Goal: Task Accomplishment & Management: Manage account settings

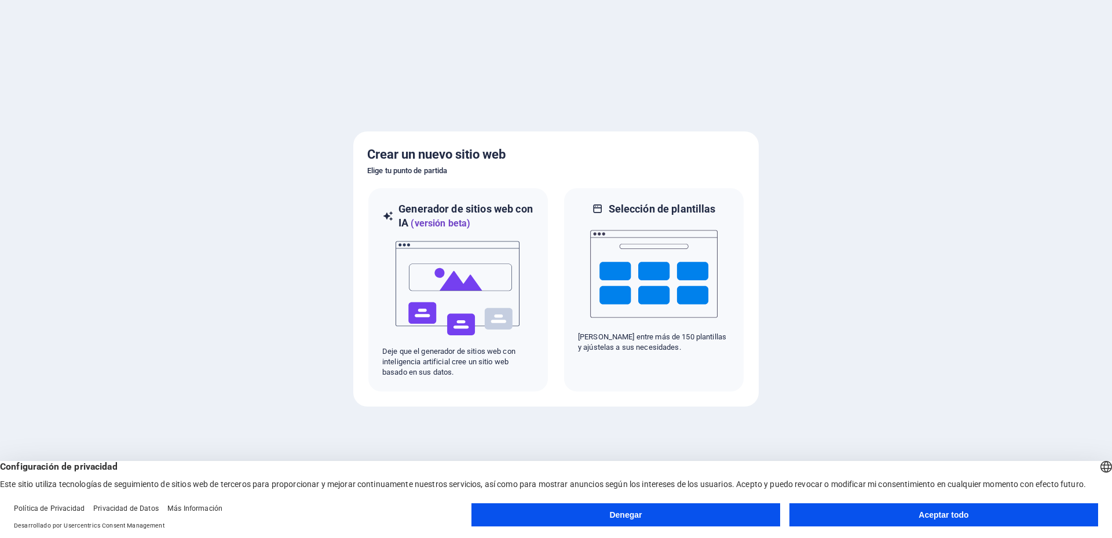
click at [843, 514] on button "Aceptar todo" at bounding box center [944, 514] width 309 height 23
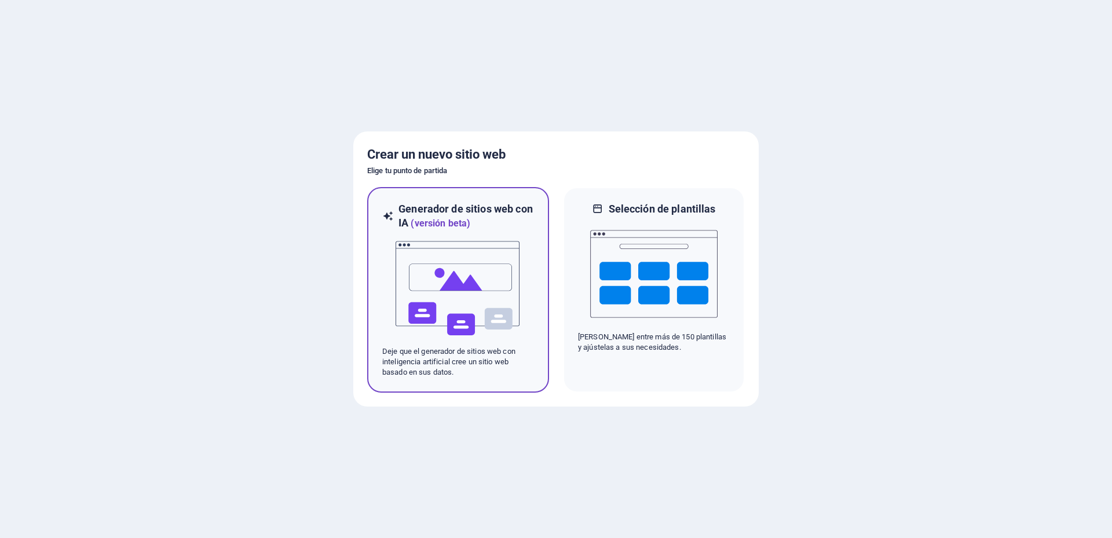
click at [482, 276] on img at bounding box center [458, 289] width 127 height 116
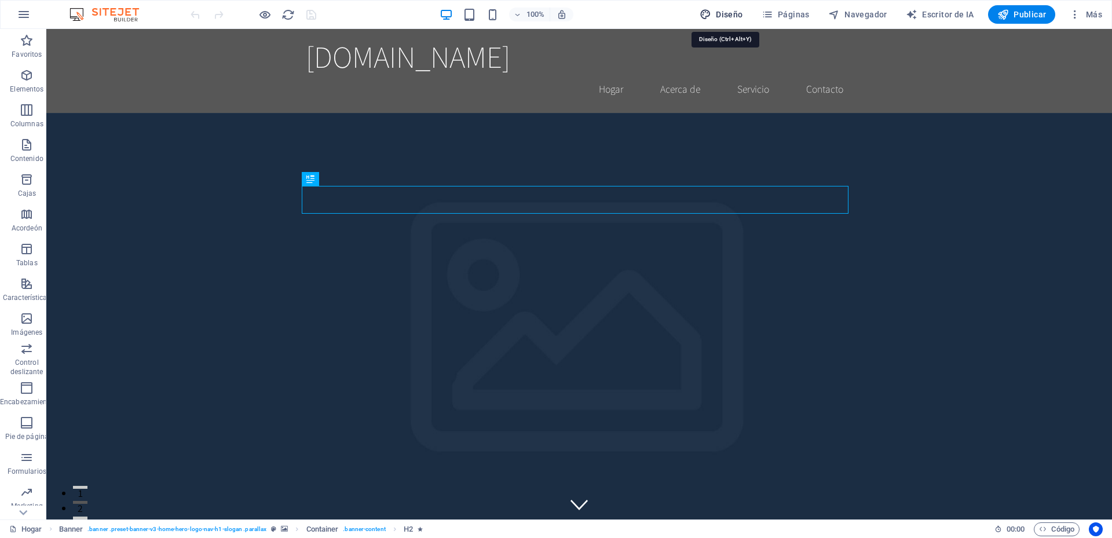
click at [742, 12] on font "Diseño" at bounding box center [729, 14] width 27 height 9
select select "rem"
select select "200"
select select "px"
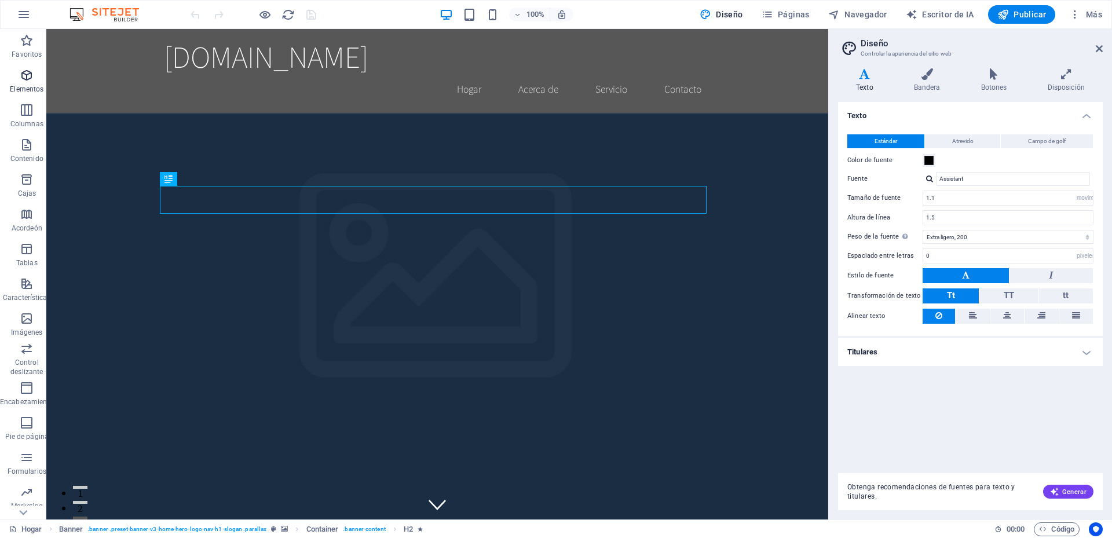
click at [26, 76] on icon "button" at bounding box center [27, 75] width 14 height 14
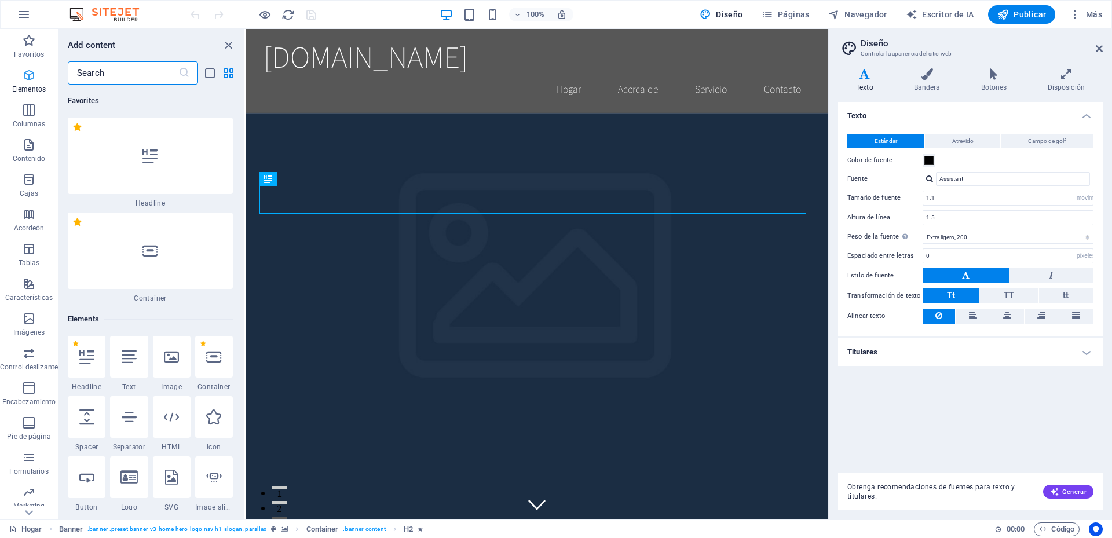
scroll to position [218, 0]
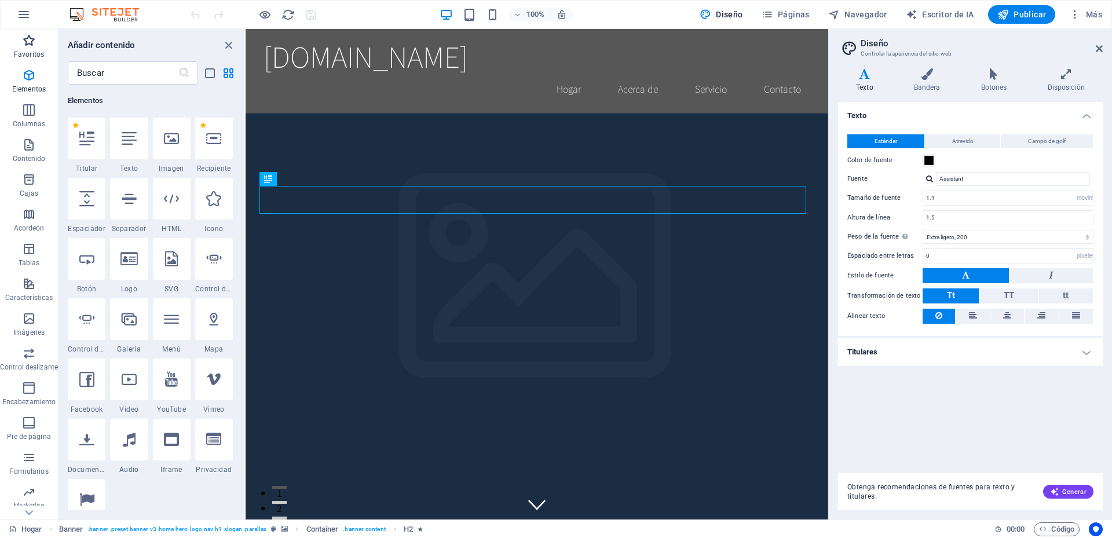
click at [23, 42] on icon "button" at bounding box center [29, 41] width 14 height 14
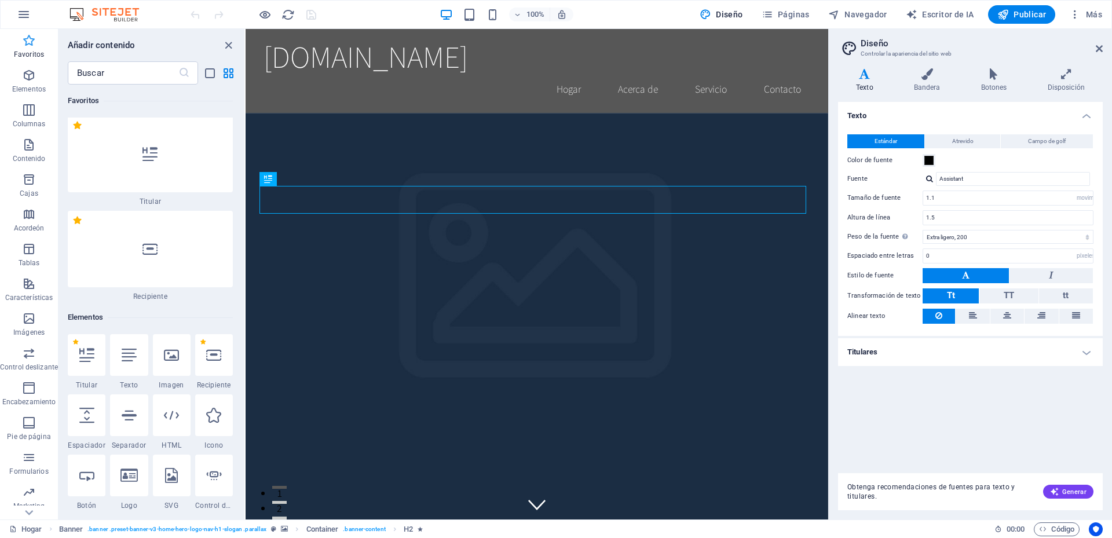
scroll to position [0, 0]
click at [33, 152] on span "Contenido" at bounding box center [29, 152] width 58 height 28
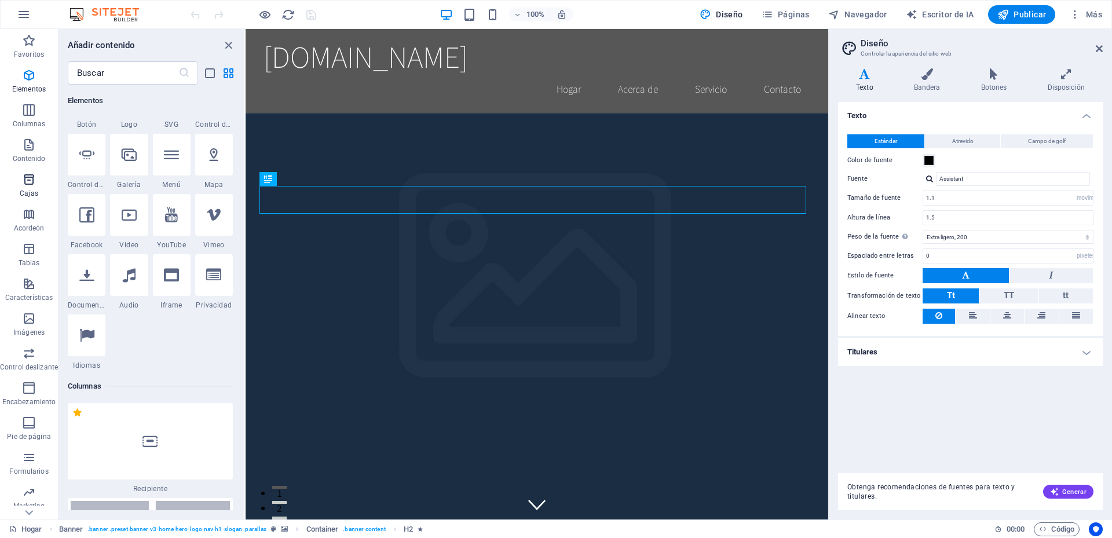
scroll to position [3892, 0]
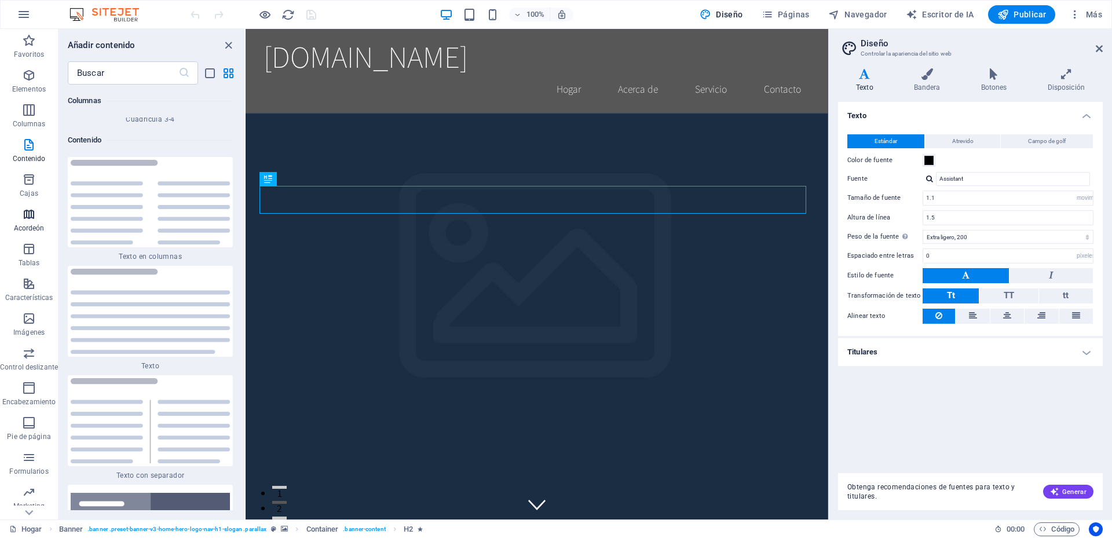
click at [32, 217] on icon "button" at bounding box center [29, 214] width 14 height 14
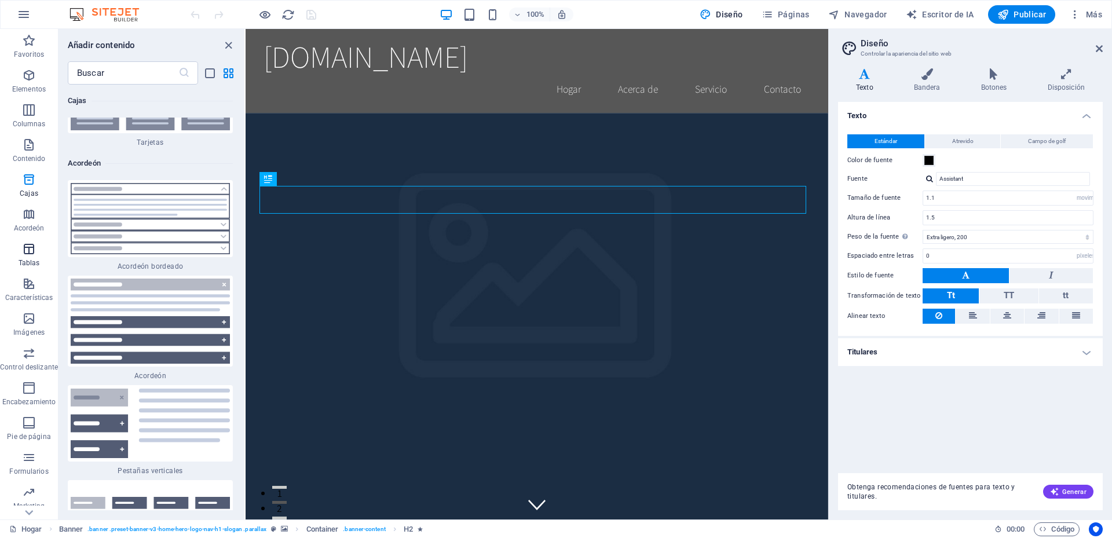
click at [31, 255] on icon "button" at bounding box center [29, 249] width 14 height 14
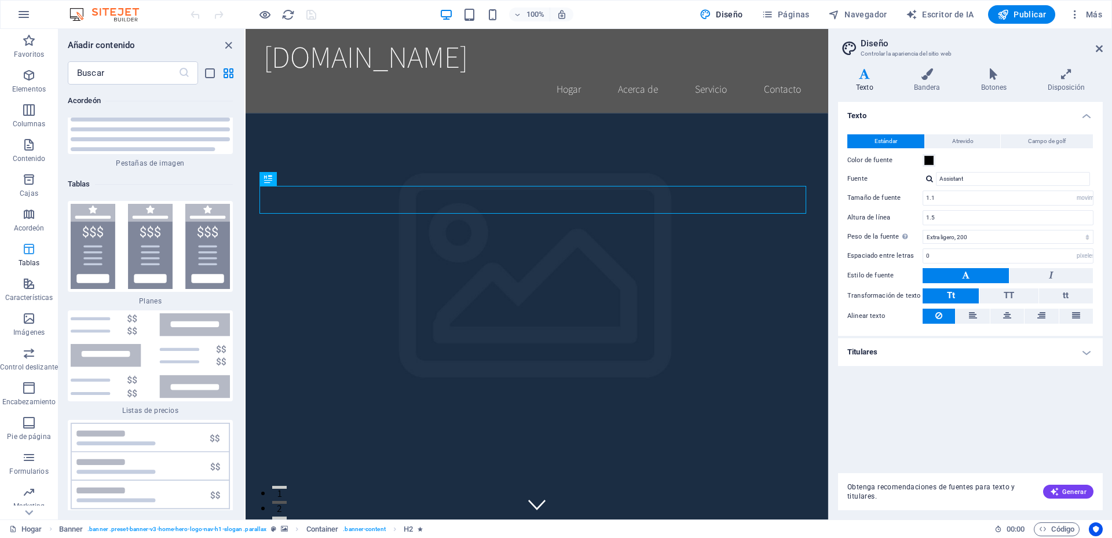
scroll to position [7768, 0]
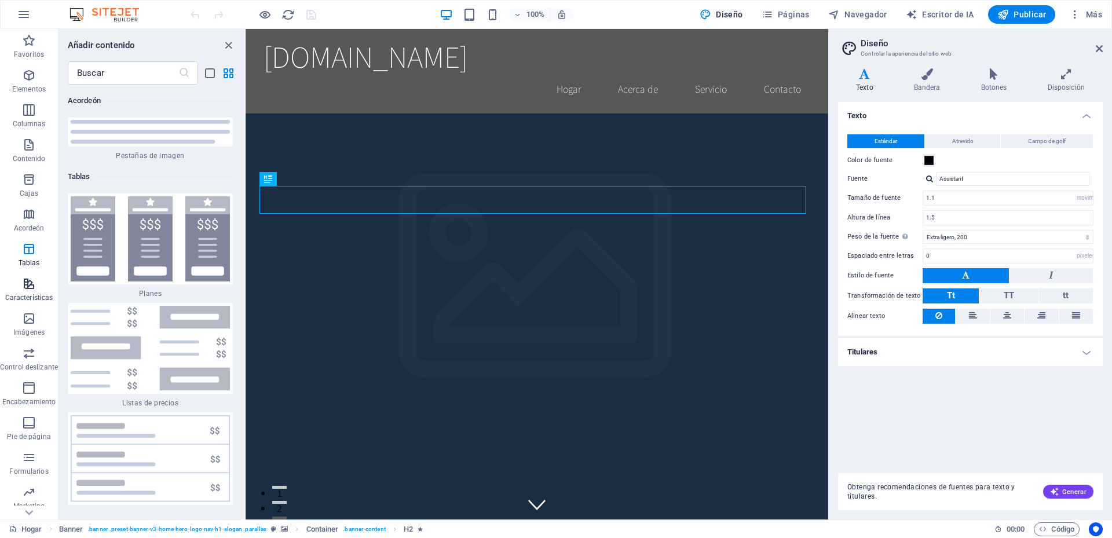
click at [34, 293] on p "Características" at bounding box center [29, 297] width 48 height 9
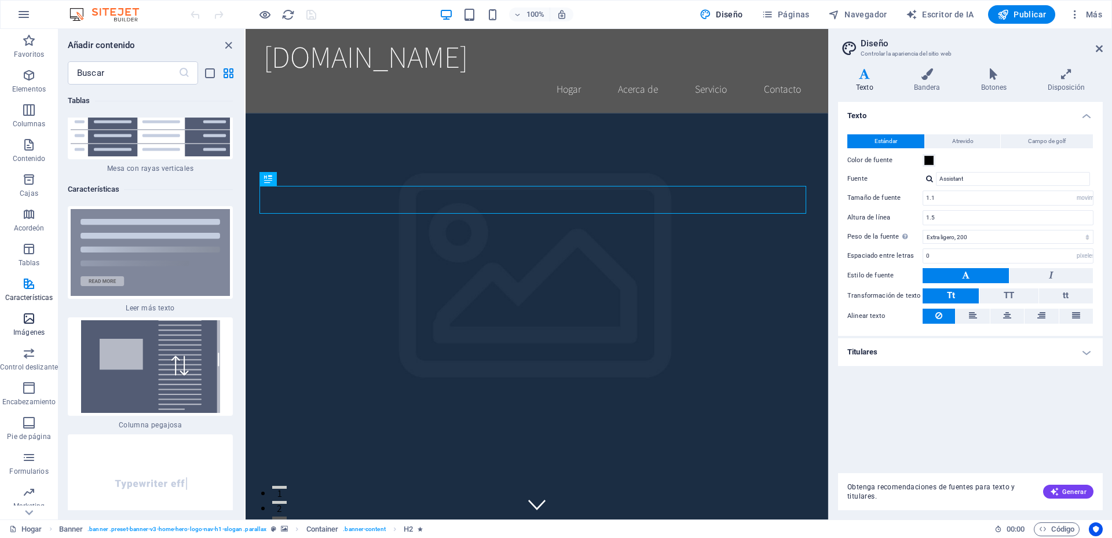
scroll to position [8741, 0]
click at [39, 327] on span "Imágenes" at bounding box center [29, 326] width 58 height 28
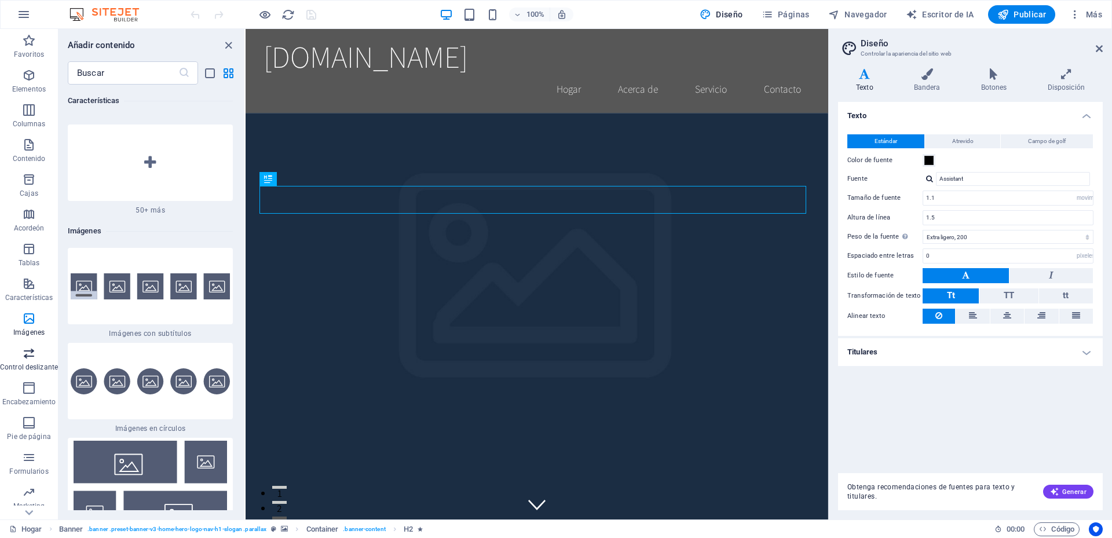
click at [39, 366] on font "Control deslizante" at bounding box center [29, 367] width 58 height 8
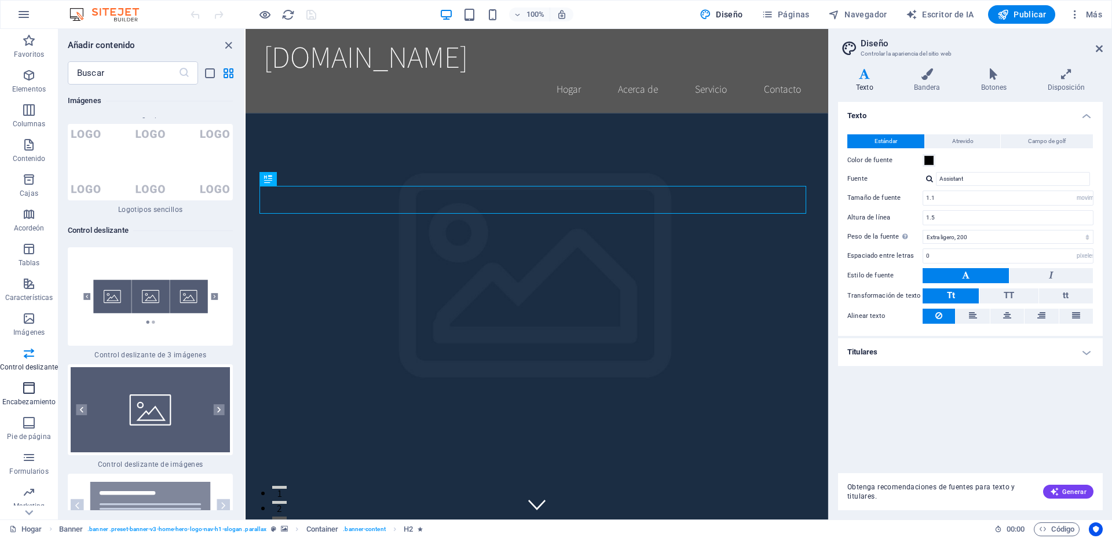
click at [36, 390] on span "Encabezamiento" at bounding box center [29, 395] width 58 height 28
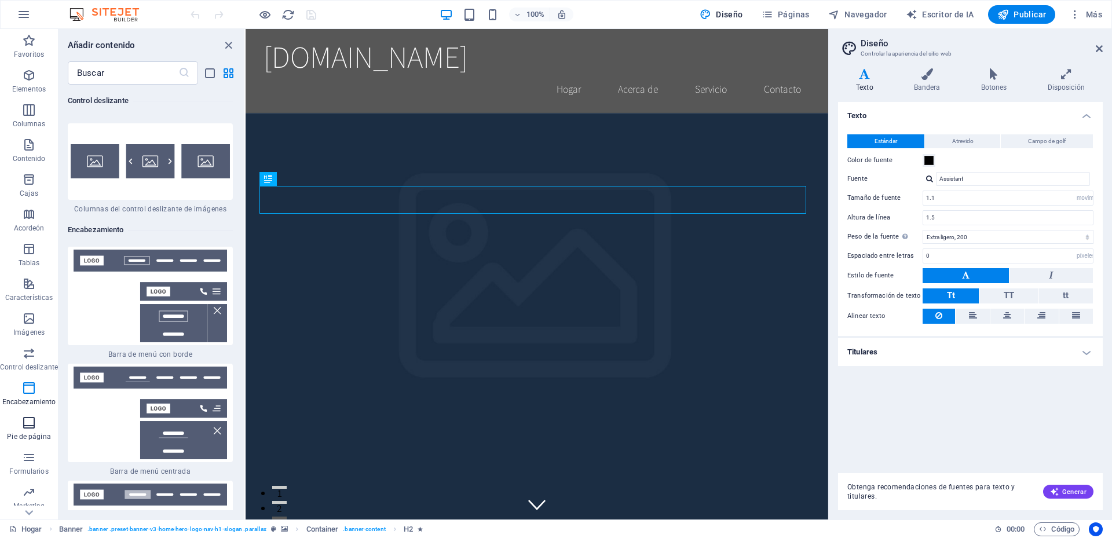
click at [38, 422] on span "Pie de página" at bounding box center [29, 430] width 58 height 28
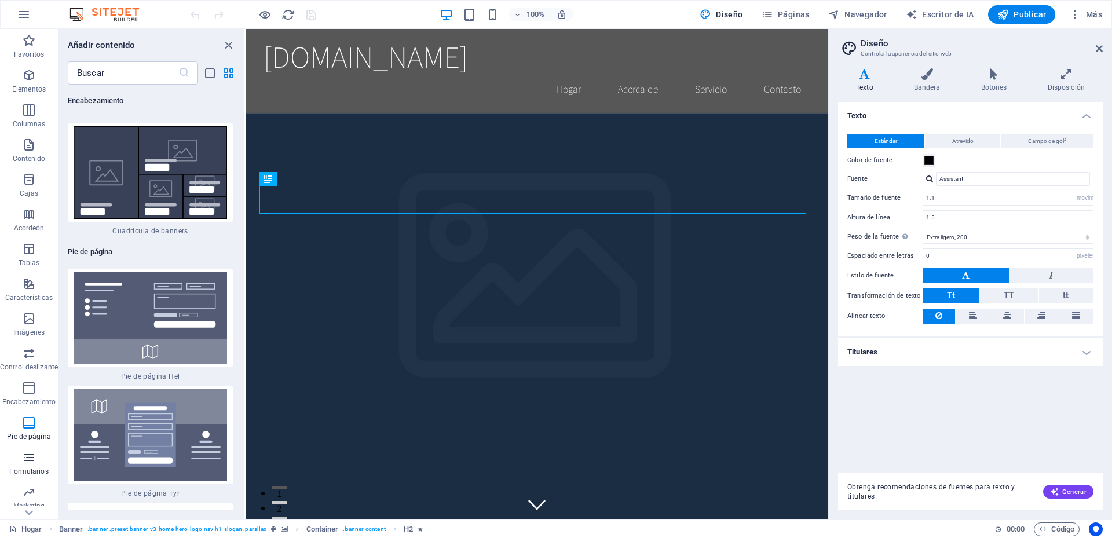
click at [34, 448] on button "Formularios" at bounding box center [29, 463] width 58 height 35
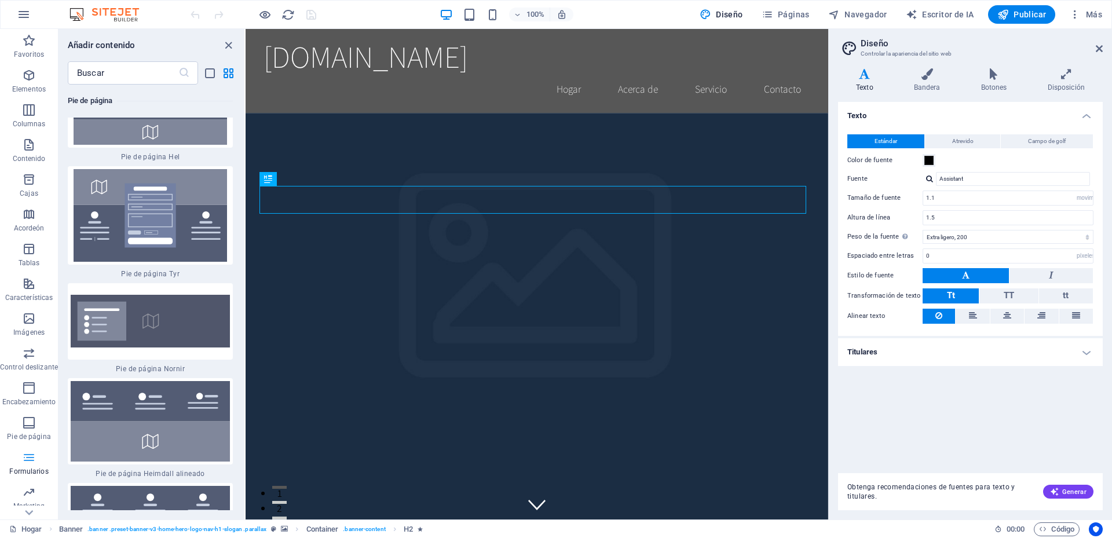
scroll to position [31, 0]
click at [38, 497] on span "Colecciones" at bounding box center [29, 504] width 58 height 28
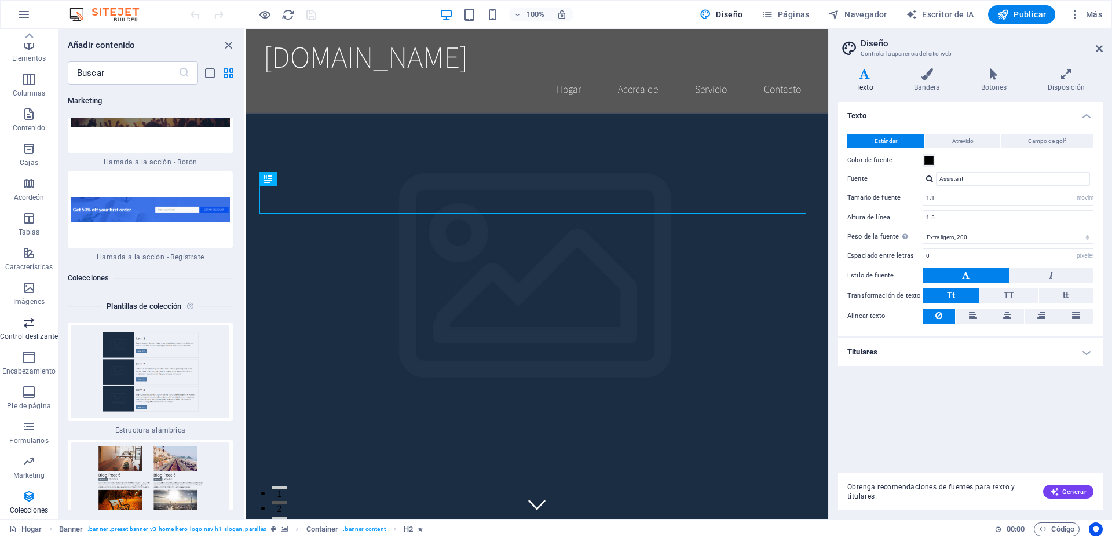
scroll to position [0, 0]
click at [87, 6] on div "100% Diseño Páginas Navegador Escritor de IA Publicar Más" at bounding box center [556, 15] width 1111 height 28
click at [27, 16] on icon "button" at bounding box center [24, 15] width 14 height 14
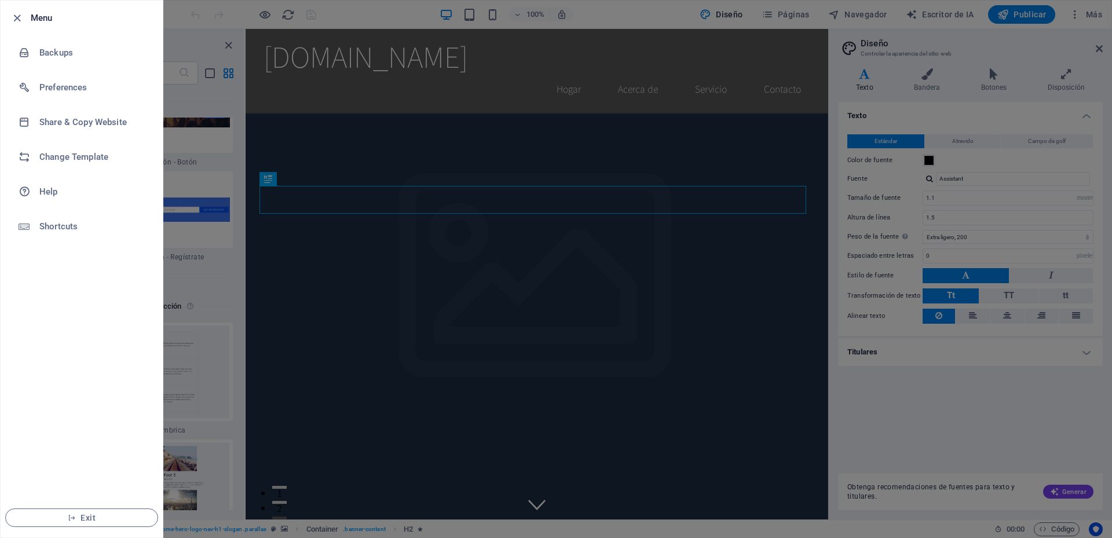
click at [27, 16] on div at bounding box center [20, 18] width 21 height 14
click at [14, 17] on icon "button" at bounding box center [16, 18] width 13 height 13
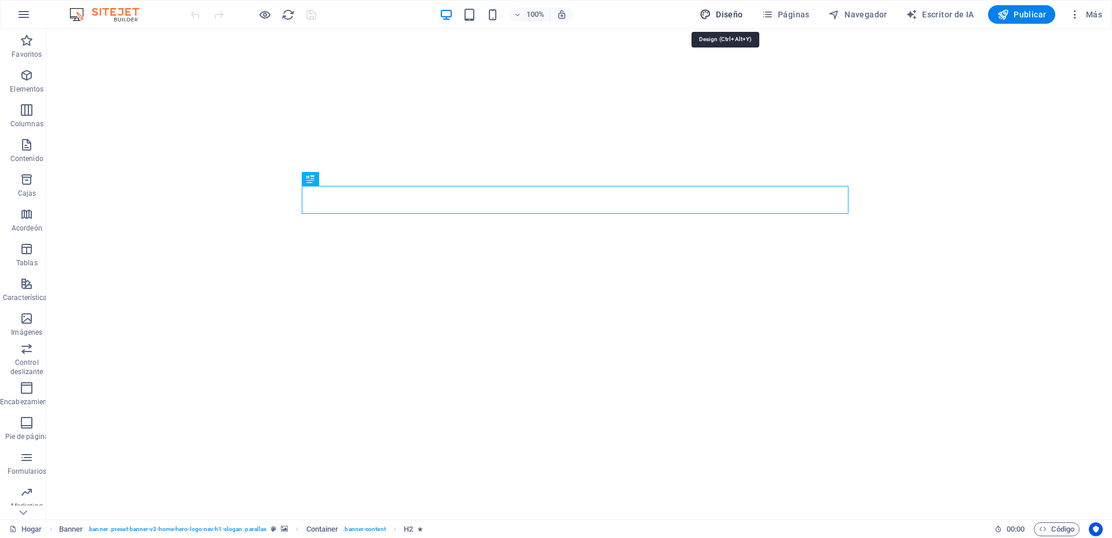
click at [733, 13] on font "Diseño" at bounding box center [729, 14] width 27 height 9
select select "rem"
select select "200"
select select "px"
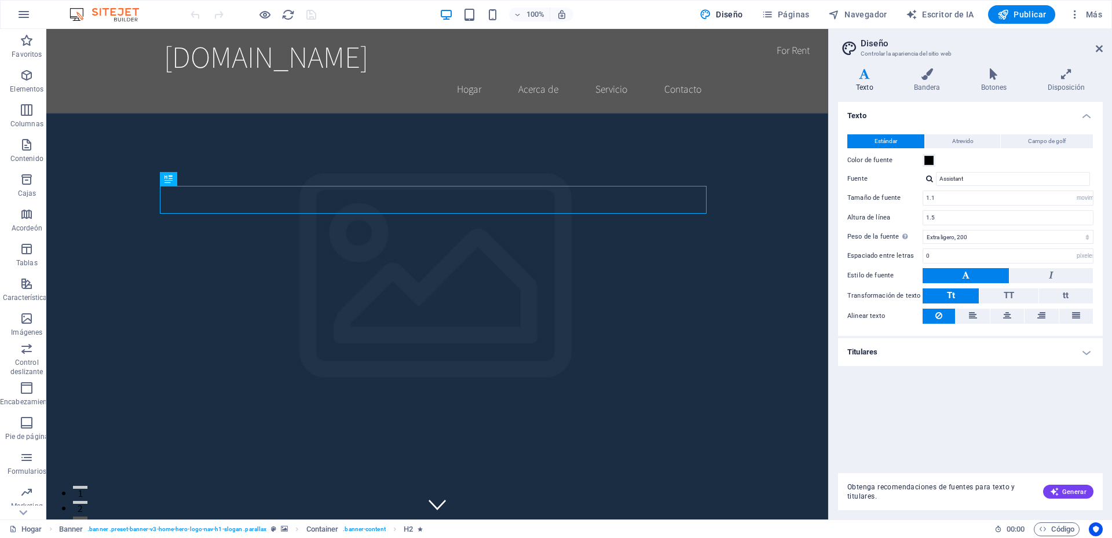
click at [97, 13] on img at bounding box center [110, 15] width 87 height 14
click at [78, 14] on img at bounding box center [110, 15] width 87 height 14
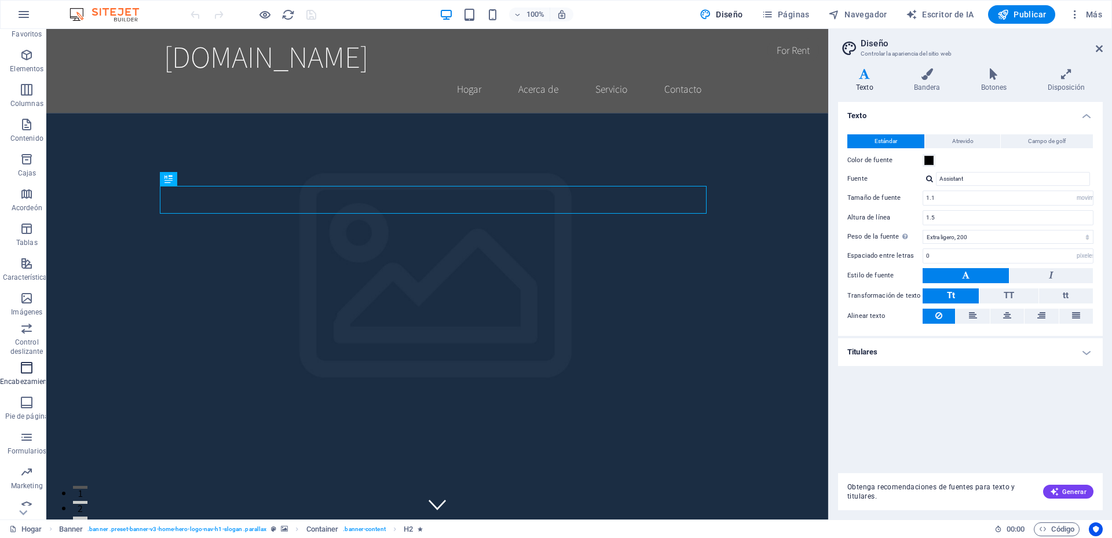
scroll to position [31, 0]
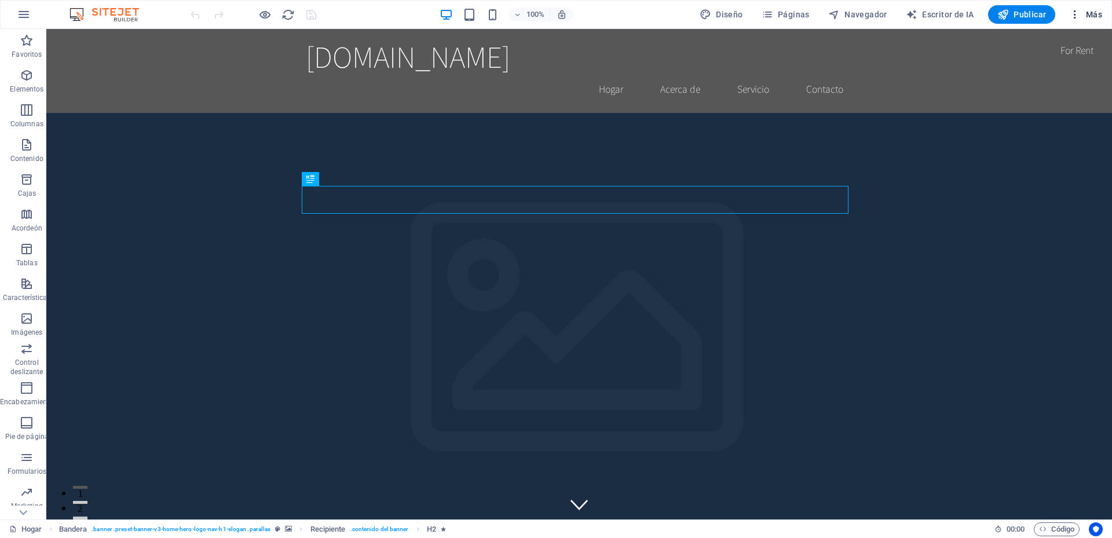
click at [1093, 13] on font "Más" at bounding box center [1094, 14] width 16 height 9
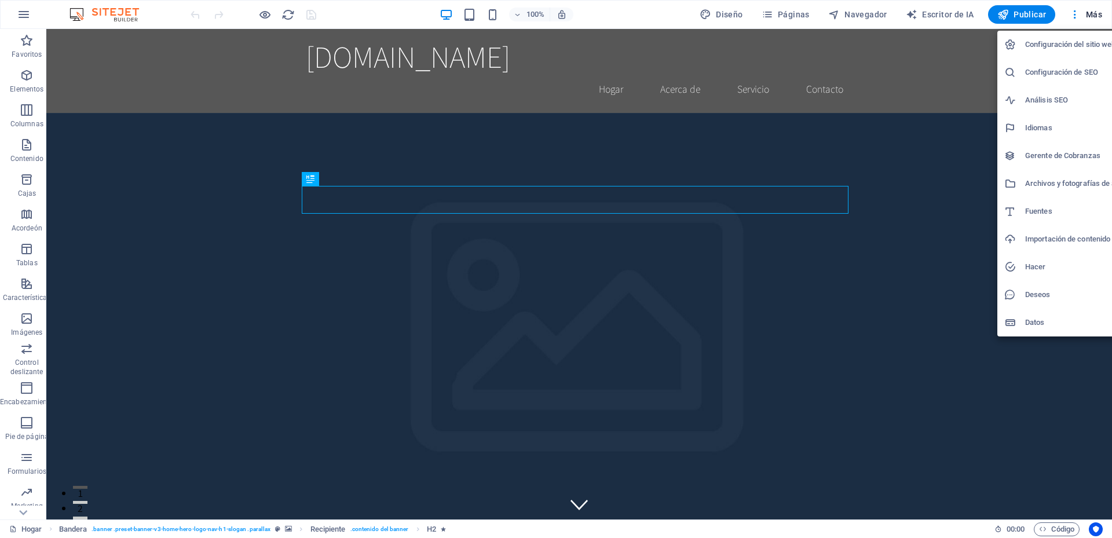
click at [729, 18] on div at bounding box center [556, 269] width 1112 height 538
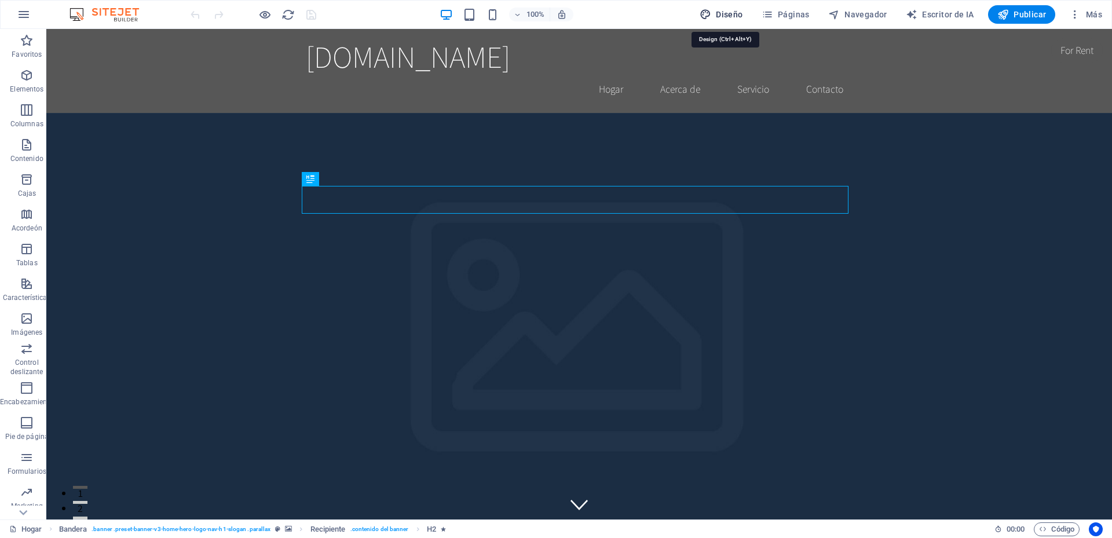
click at [728, 14] on font "Diseño" at bounding box center [729, 14] width 27 height 9
select select "rem"
select select "200"
select select "px"
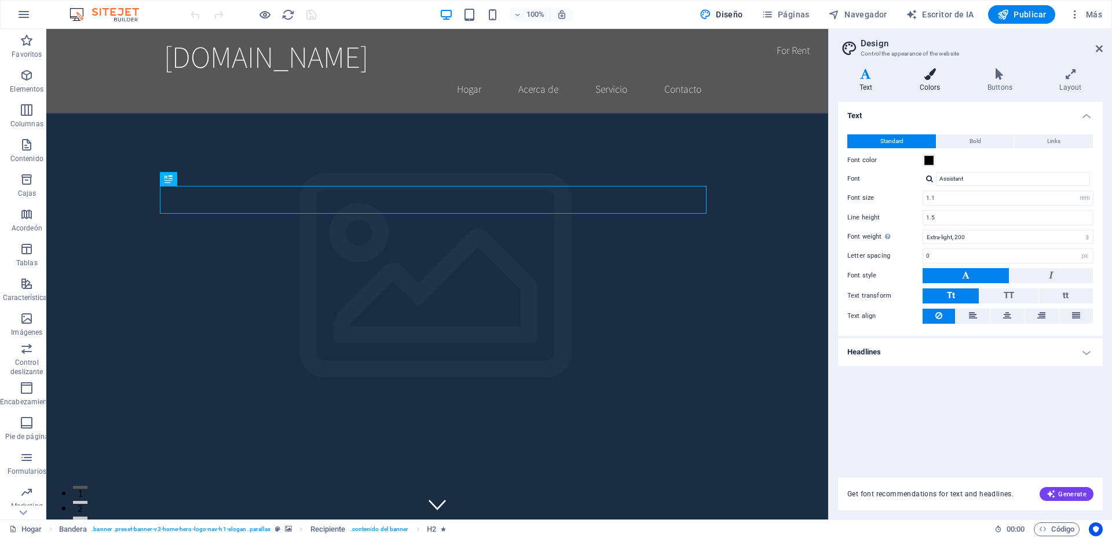
click at [940, 81] on h4 "Colors" at bounding box center [933, 80] width 68 height 24
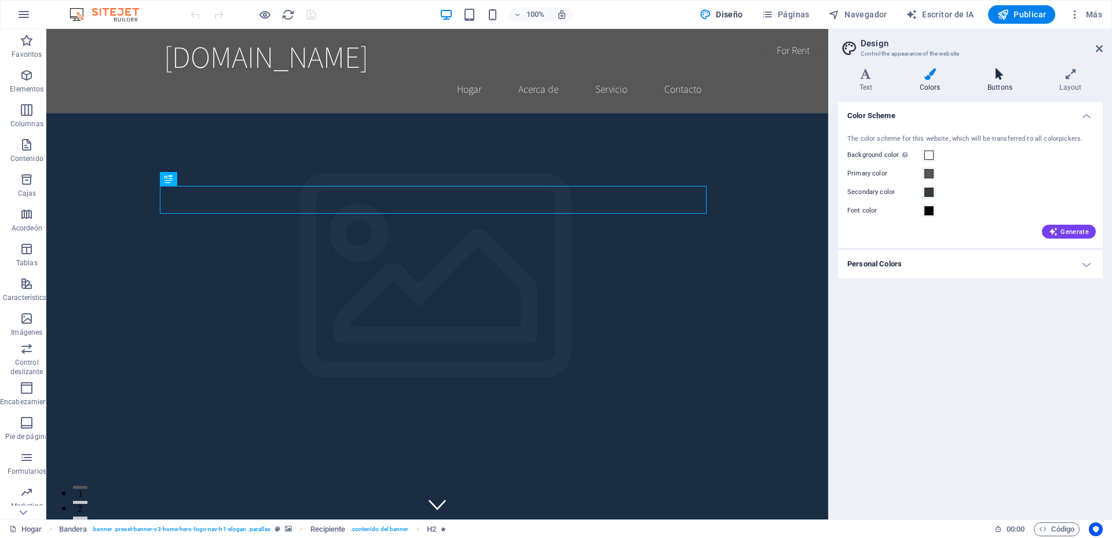
click at [1008, 76] on icon at bounding box center [999, 74] width 67 height 12
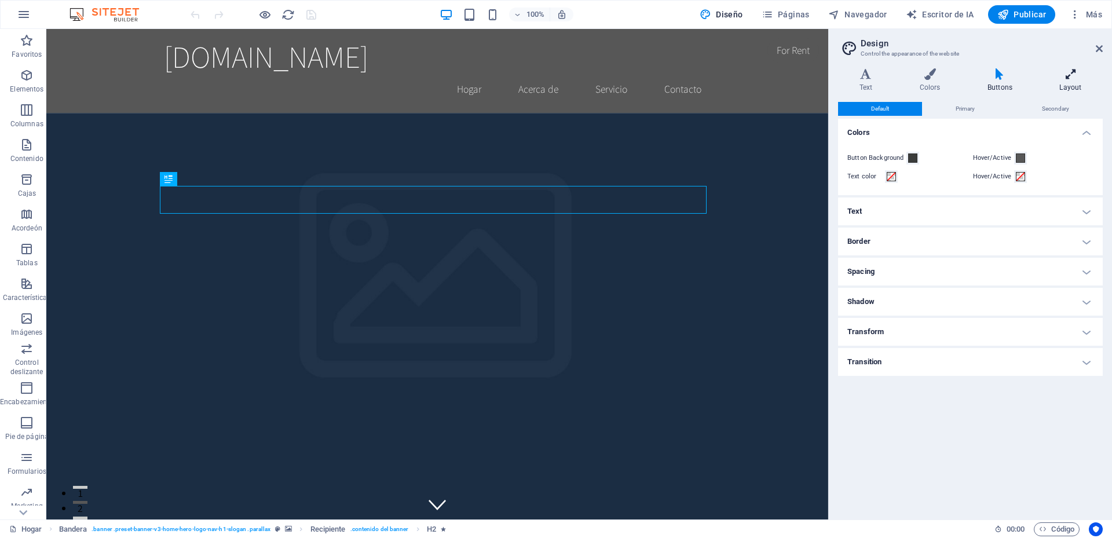
click at [1081, 76] on icon at bounding box center [1071, 74] width 64 height 12
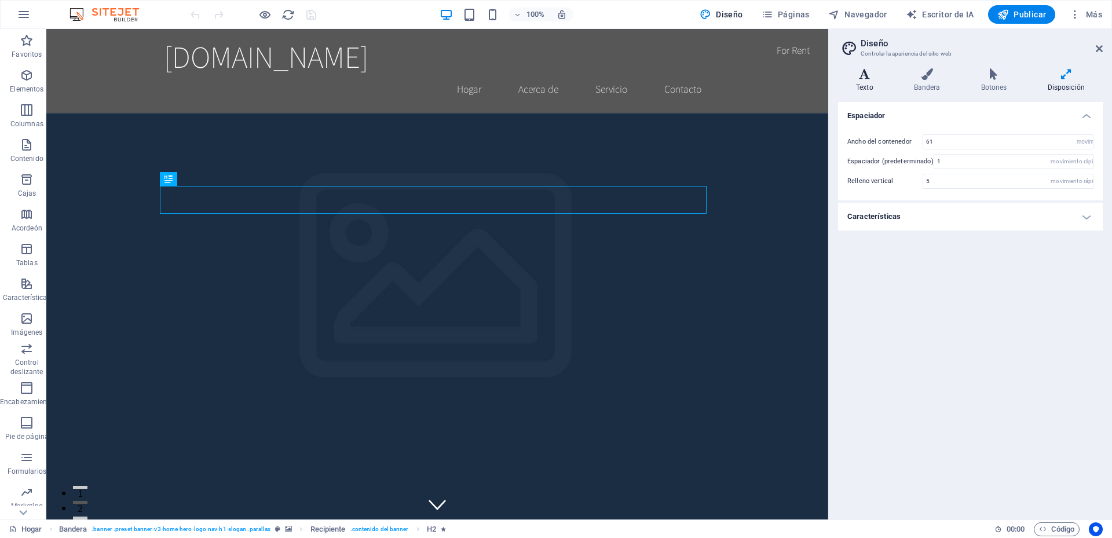
click at [856, 74] on icon at bounding box center [864, 74] width 53 height 12
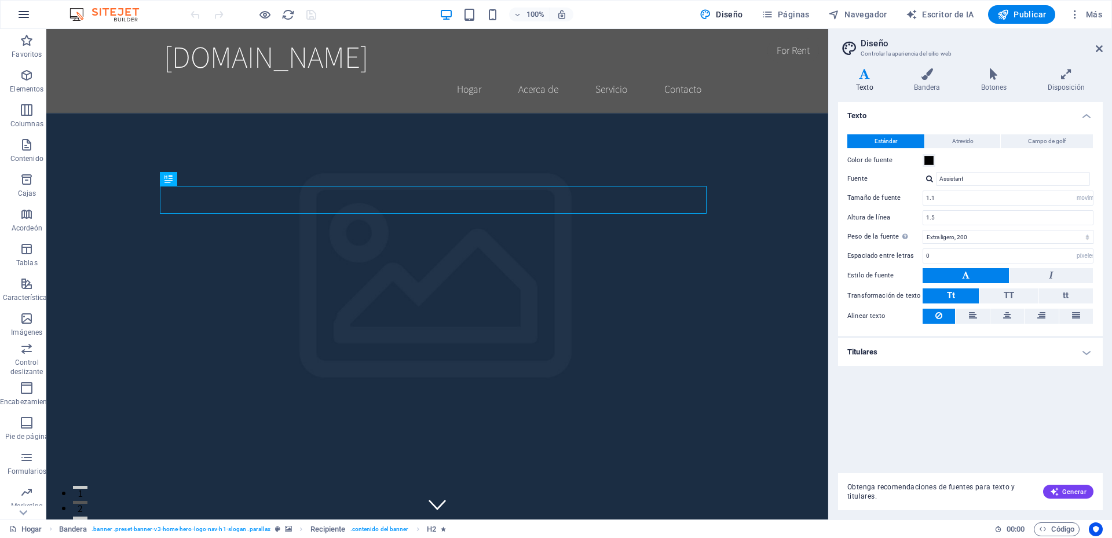
click at [28, 12] on icon "button" at bounding box center [24, 15] width 14 height 14
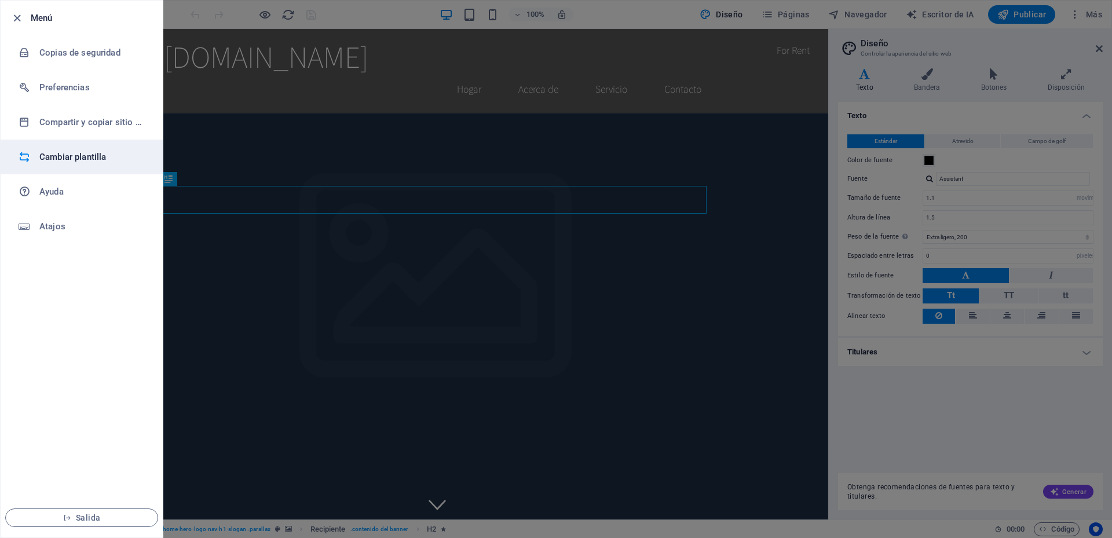
click at [89, 165] on li "Cambiar plantilla" at bounding box center [82, 157] width 162 height 35
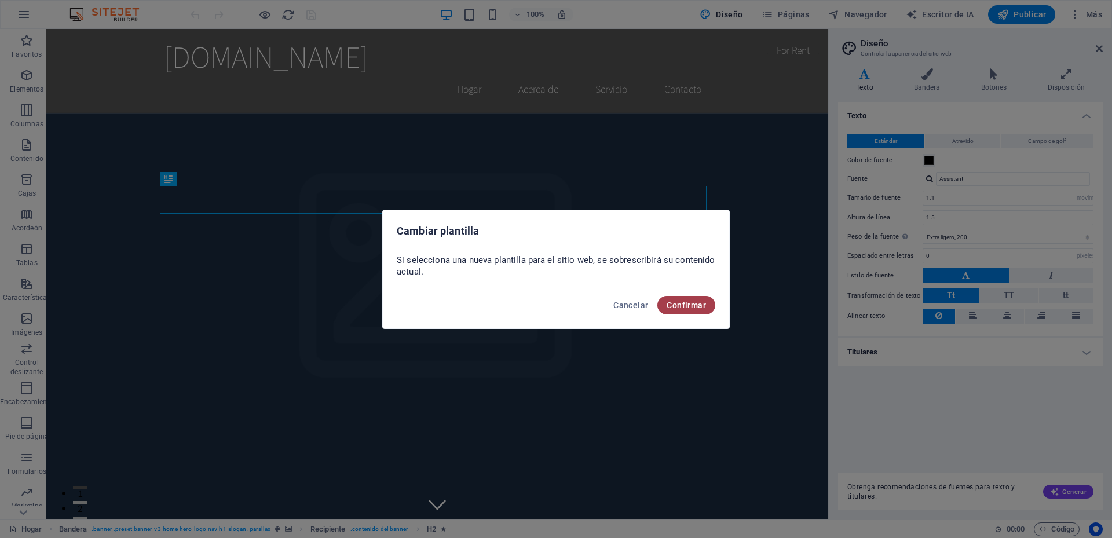
click at [686, 304] on font "Confirmar" at bounding box center [686, 305] width 39 height 9
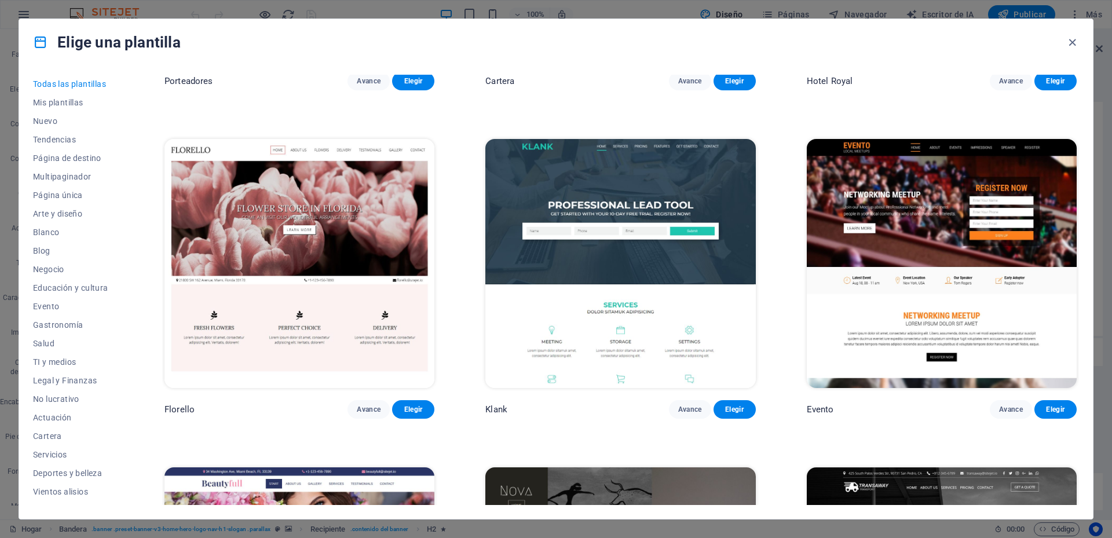
scroll to position [4230, 0]
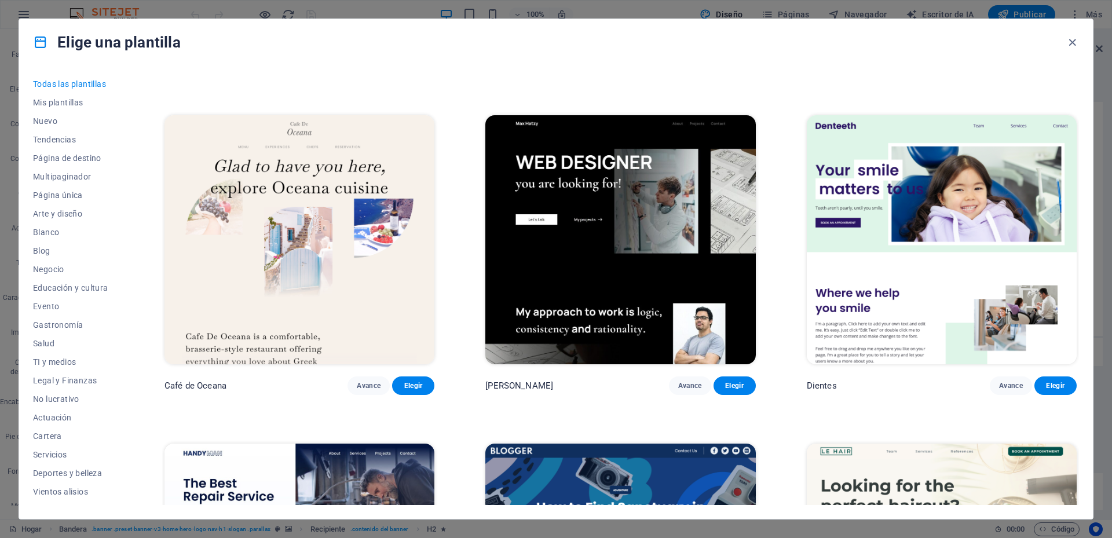
click at [694, 256] on img at bounding box center [621, 239] width 270 height 249
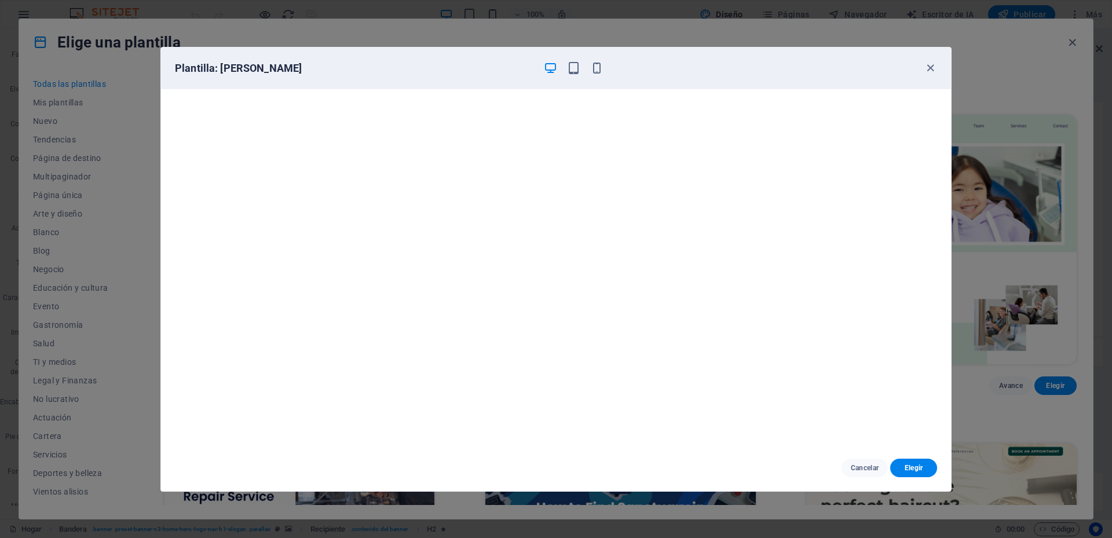
scroll to position [3, 0]
click at [927, 68] on icon "button" at bounding box center [930, 67] width 13 height 13
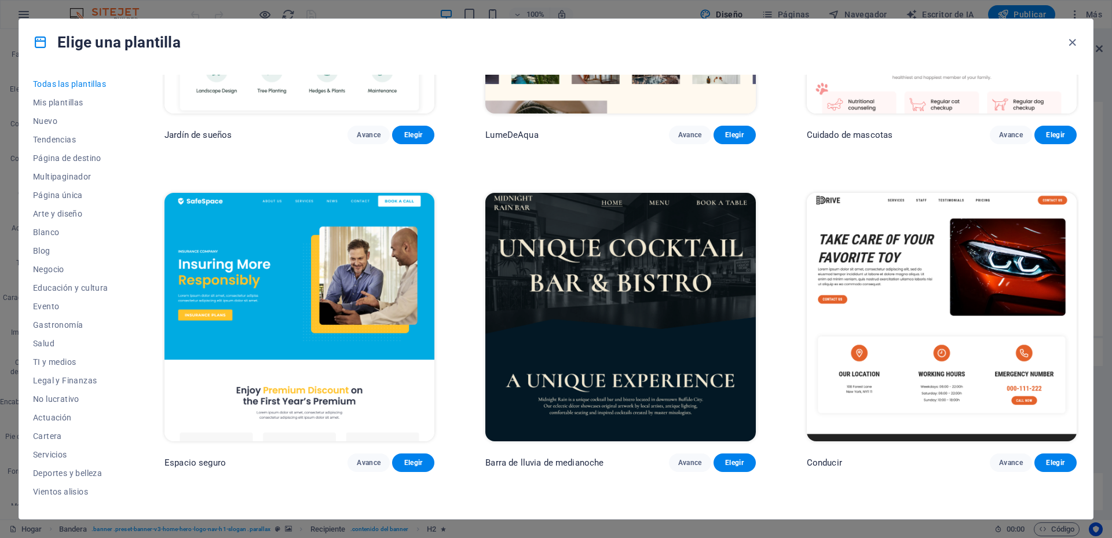
scroll to position [2549, 0]
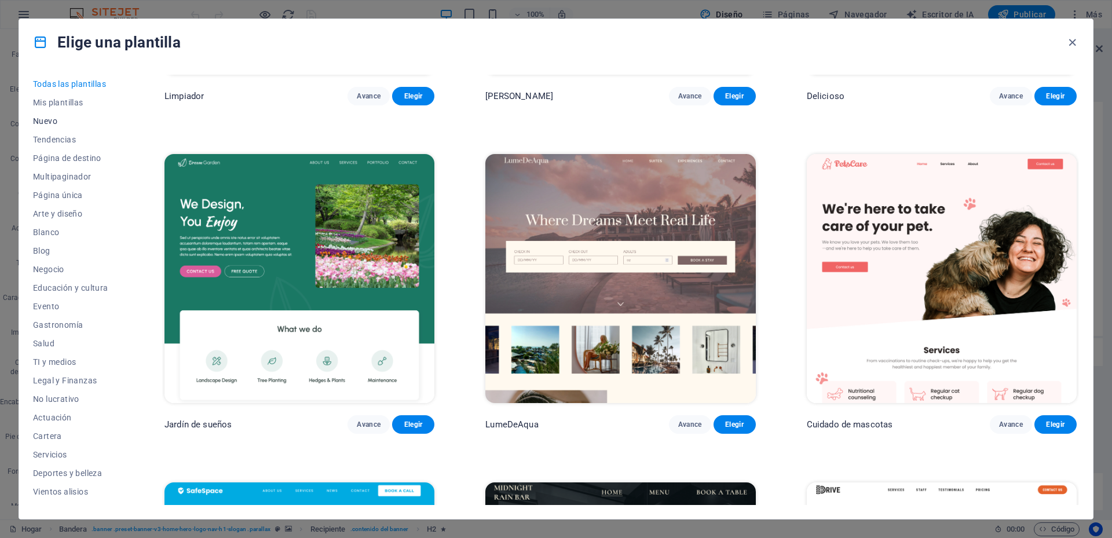
click at [54, 123] on font "Nuevo" at bounding box center [45, 120] width 24 height 9
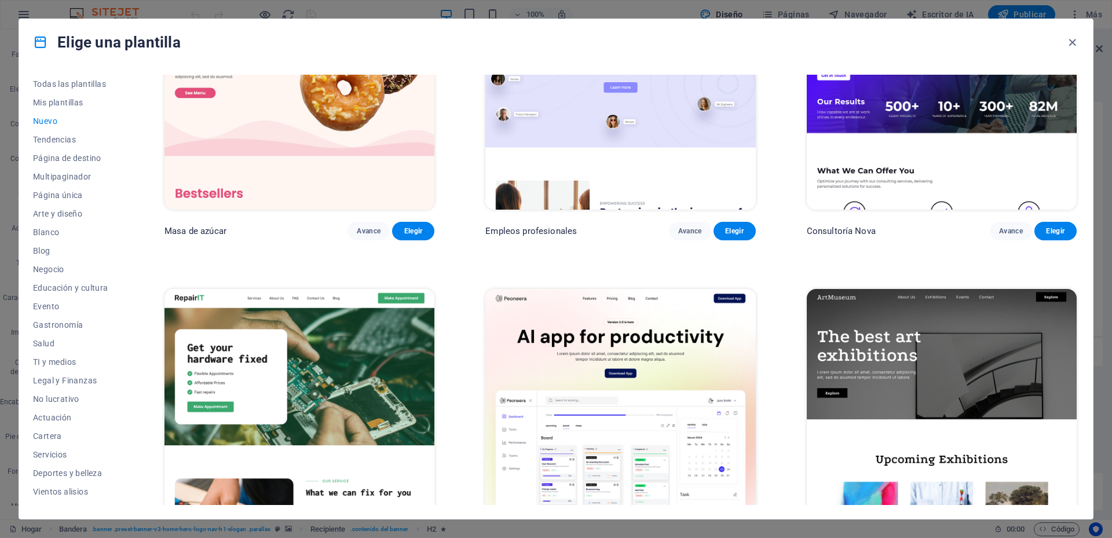
scroll to position [0, 0]
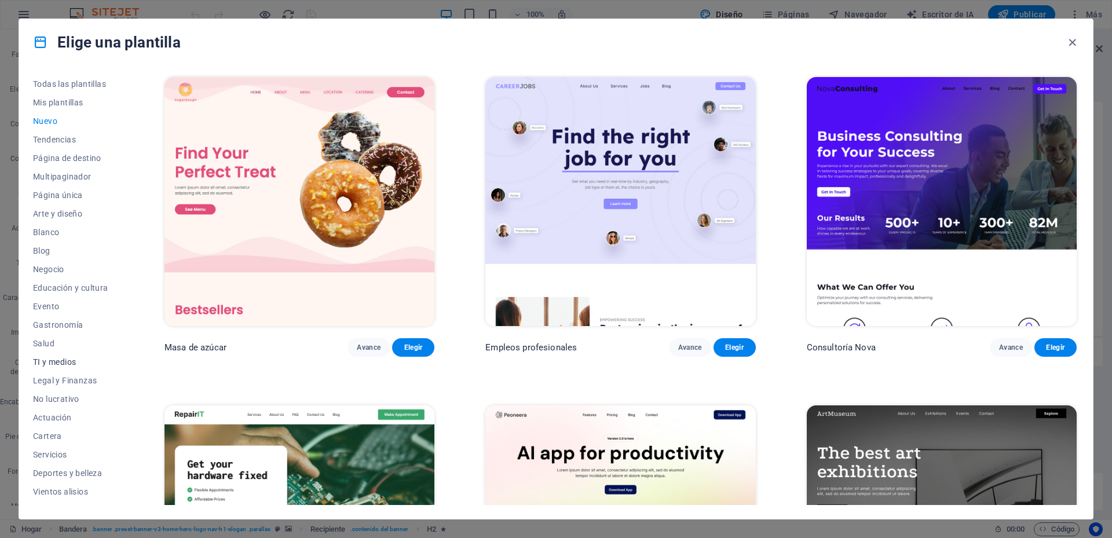
click at [70, 363] on font "TI y medios" at bounding box center [54, 361] width 43 height 9
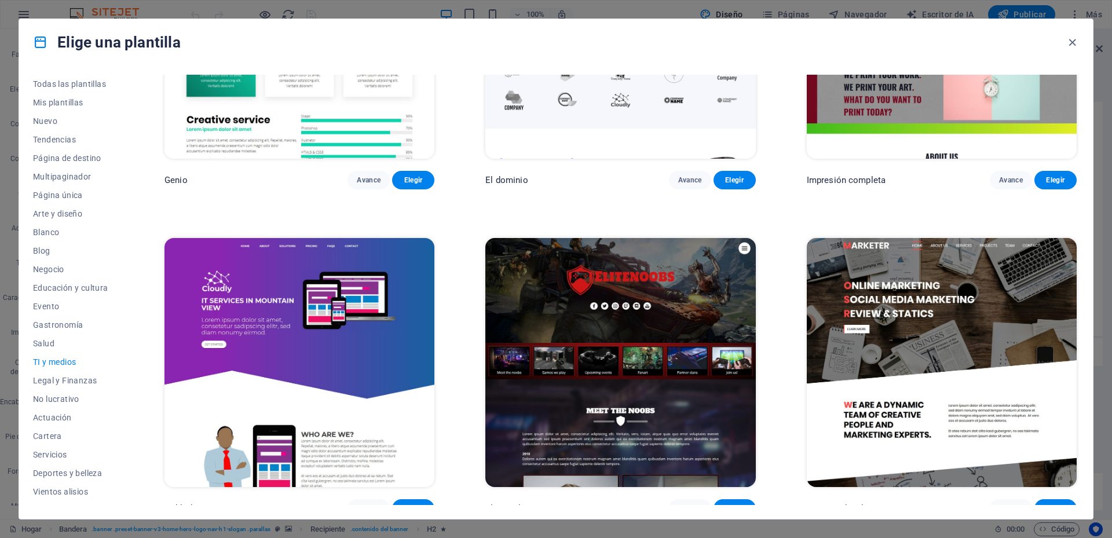
scroll to position [832, 0]
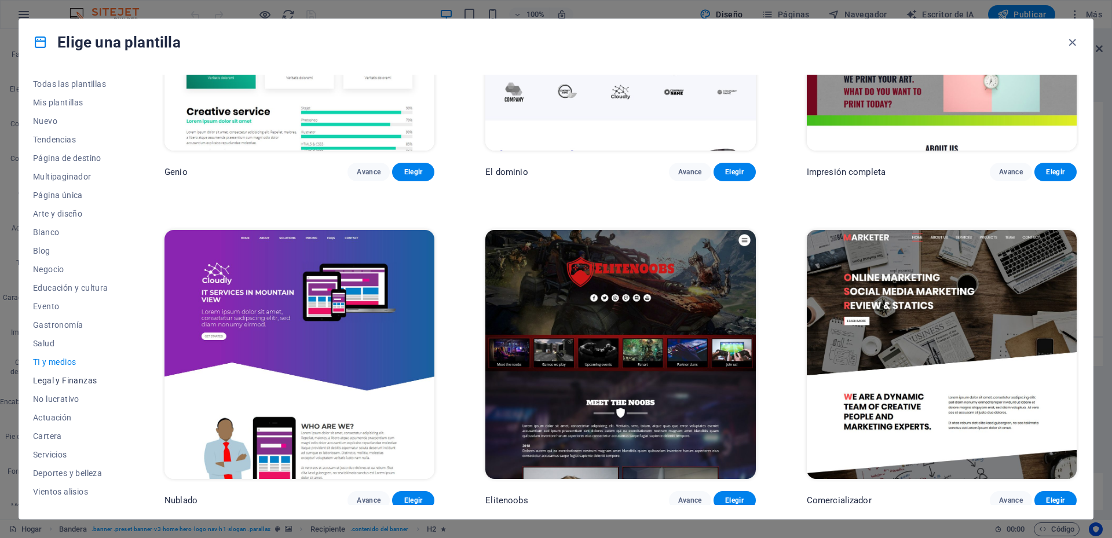
click at [59, 381] on font "Legal y Finanzas" at bounding box center [65, 380] width 64 height 9
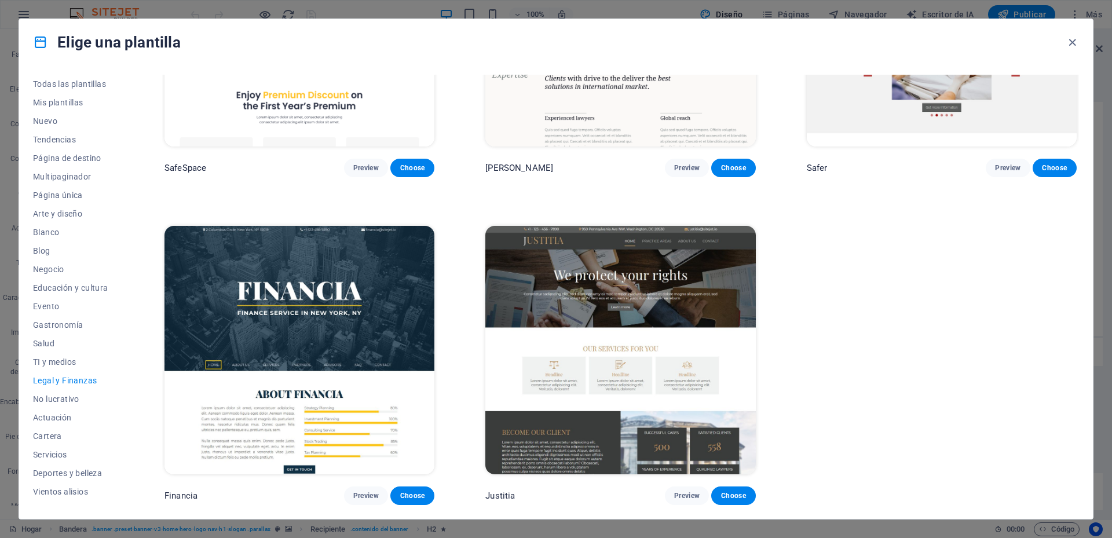
scroll to position [0, 0]
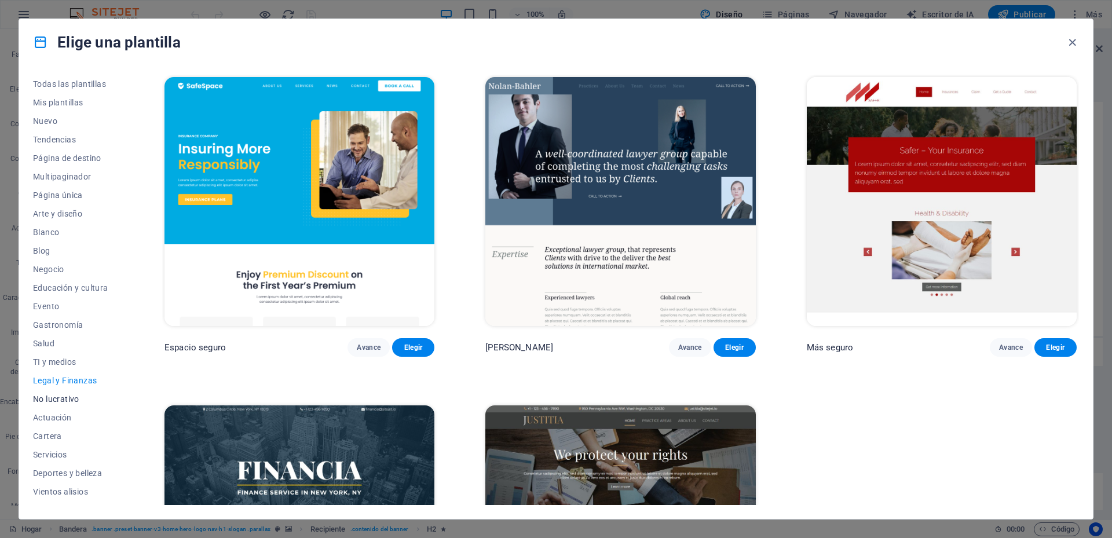
click at [63, 402] on font "No lucrativo" at bounding box center [56, 399] width 46 height 9
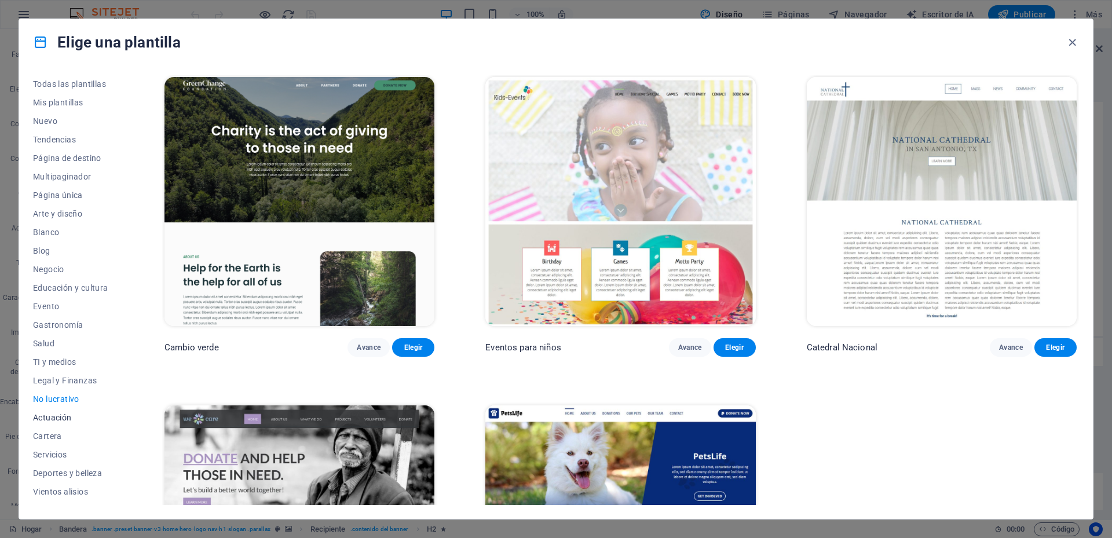
click at [65, 425] on button "Actuación" at bounding box center [73, 417] width 81 height 19
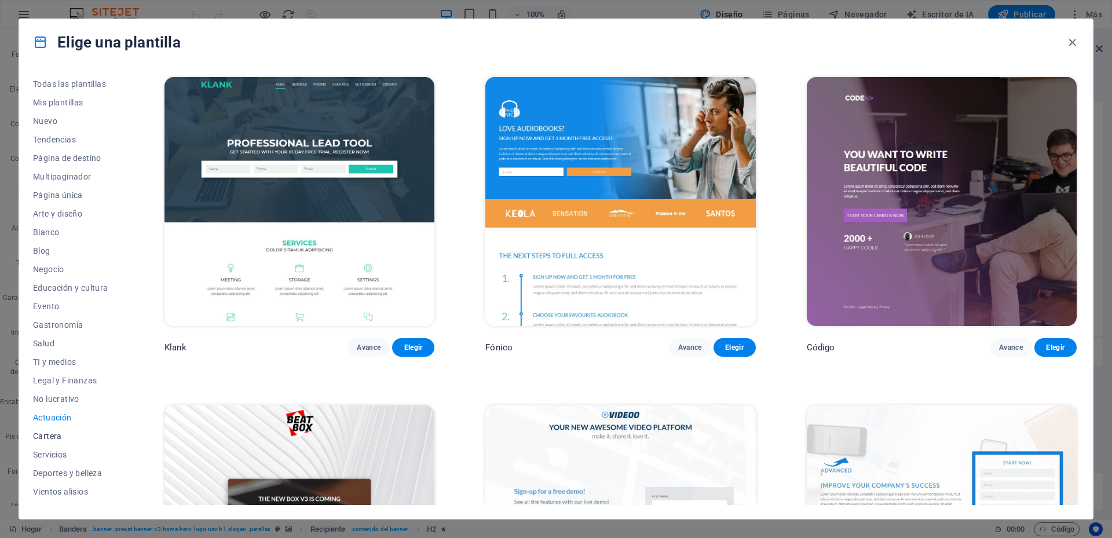
click at [53, 435] on font "Cartera" at bounding box center [47, 436] width 29 height 9
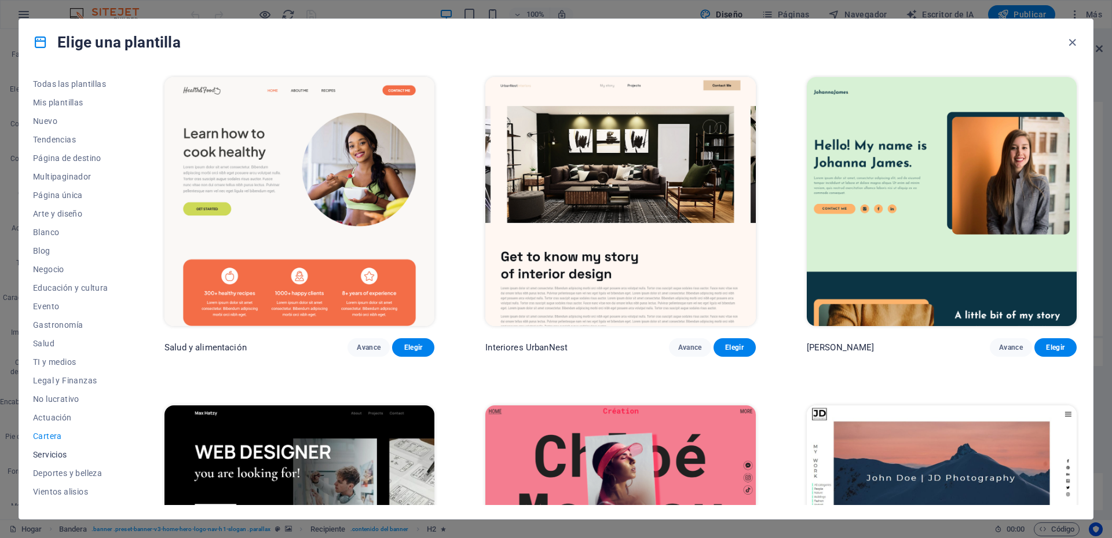
click at [61, 454] on font "Servicios" at bounding box center [50, 454] width 34 height 9
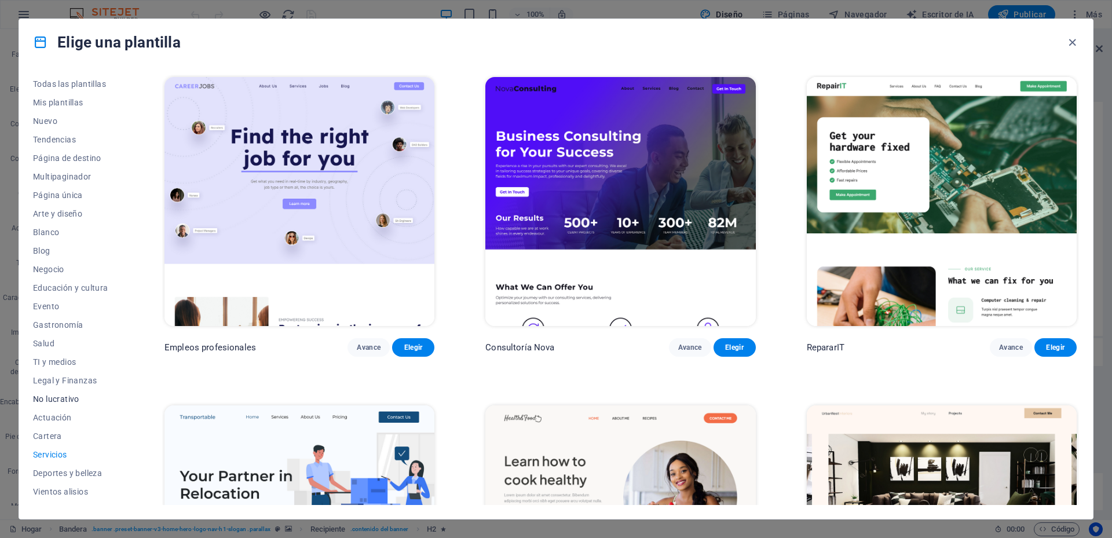
scroll to position [33, 0]
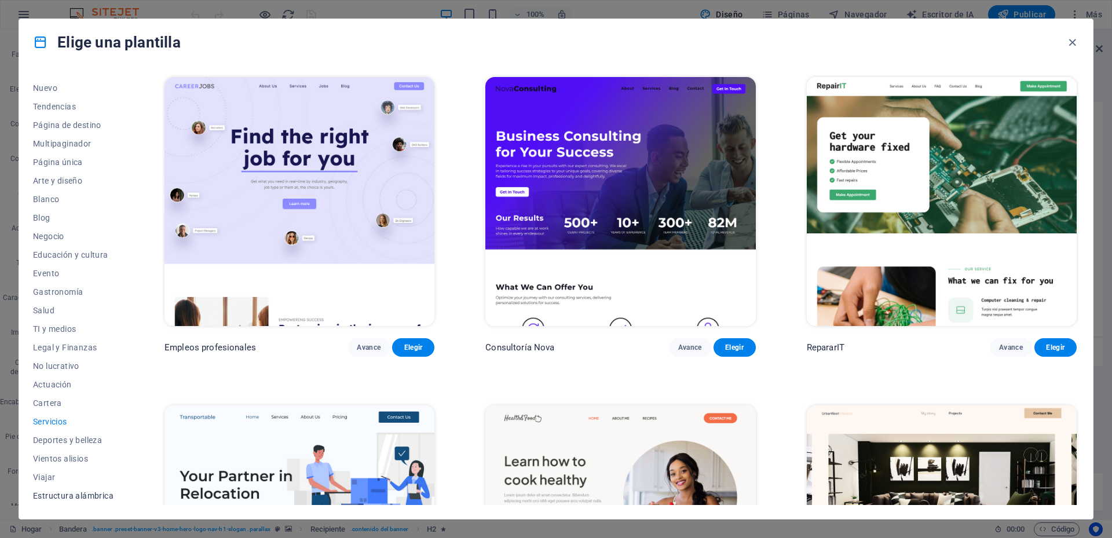
click at [79, 492] on font "Estructura alámbrica" at bounding box center [73, 495] width 81 height 9
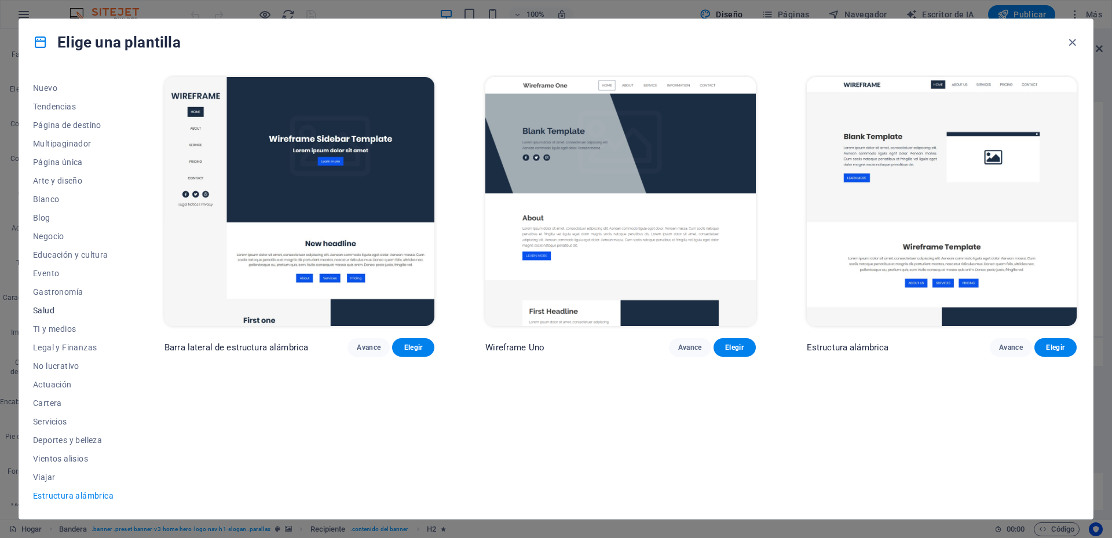
scroll to position [0, 0]
click at [78, 102] on font "Mis plantillas" at bounding box center [58, 102] width 50 height 9
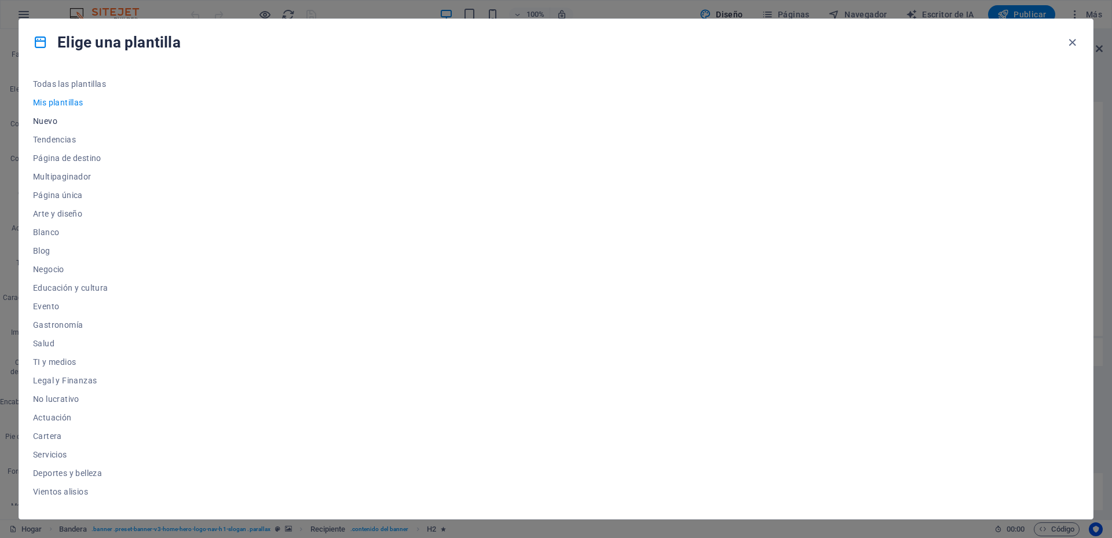
click at [71, 123] on span "Nuevo" at bounding box center [73, 120] width 81 height 9
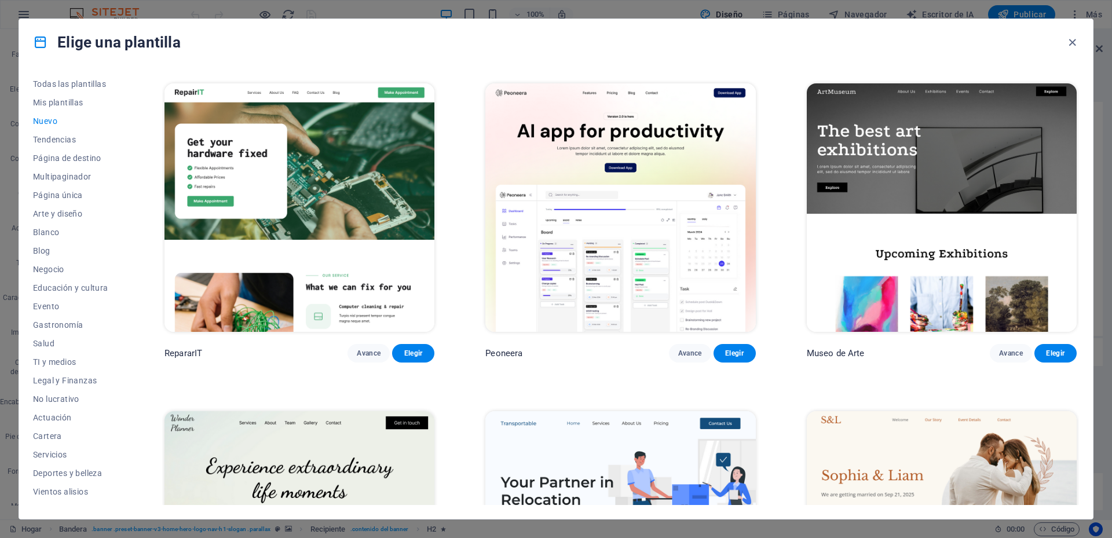
scroll to position [348, 0]
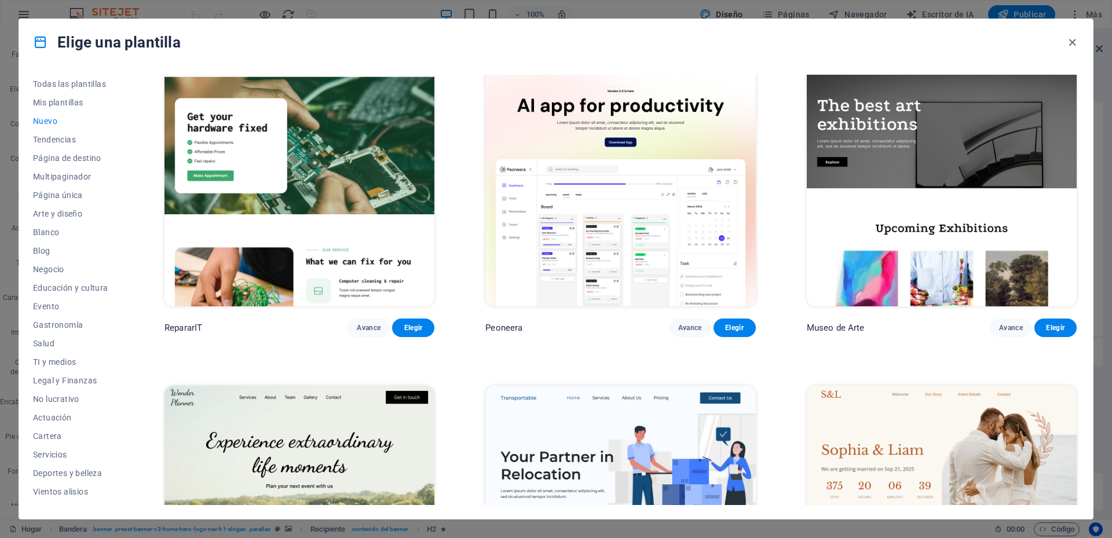
click at [715, 205] on img at bounding box center [621, 182] width 270 height 249
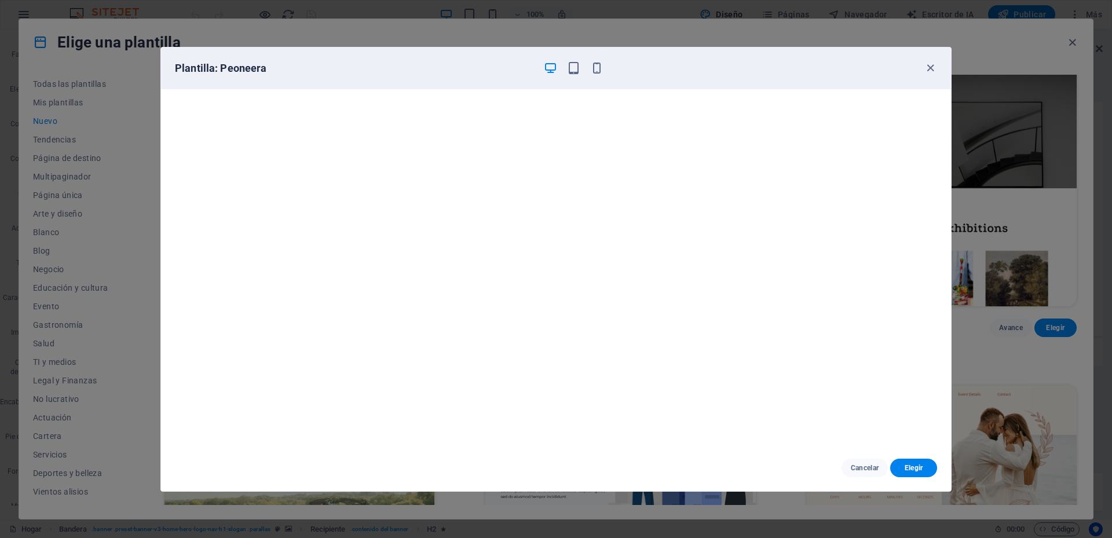
drag, startPoint x: 931, startPoint y: 72, endPoint x: 907, endPoint y: 85, distance: 27.7
click at [931, 72] on icon "button" at bounding box center [930, 67] width 13 height 13
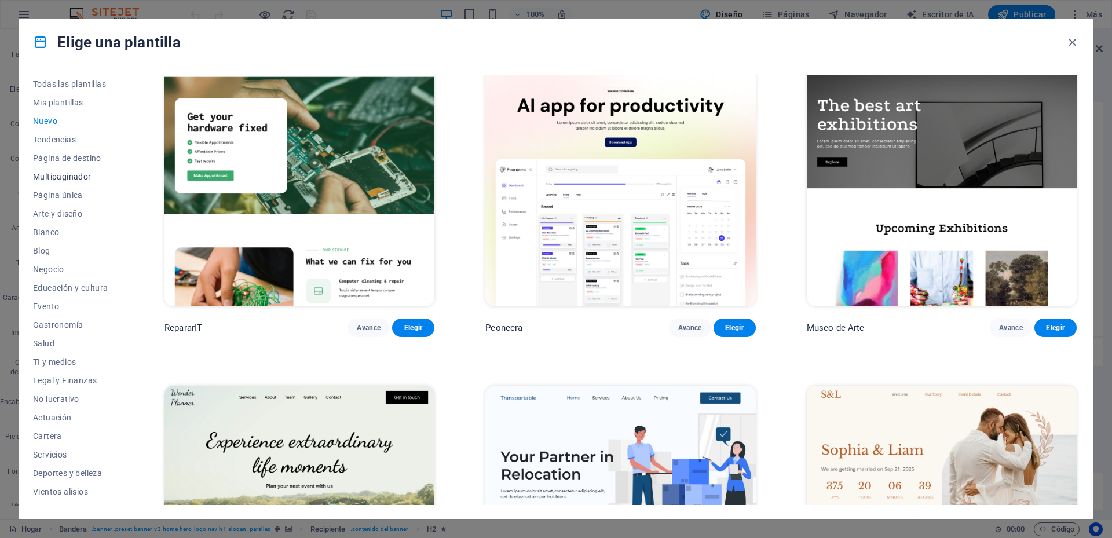
click at [87, 176] on font "Multipaginador" at bounding box center [62, 176] width 59 height 9
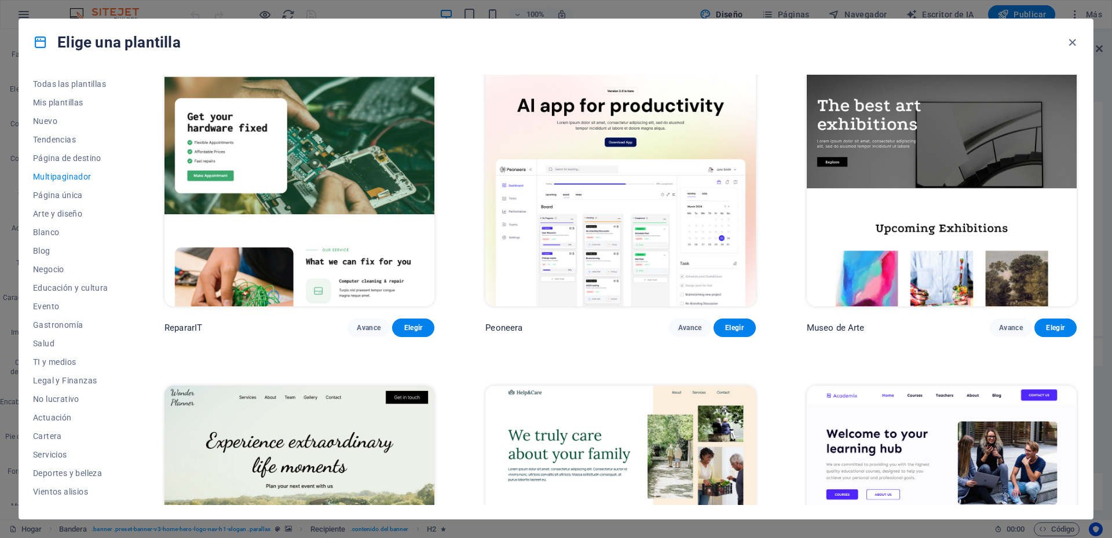
click at [65, 174] on font "Multipaginador" at bounding box center [62, 176] width 59 height 9
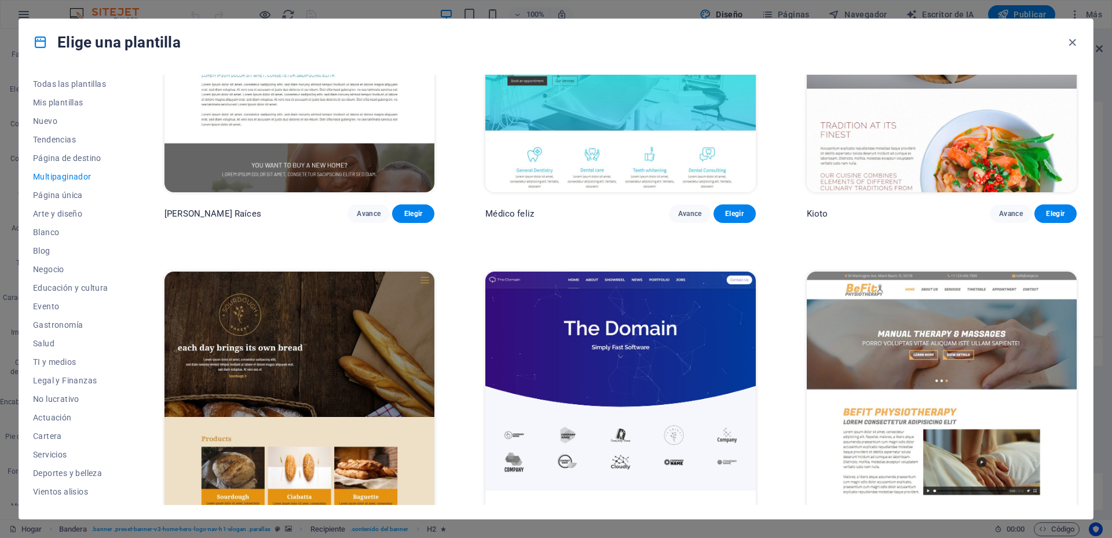
scroll to position [4403, 0]
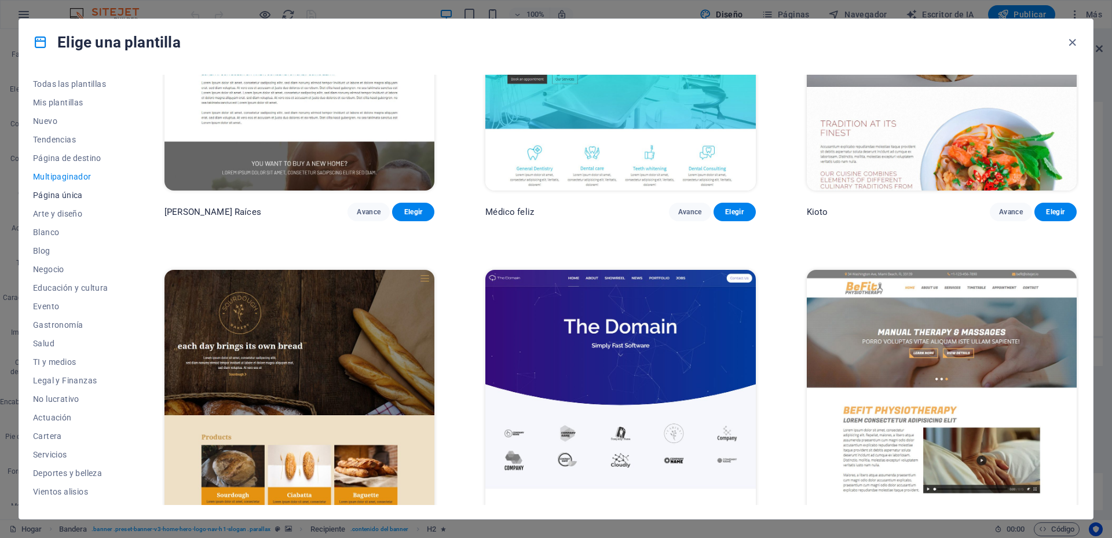
click at [72, 197] on font "Página única" at bounding box center [58, 195] width 50 height 9
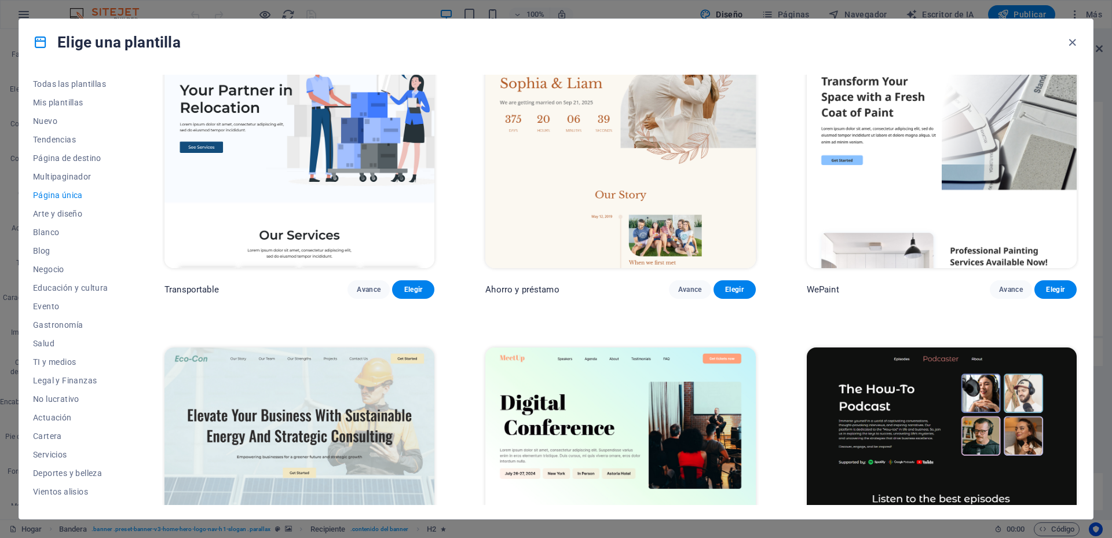
scroll to position [0, 0]
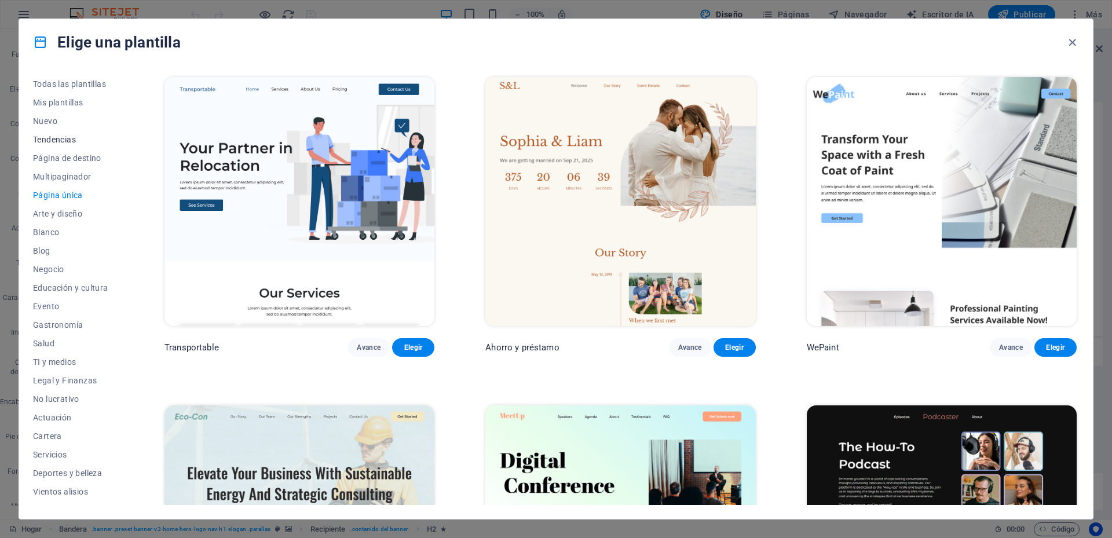
click at [57, 141] on font "Tendencias" at bounding box center [54, 139] width 43 height 9
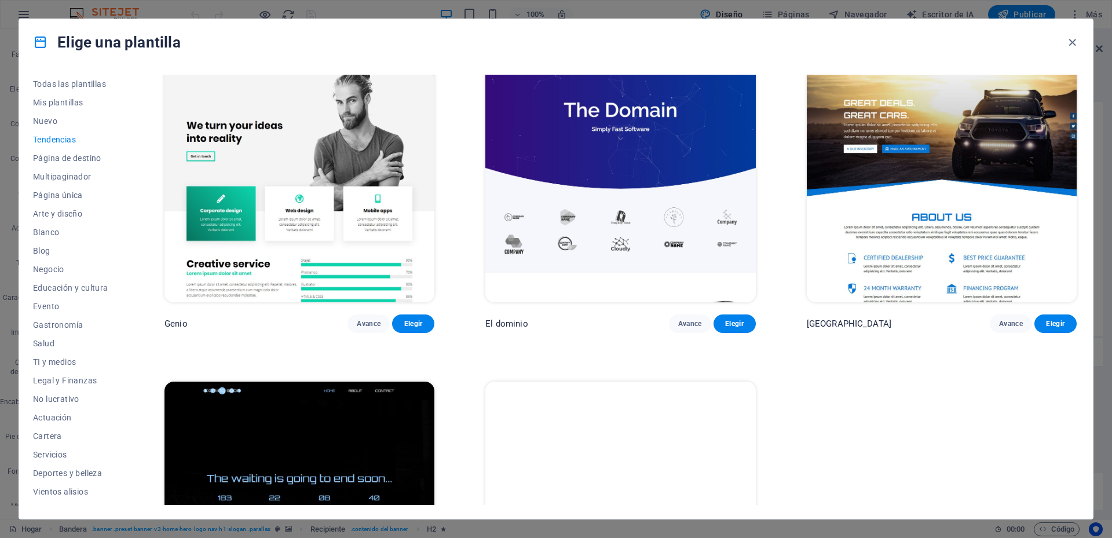
scroll to position [1391, 0]
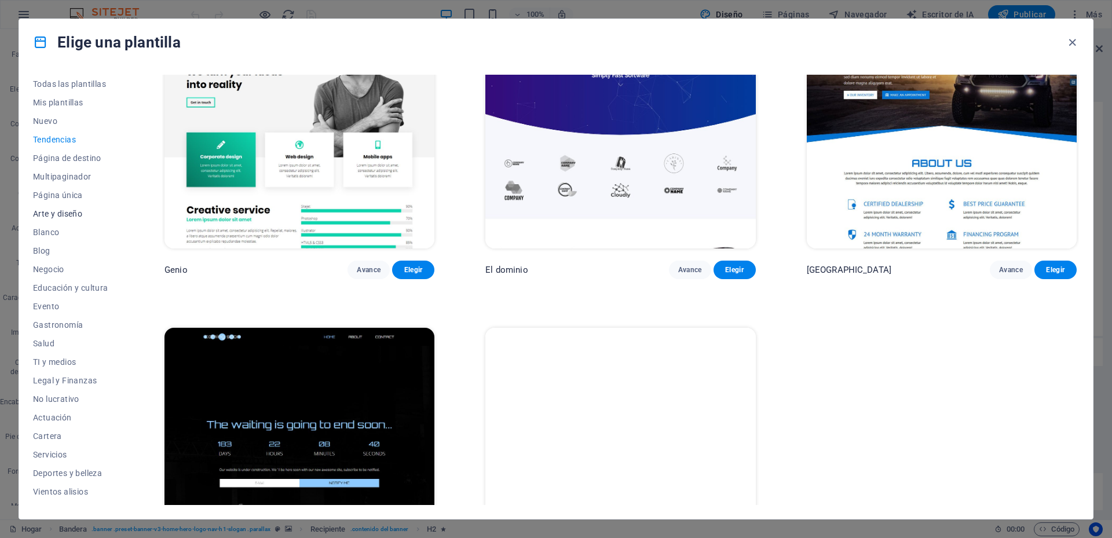
click at [73, 214] on font "Arte y diseño" at bounding box center [57, 213] width 49 height 9
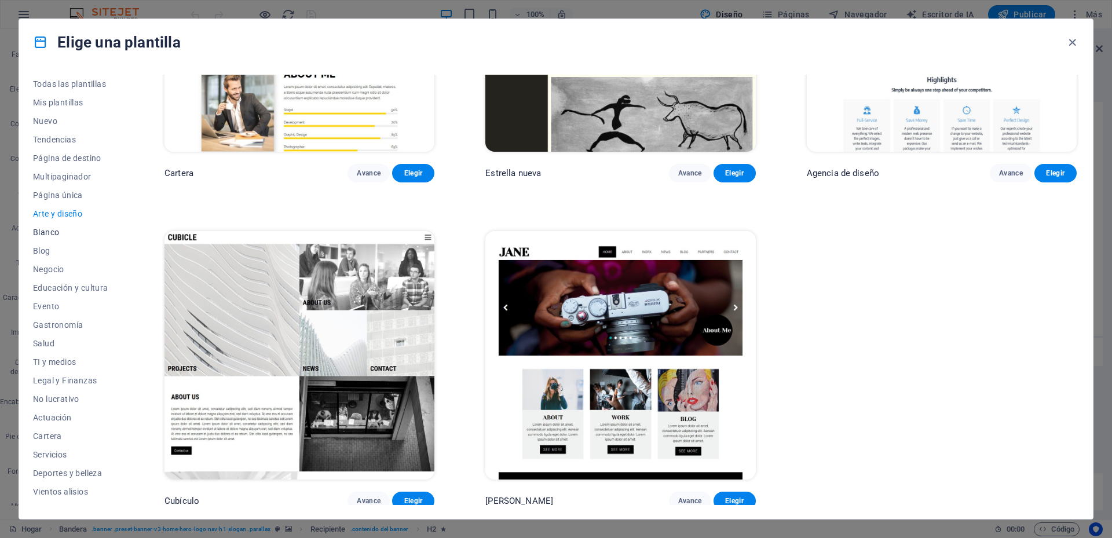
click at [50, 233] on font "Blanco" at bounding box center [46, 232] width 26 height 9
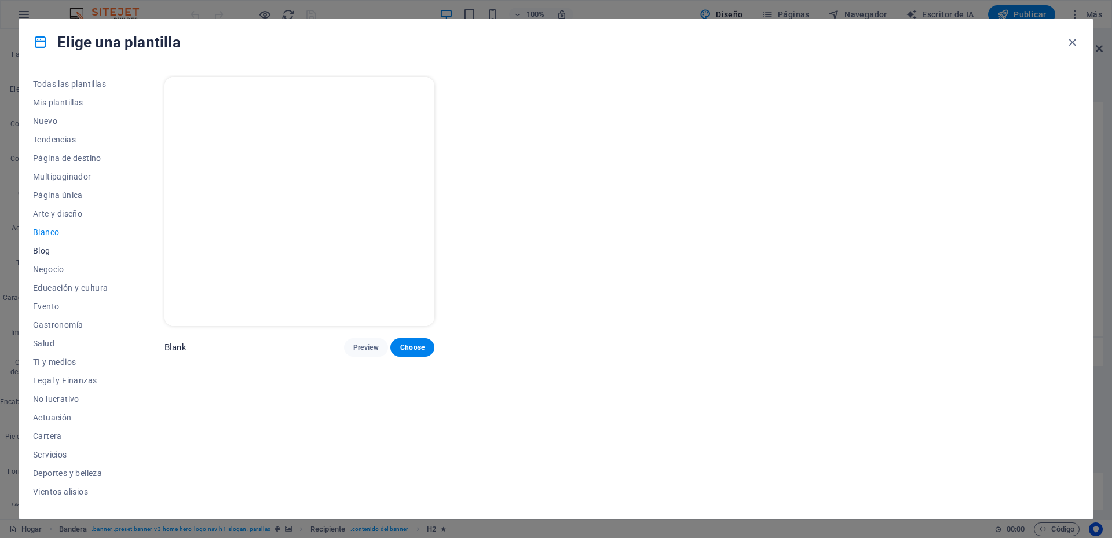
scroll to position [0, 0]
click at [46, 256] on button "Blog" at bounding box center [73, 251] width 81 height 19
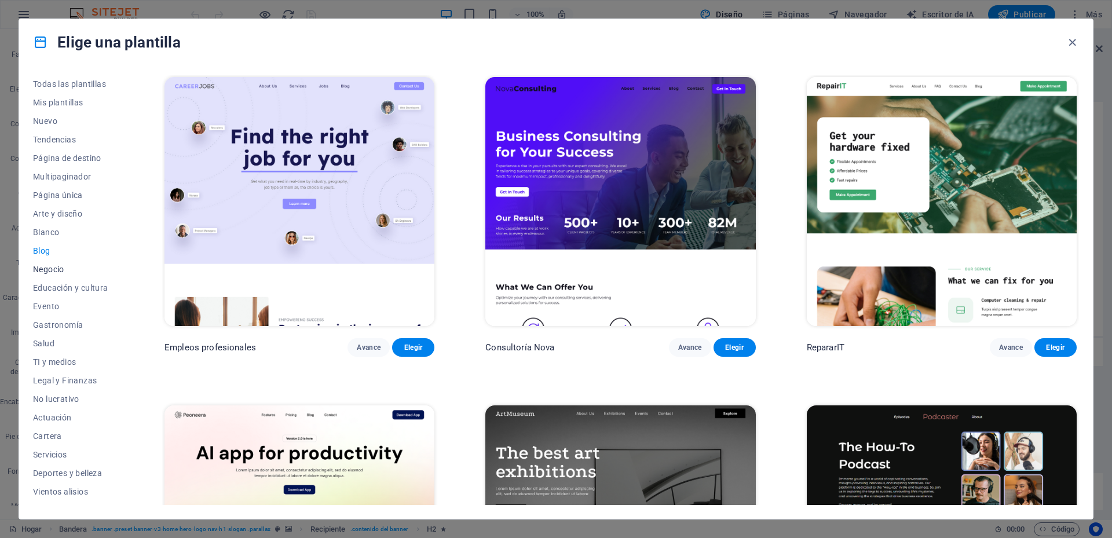
click at [60, 277] on button "Negocio" at bounding box center [73, 269] width 81 height 19
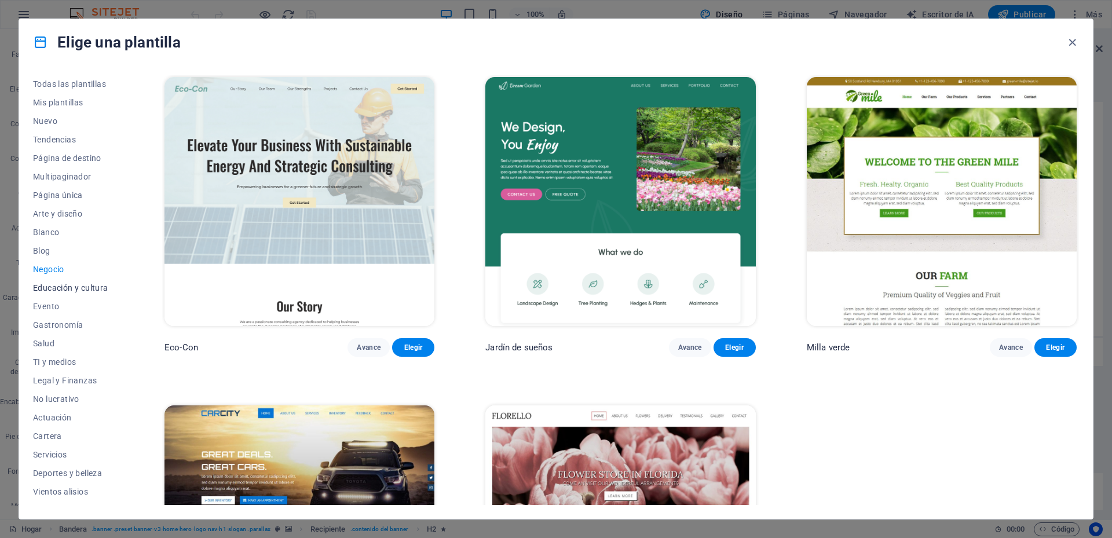
click at [68, 282] on button "Educación y cultura" at bounding box center [73, 288] width 81 height 19
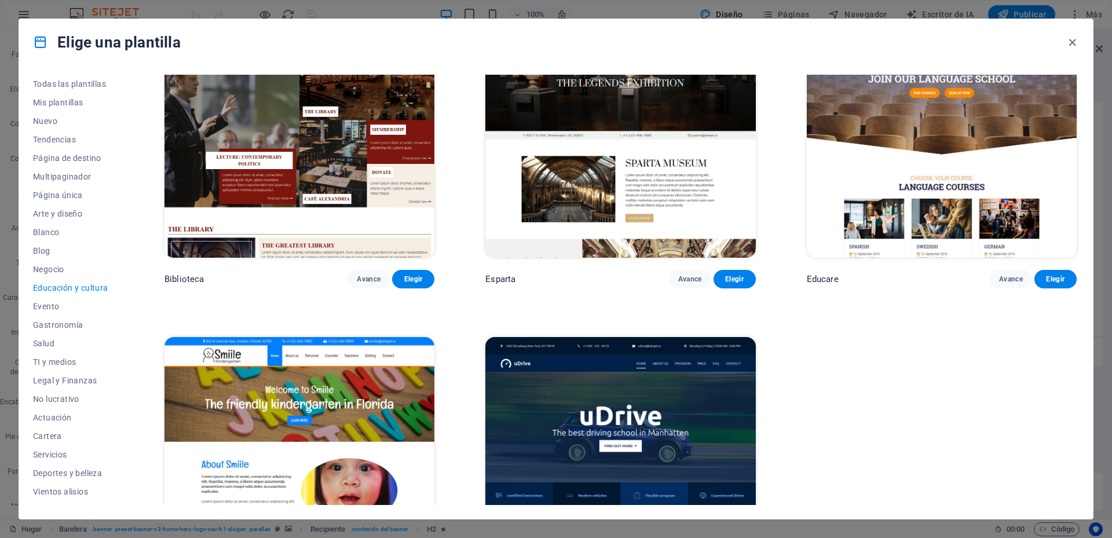
scroll to position [505, 0]
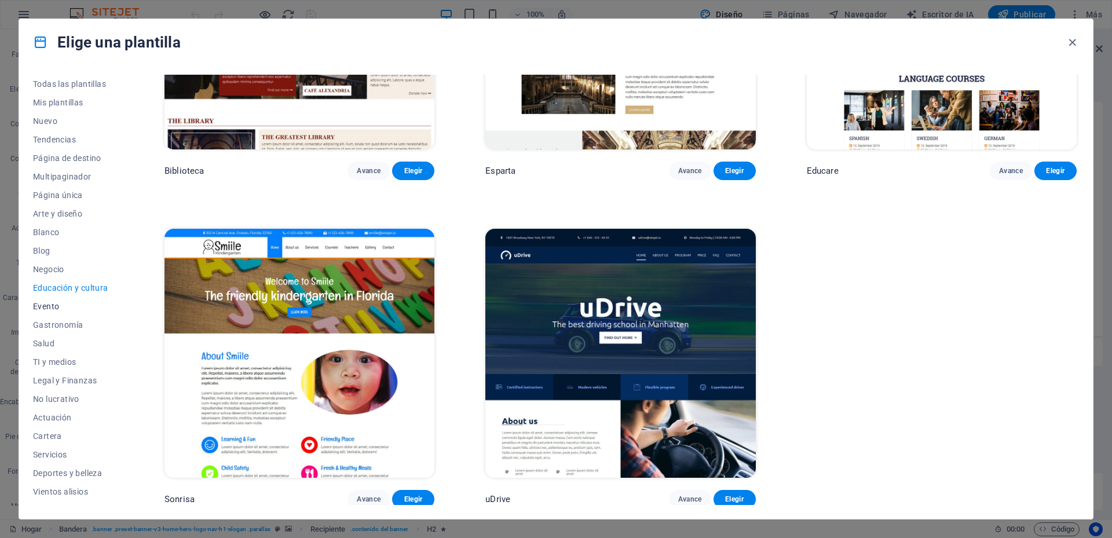
click at [52, 306] on font "Evento" at bounding box center [46, 306] width 26 height 9
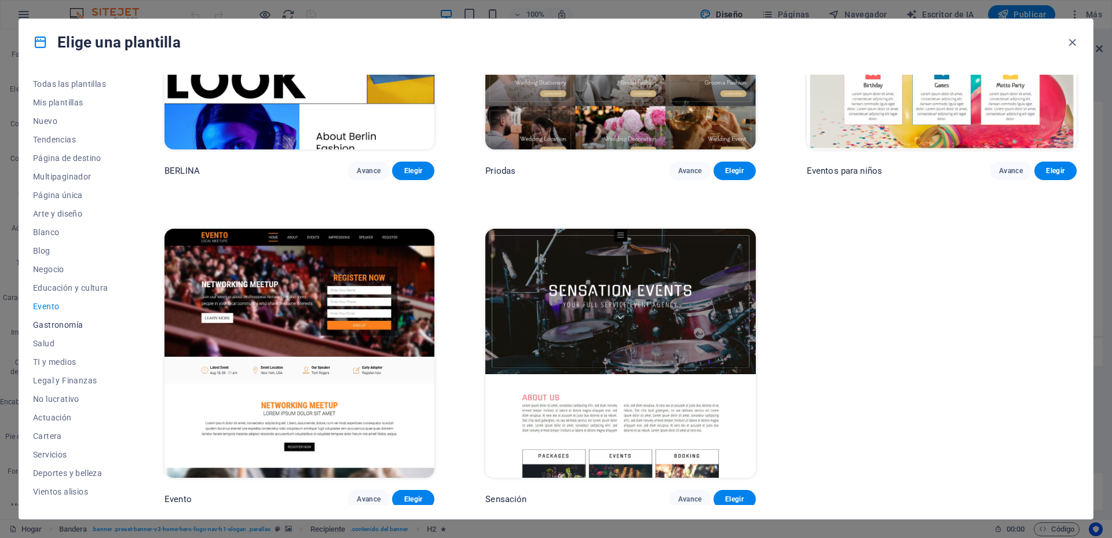
click at [83, 320] on span "Gastronomía" at bounding box center [73, 324] width 81 height 9
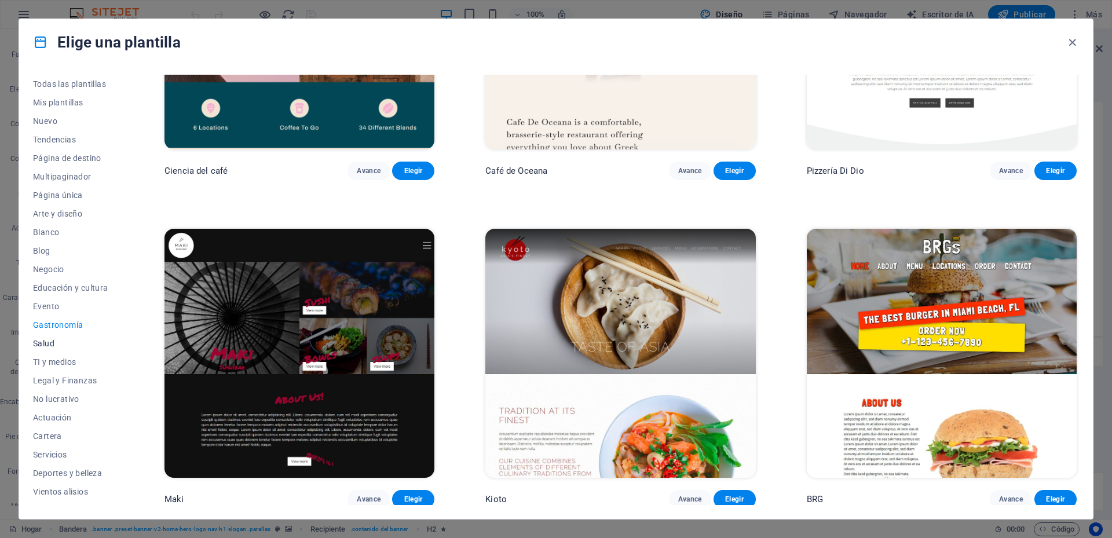
click at [51, 342] on font "Salud" at bounding box center [43, 343] width 21 height 9
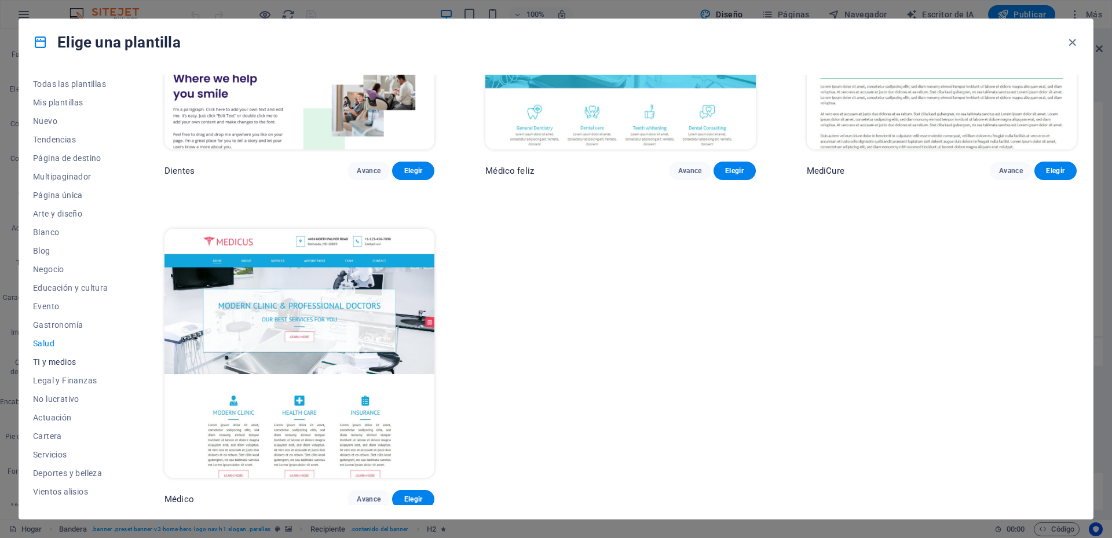
click at [70, 366] on font "TI y medios" at bounding box center [54, 361] width 43 height 9
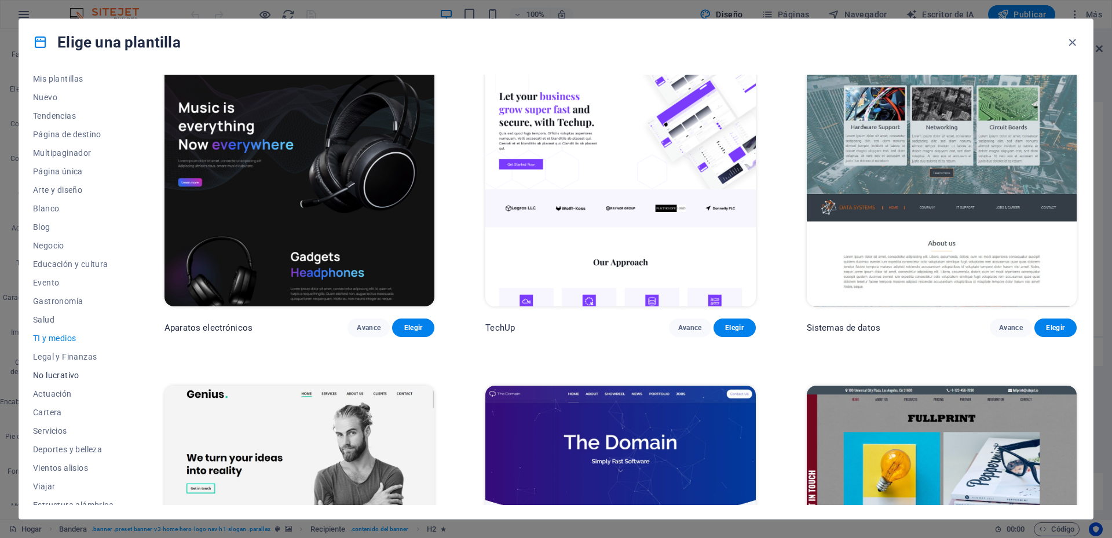
scroll to position [33, 0]
click at [72, 353] on button "Legal y Finanzas" at bounding box center [73, 347] width 81 height 19
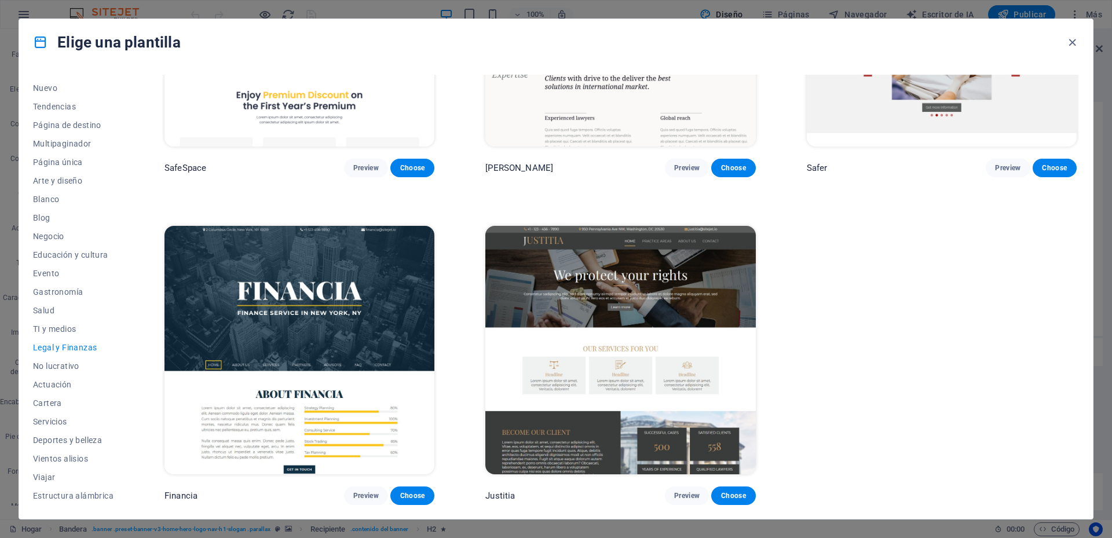
scroll to position [177, 0]
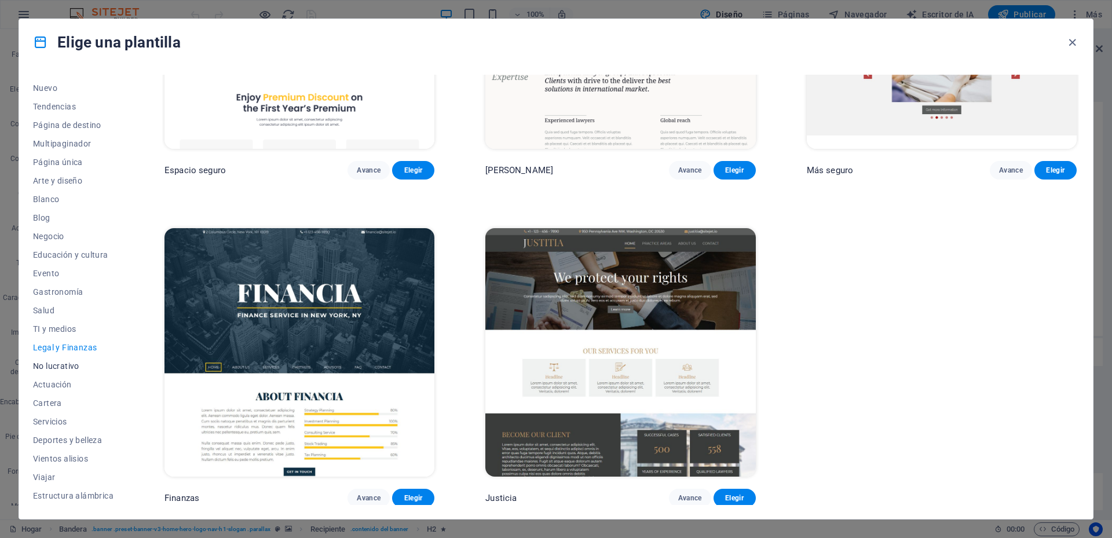
click at [62, 369] on font "No lucrativo" at bounding box center [56, 366] width 46 height 9
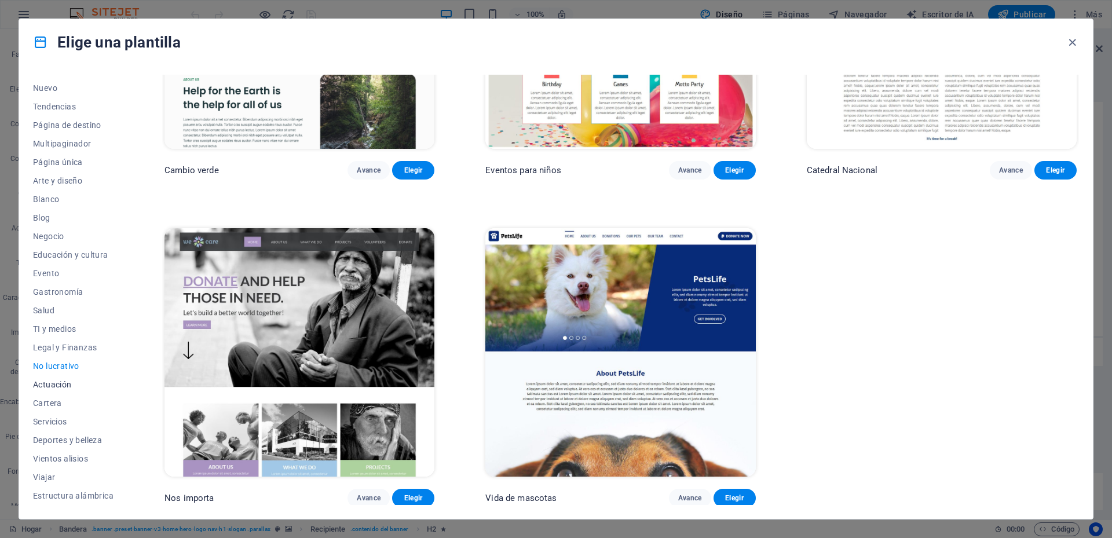
click at [63, 380] on font "Actuación" at bounding box center [52, 384] width 39 height 9
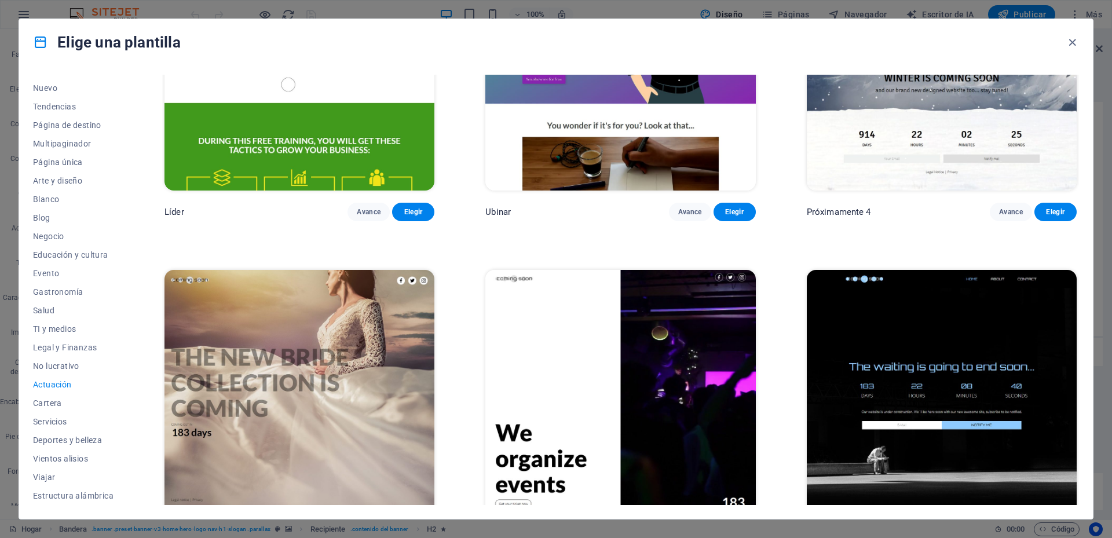
scroll to position [1486, 0]
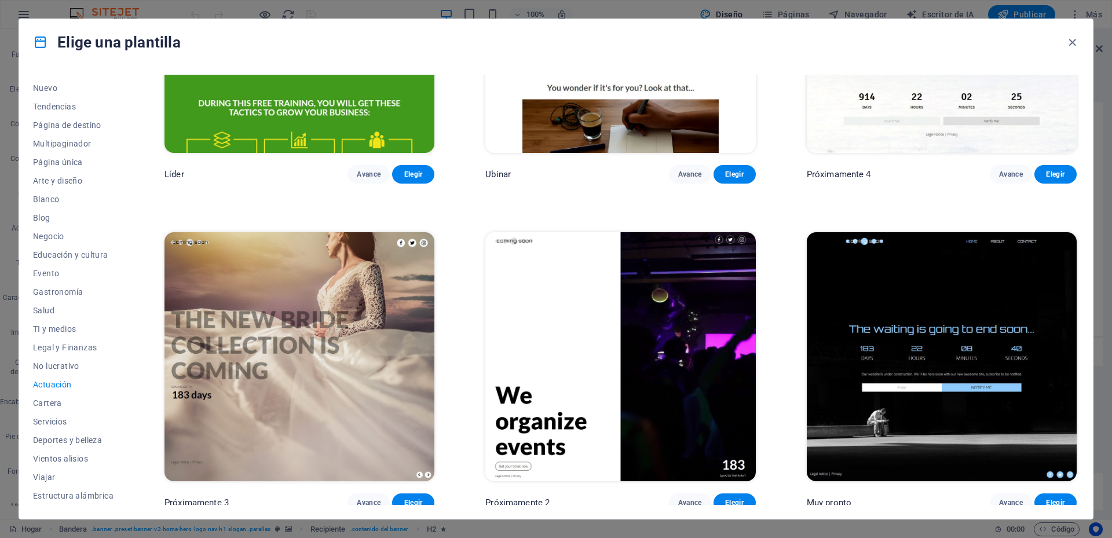
click at [886, 332] on img at bounding box center [942, 356] width 270 height 249
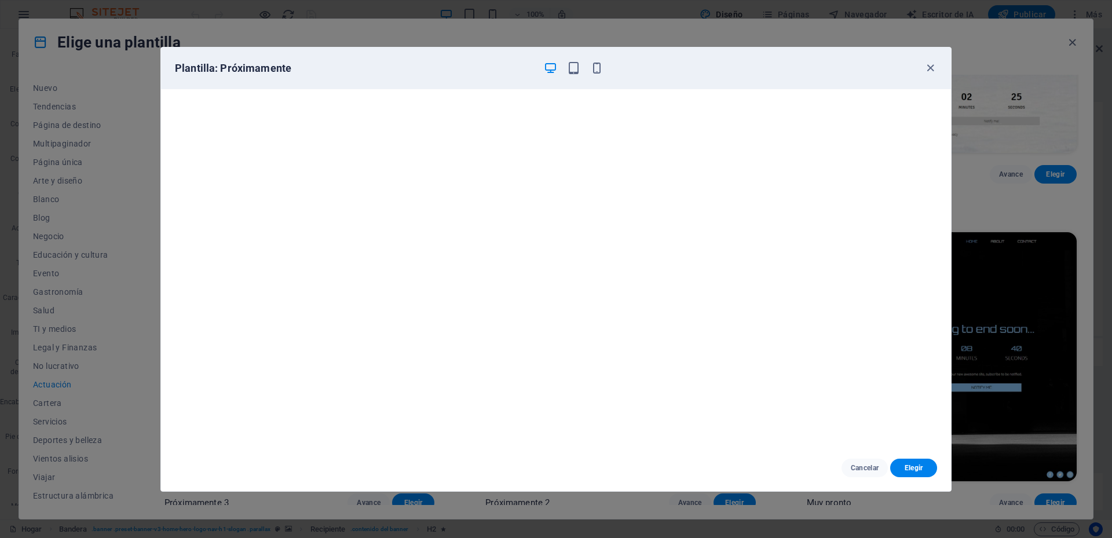
scroll to position [3, 0]
click at [576, 68] on icon "button" at bounding box center [573, 67] width 13 height 13
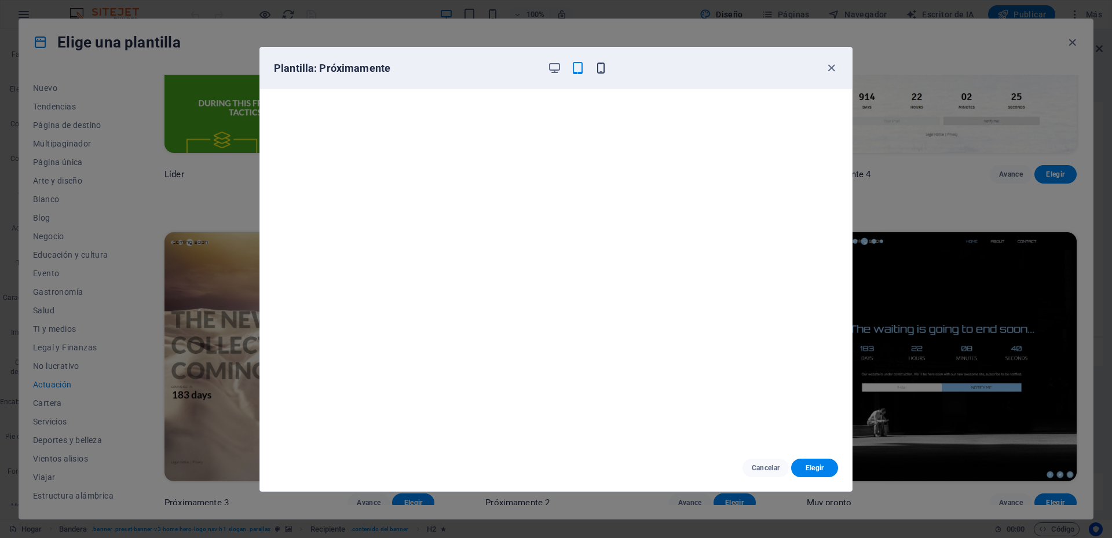
click at [599, 71] on icon "button" at bounding box center [600, 67] width 13 height 13
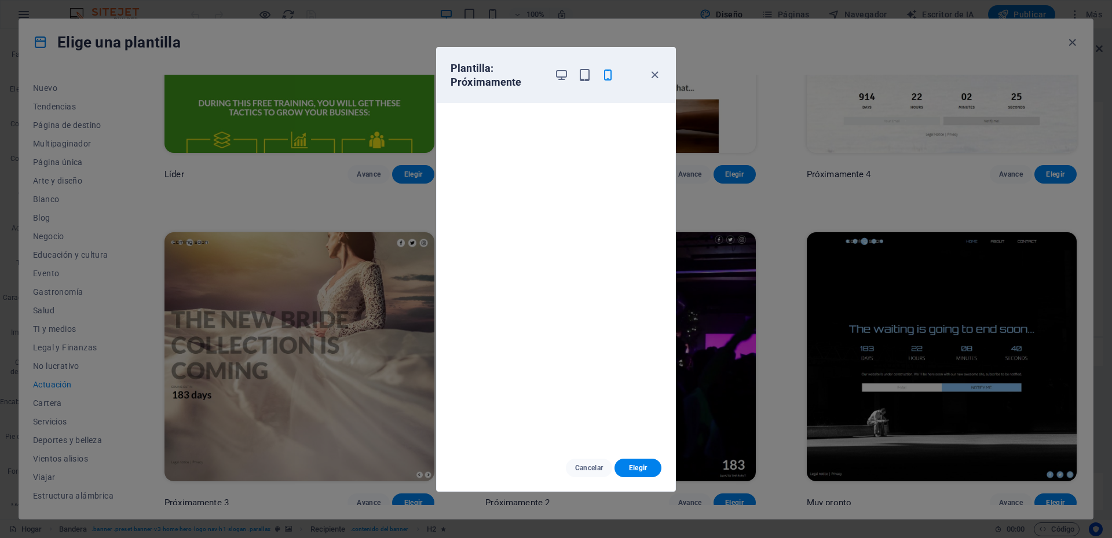
scroll to position [0, 0]
click at [657, 75] on icon "button" at bounding box center [654, 74] width 13 height 13
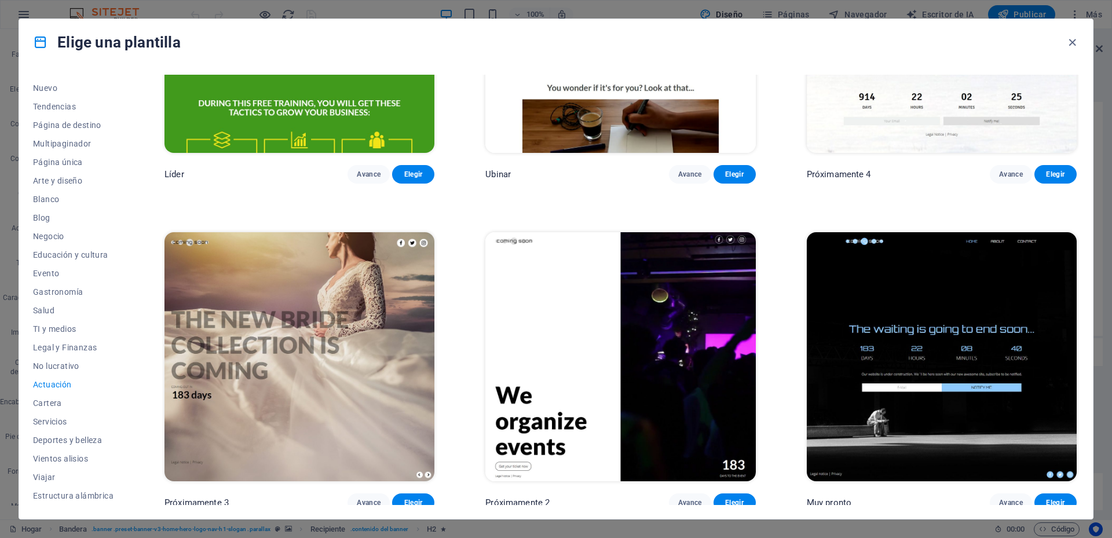
click at [669, 310] on img at bounding box center [621, 356] width 270 height 249
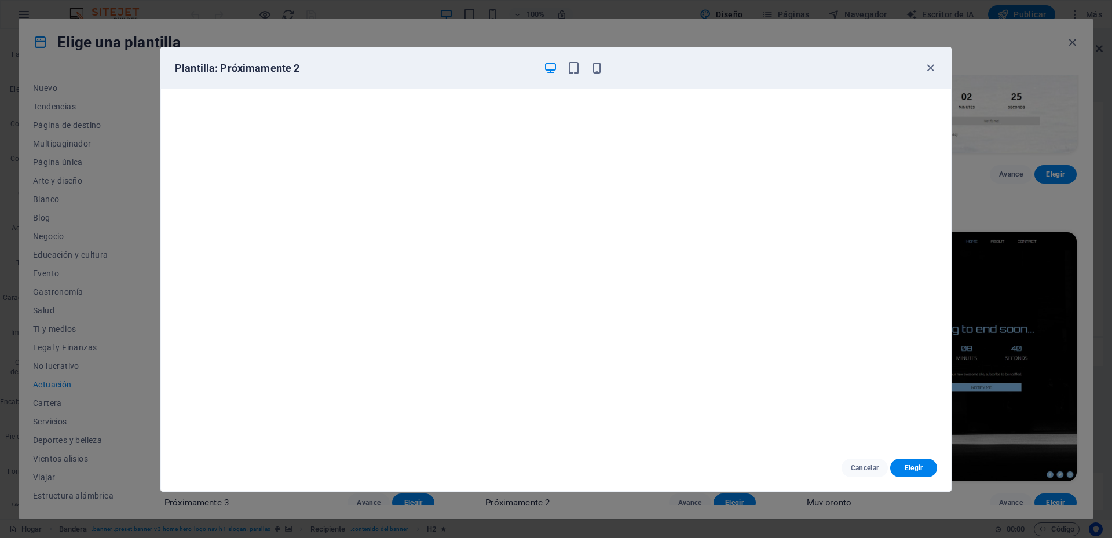
scroll to position [3, 0]
click at [932, 72] on icon "button" at bounding box center [930, 67] width 13 height 13
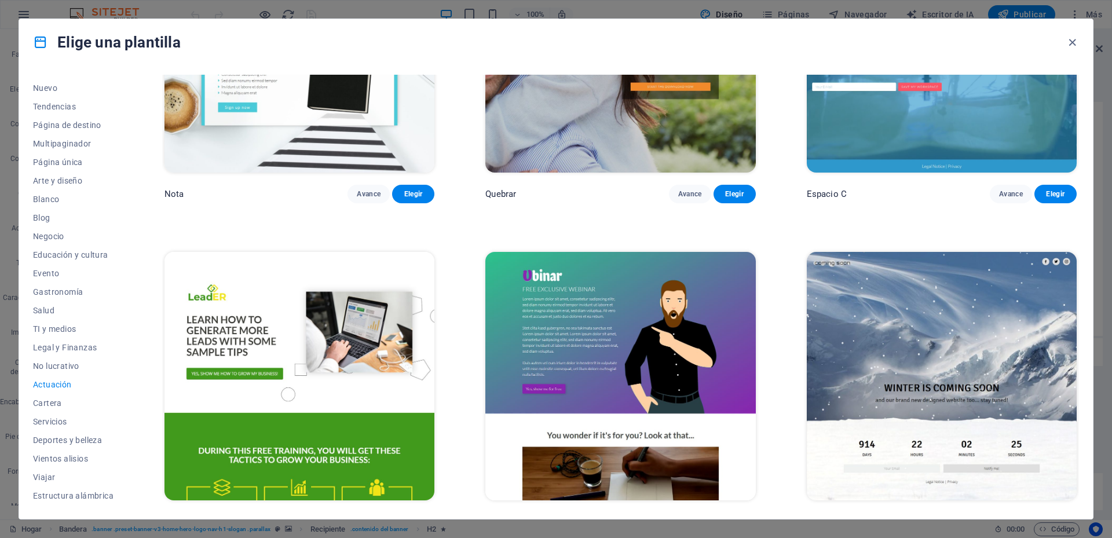
scroll to position [907, 0]
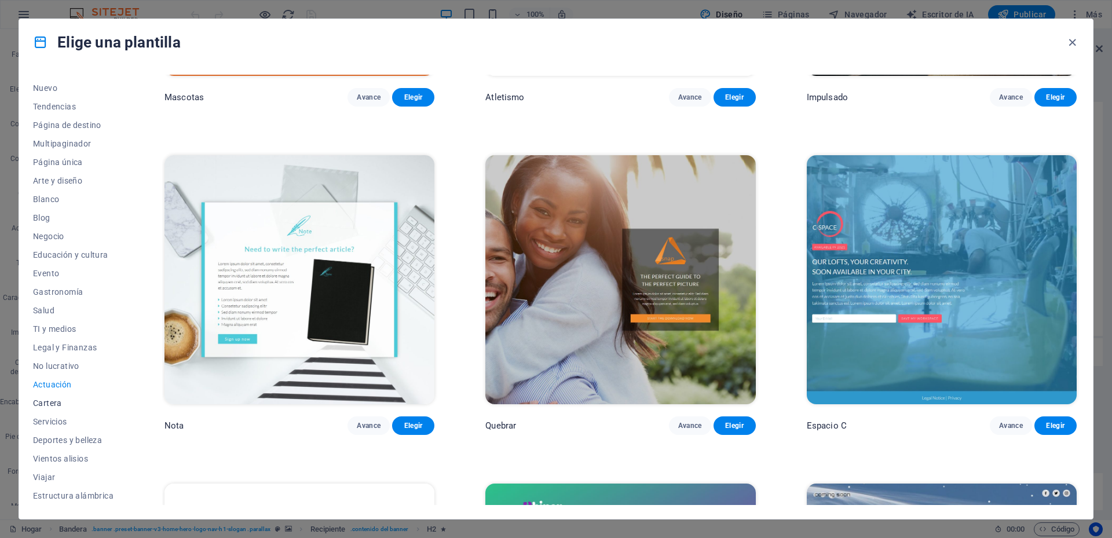
click at [55, 403] on font "Cartera" at bounding box center [47, 403] width 29 height 9
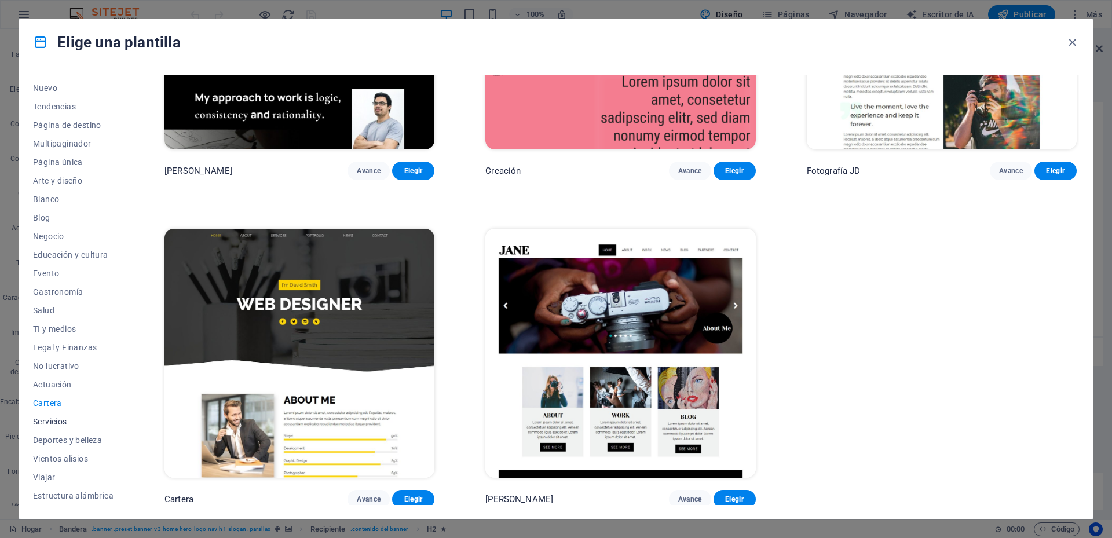
click at [54, 426] on font "Servicios" at bounding box center [50, 421] width 34 height 9
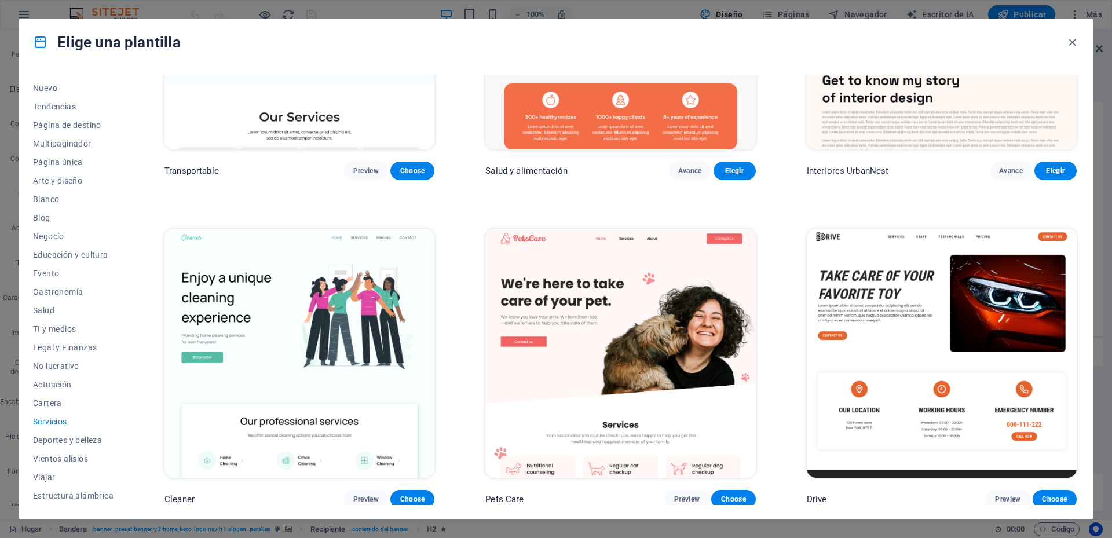
scroll to position [907, 0]
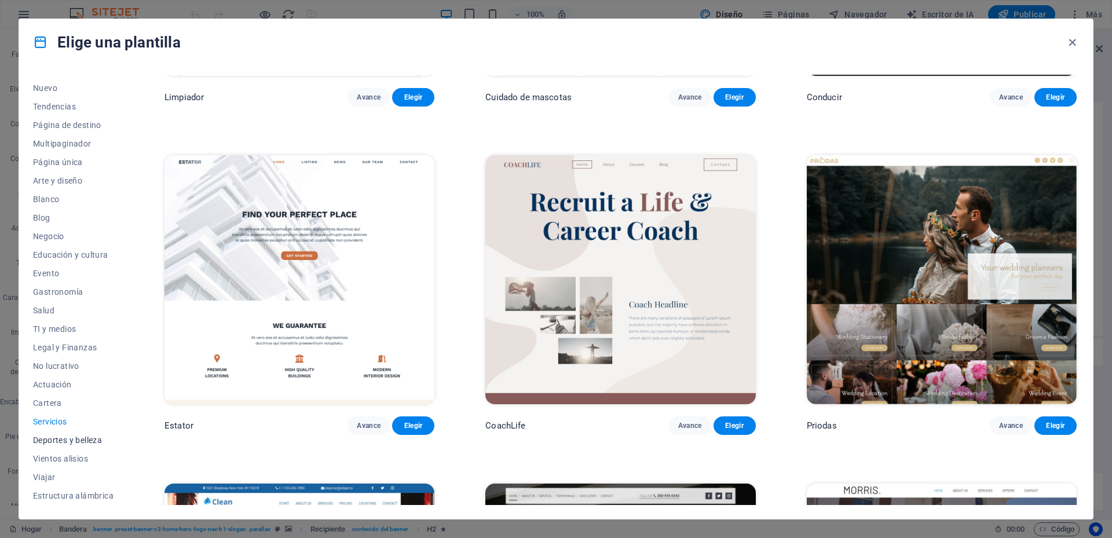
click at [61, 439] on font "Deportes y belleza" at bounding box center [67, 440] width 69 height 9
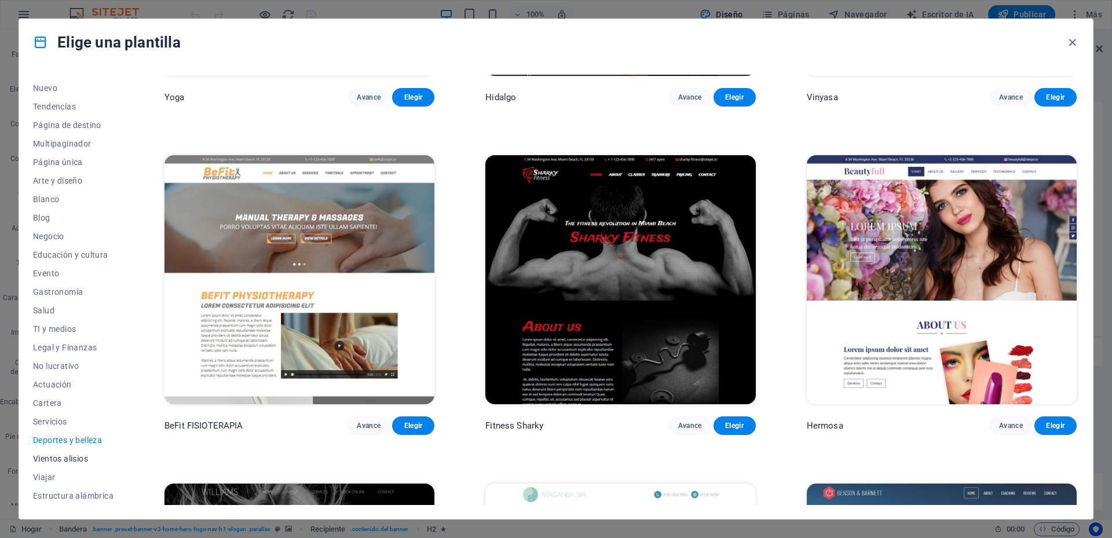
click at [64, 457] on font "Vientos alisios" at bounding box center [60, 458] width 55 height 9
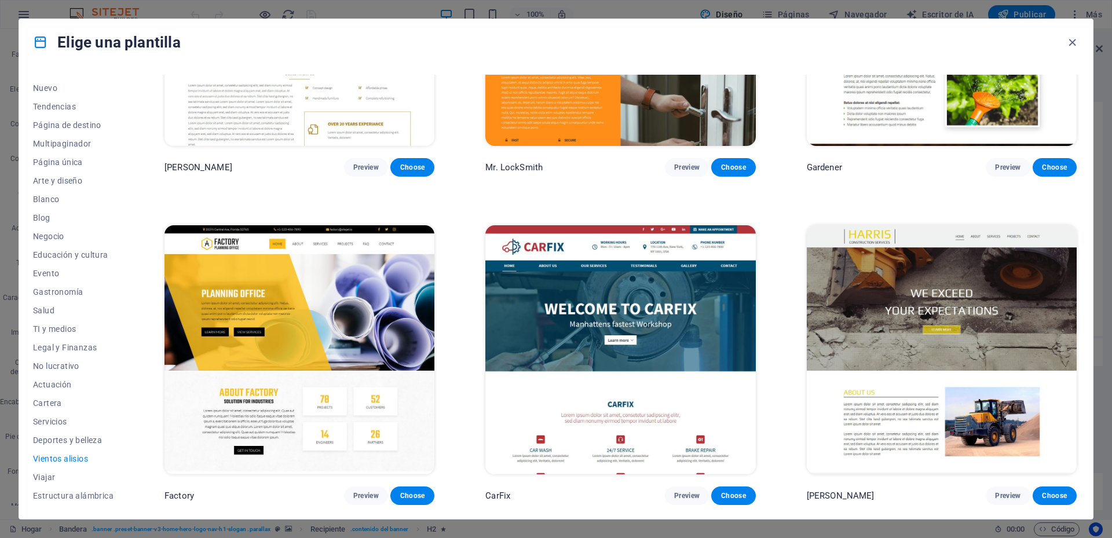
scroll to position [505, 0]
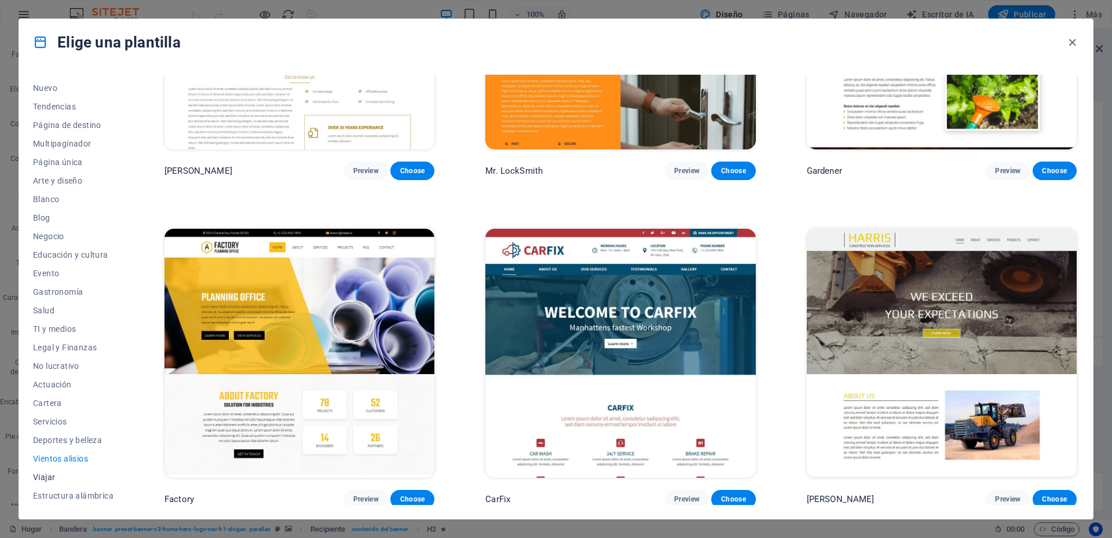
click at [49, 478] on font "Viajar" at bounding box center [44, 477] width 22 height 9
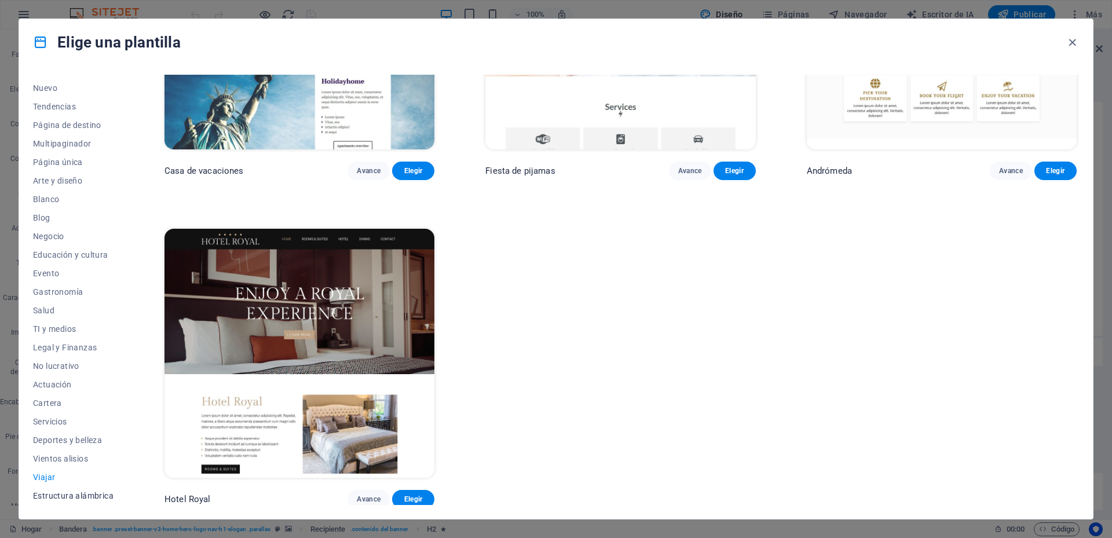
click at [89, 499] on font "Estructura alámbrica" at bounding box center [73, 495] width 81 height 9
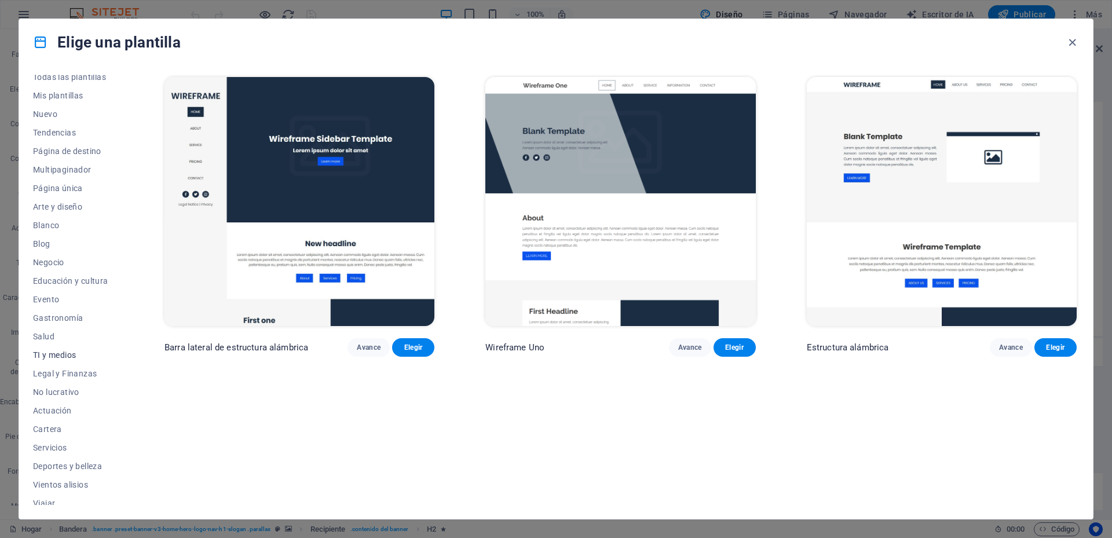
scroll to position [0, 0]
click at [108, 85] on span "Todas las plantillas" at bounding box center [73, 83] width 81 height 9
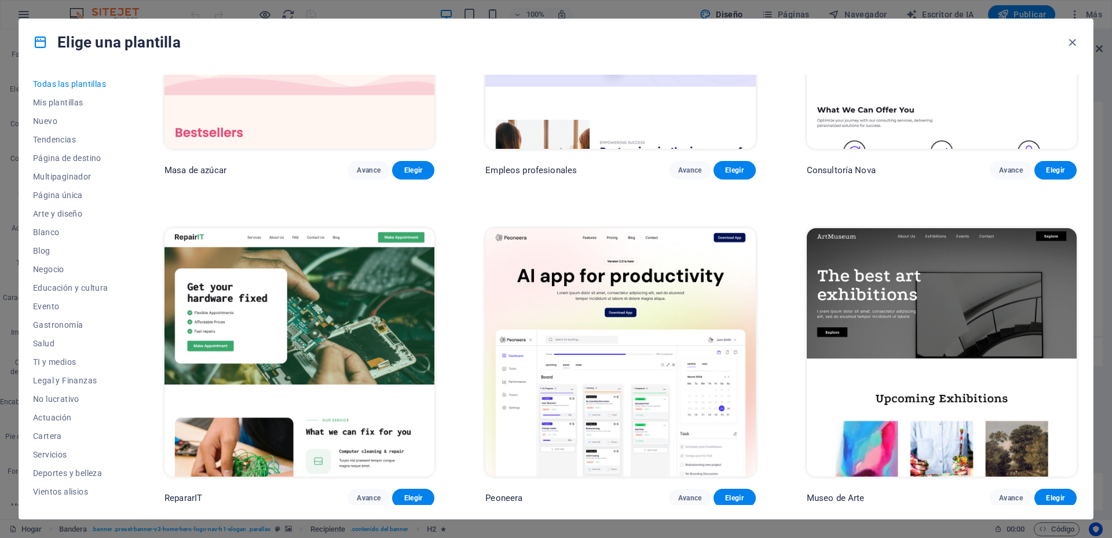
scroll to position [348, 0]
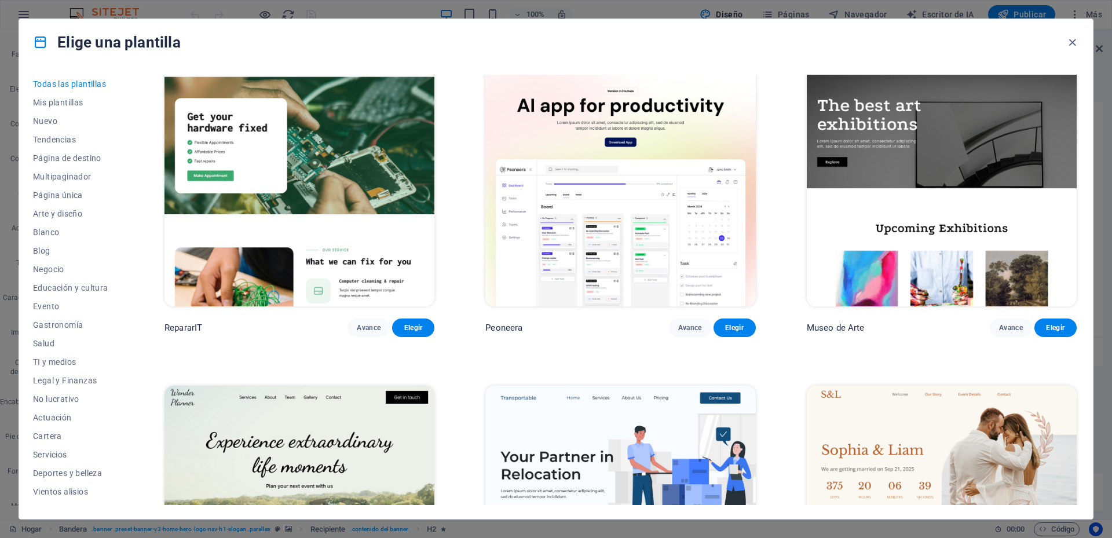
click at [696, 240] on img at bounding box center [621, 182] width 270 height 249
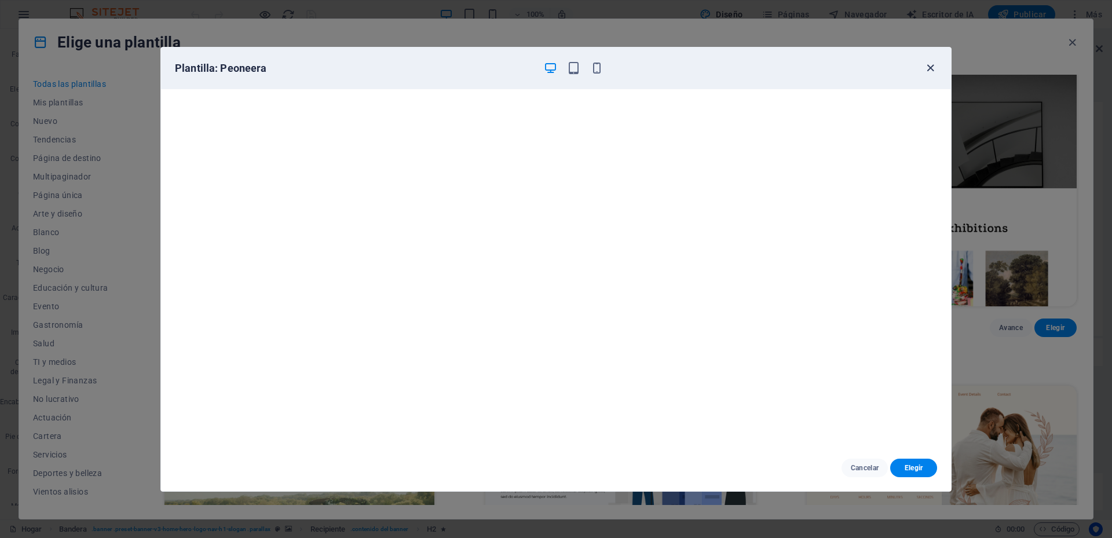
click at [927, 68] on icon "button" at bounding box center [930, 67] width 13 height 13
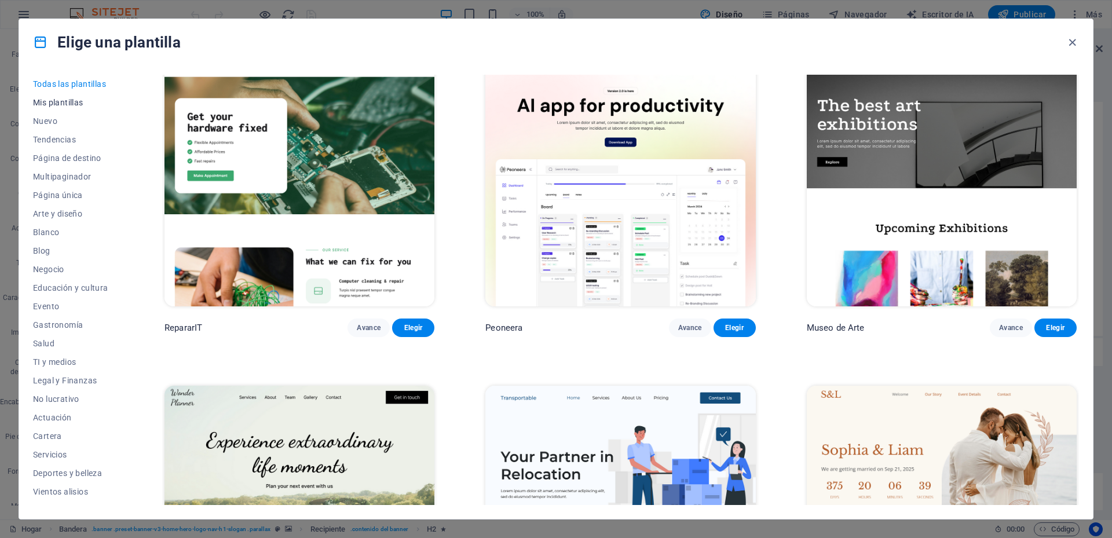
click at [48, 106] on font "Mis plantillas" at bounding box center [58, 102] width 50 height 9
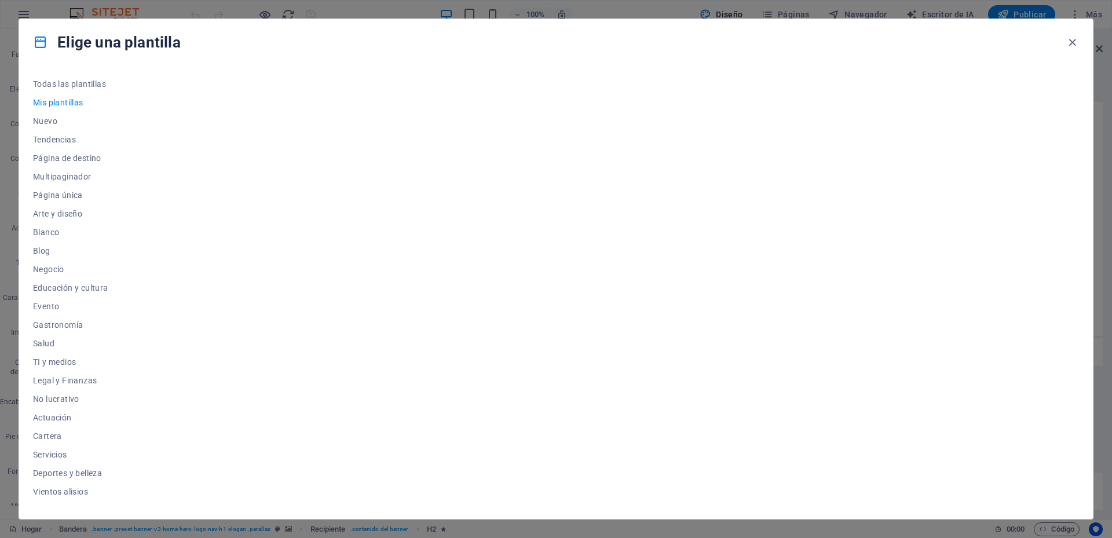
scroll to position [0, 0]
click at [53, 122] on font "Nuevo" at bounding box center [45, 120] width 24 height 9
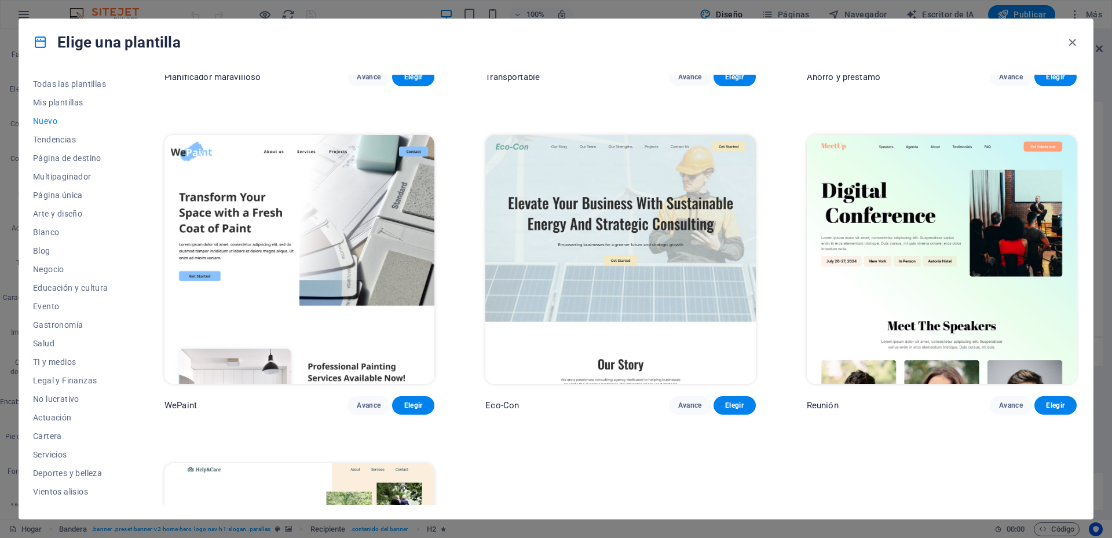
scroll to position [1159, 0]
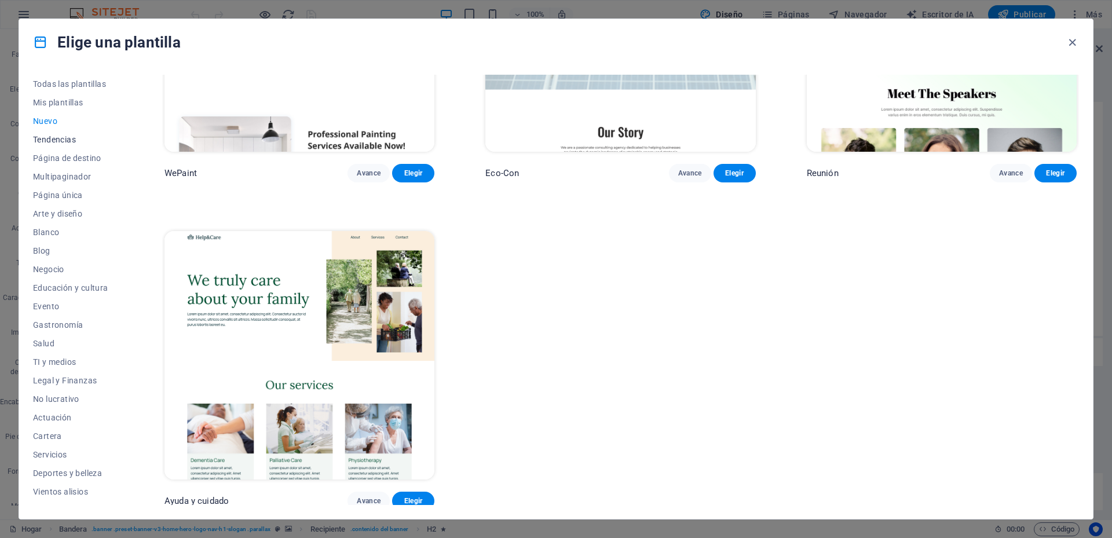
click at [54, 138] on font "Tendencias" at bounding box center [54, 139] width 43 height 9
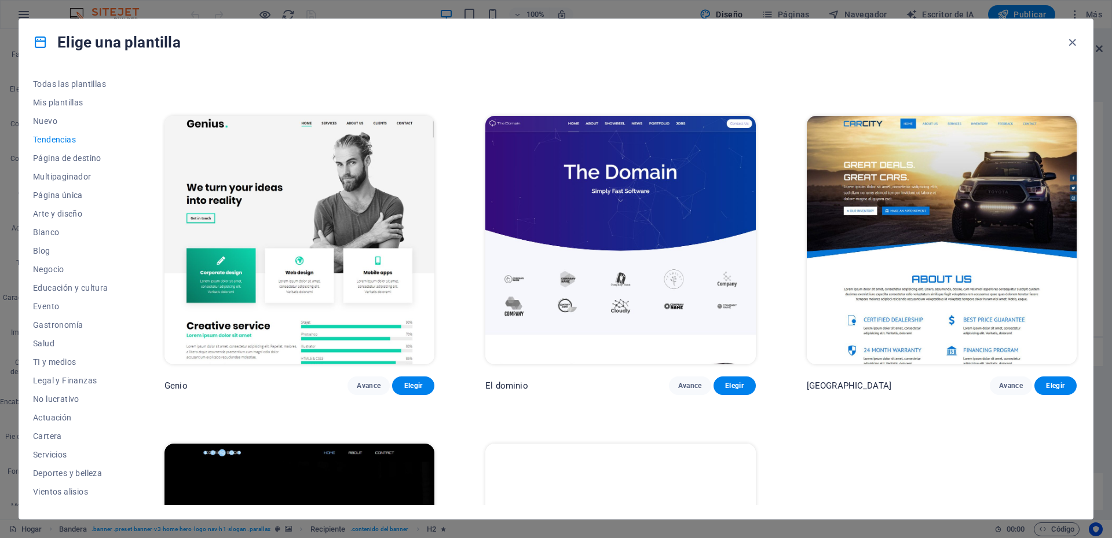
scroll to position [1486, 0]
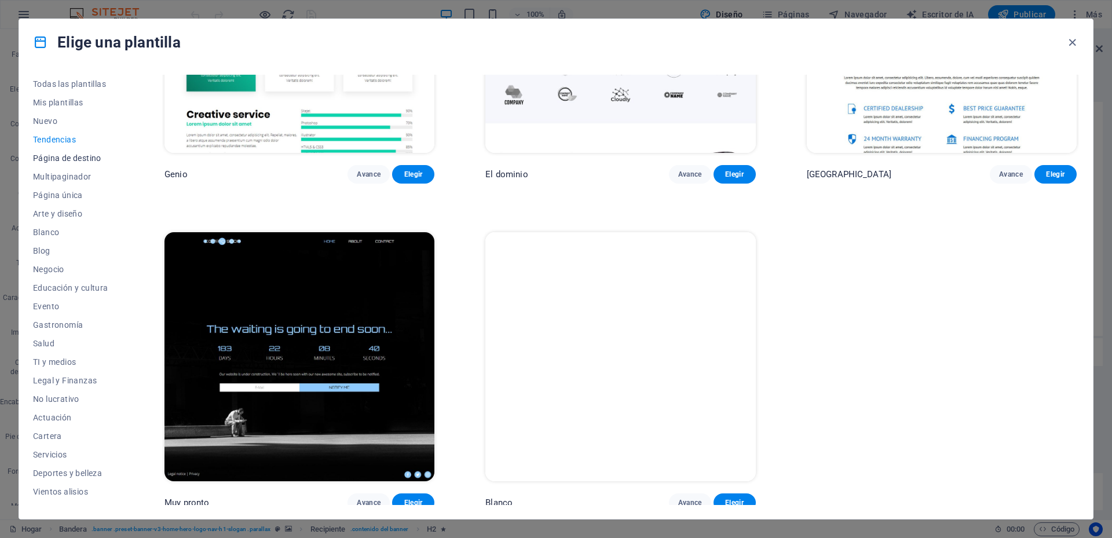
click at [66, 156] on font "Página de destino" at bounding box center [67, 158] width 68 height 9
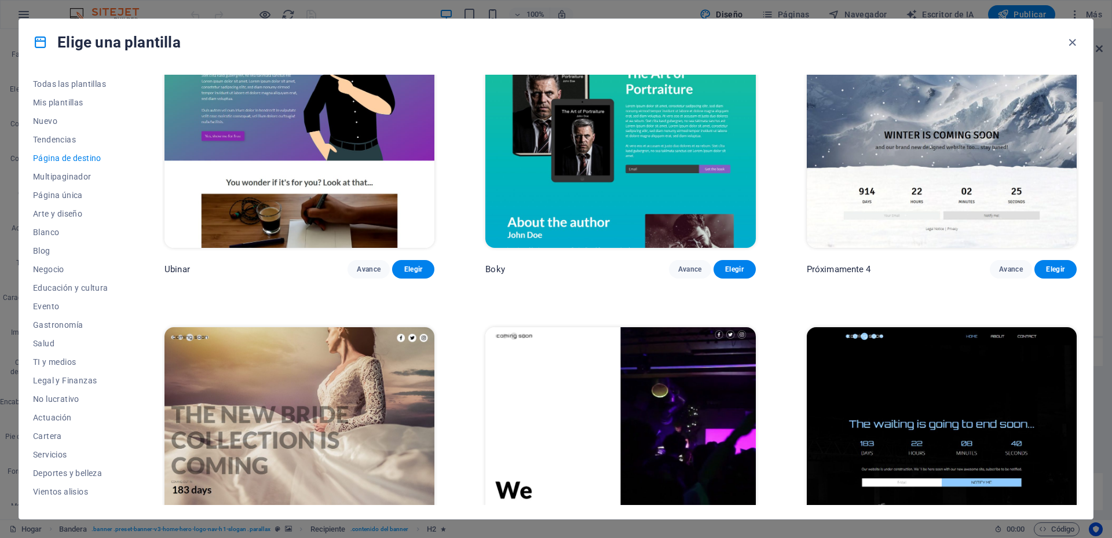
scroll to position [2468, 0]
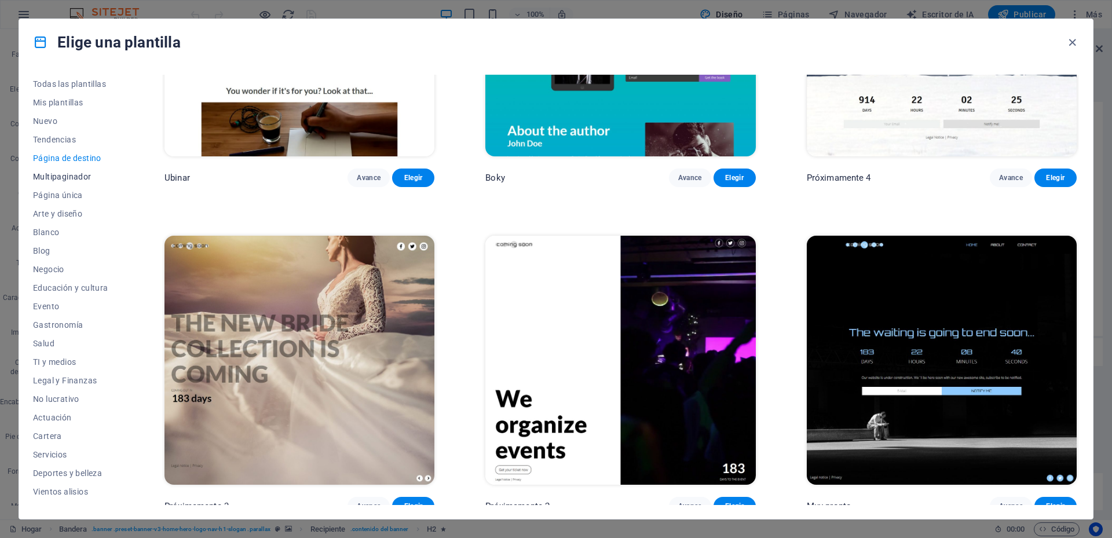
click at [68, 185] on button "Multipaginador" at bounding box center [73, 176] width 81 height 19
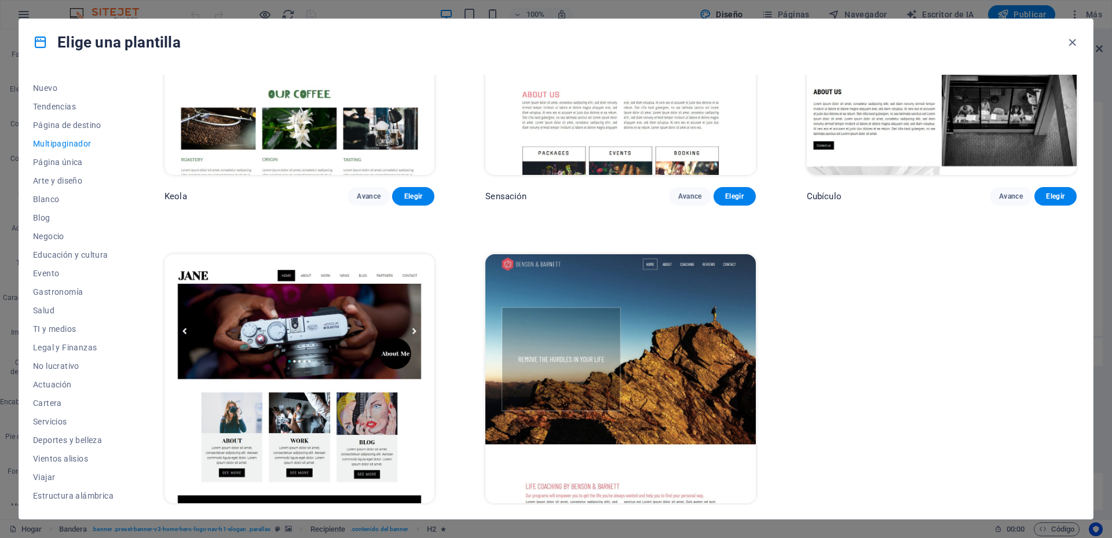
scroll to position [7049, 0]
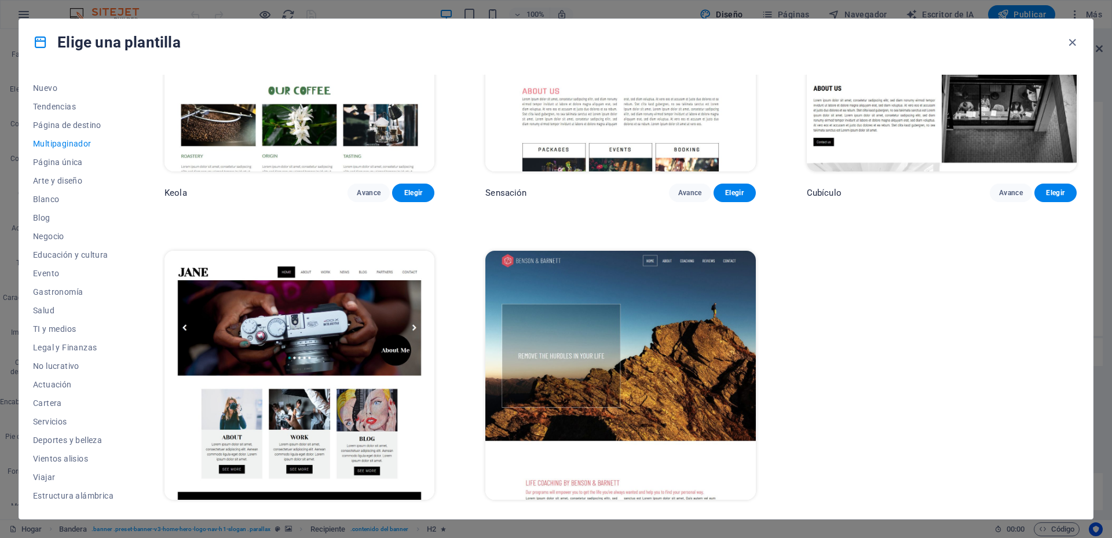
click at [0, 318] on div "Elige una plantilla Todas las plantillas Mis plantillas Nuevo Tendencias Página…" at bounding box center [556, 269] width 1112 height 538
click at [71, 165] on font "Página única" at bounding box center [58, 162] width 50 height 9
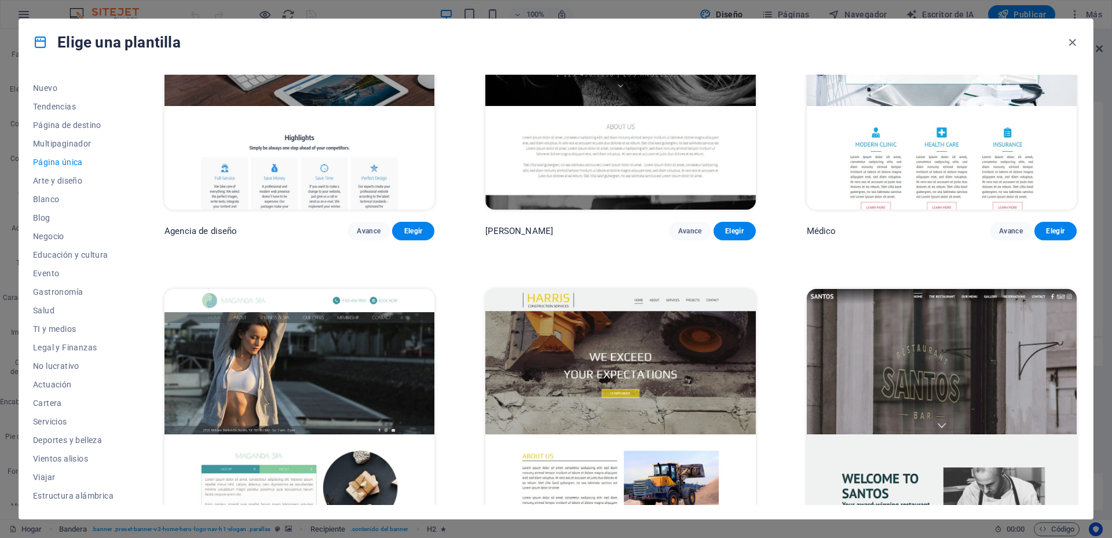
scroll to position [6991, 0]
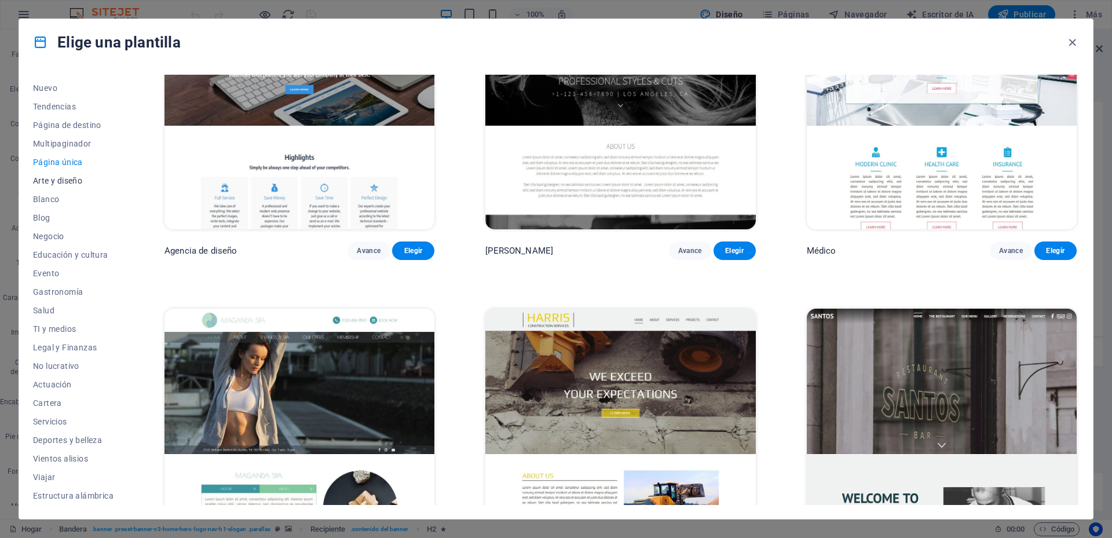
click at [61, 179] on font "Arte y diseño" at bounding box center [57, 180] width 49 height 9
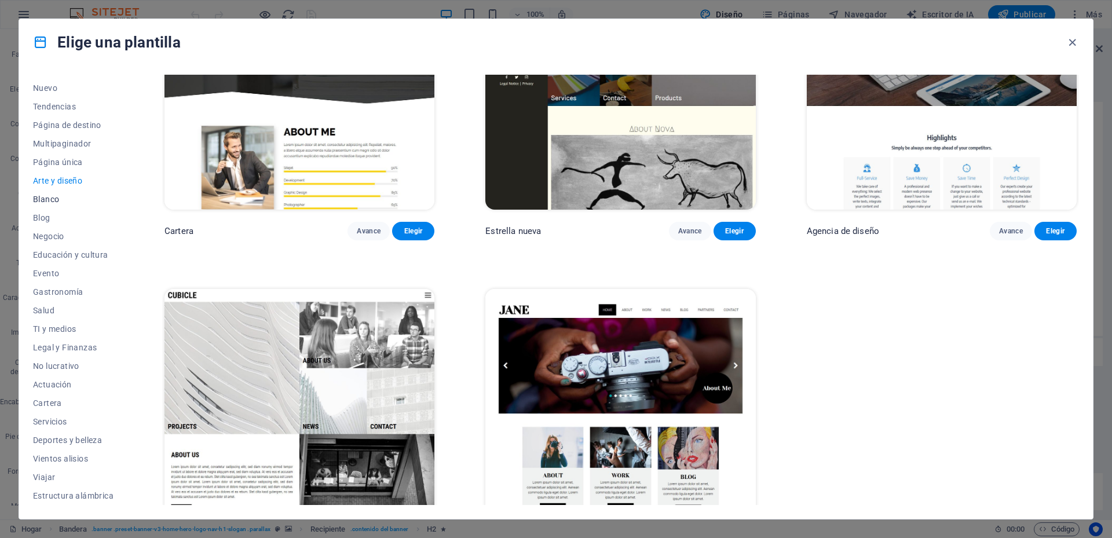
click at [54, 200] on font "Blanco" at bounding box center [46, 199] width 26 height 9
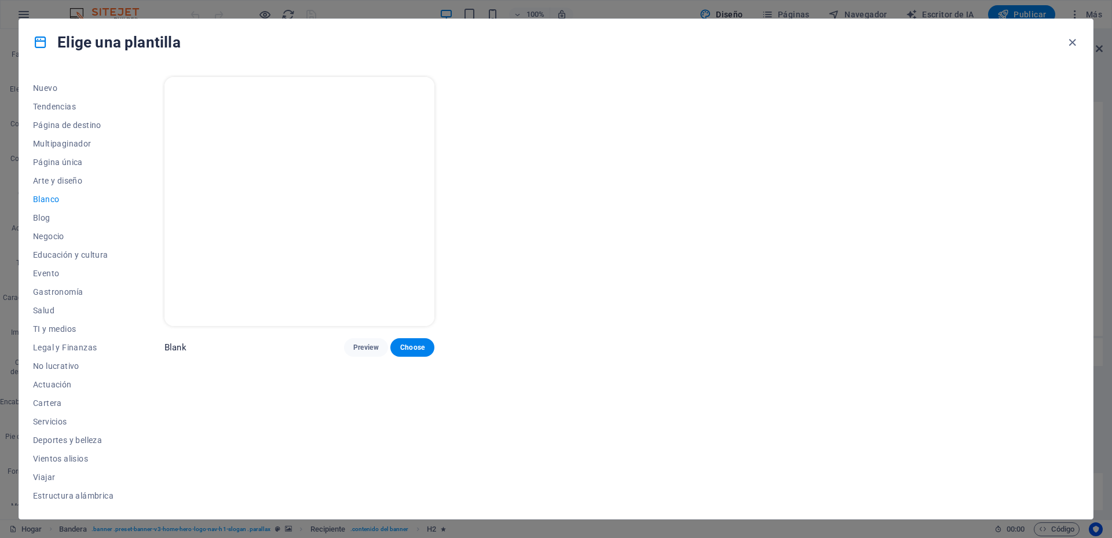
scroll to position [0, 0]
click at [45, 218] on font "Blog" at bounding box center [41, 217] width 17 height 9
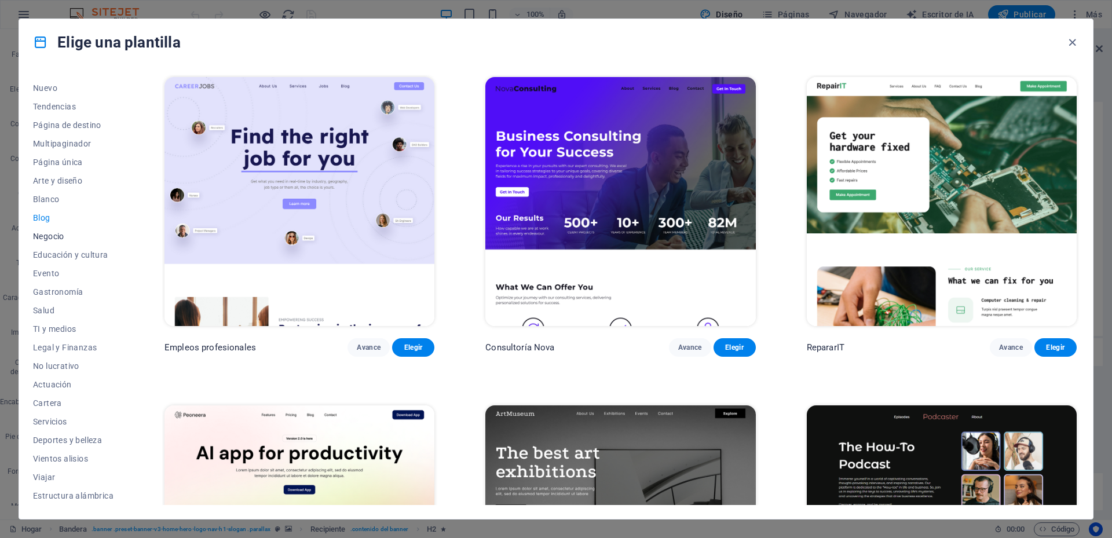
click at [54, 235] on font "Negocio" at bounding box center [48, 236] width 31 height 9
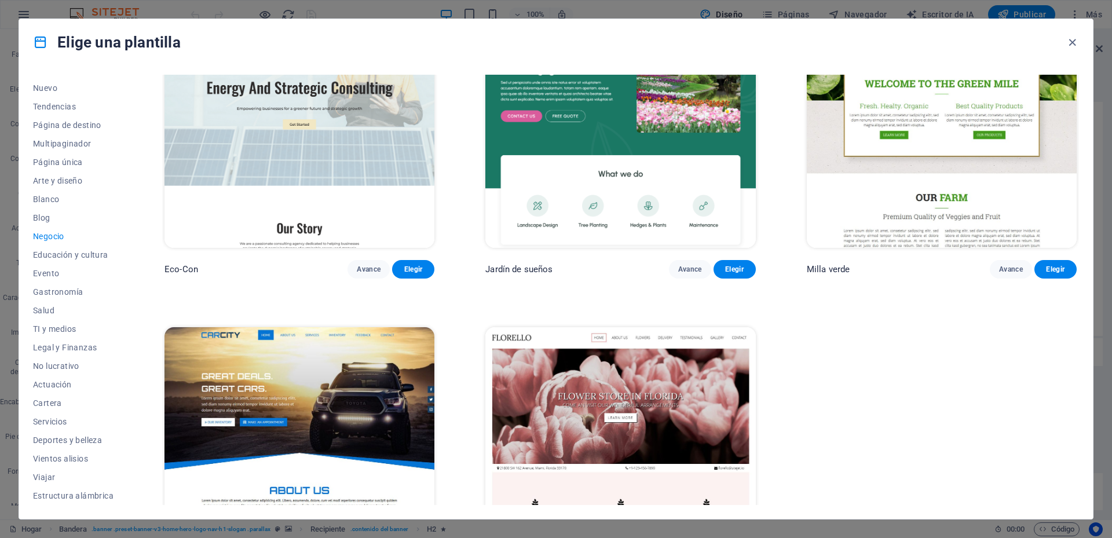
scroll to position [177, 0]
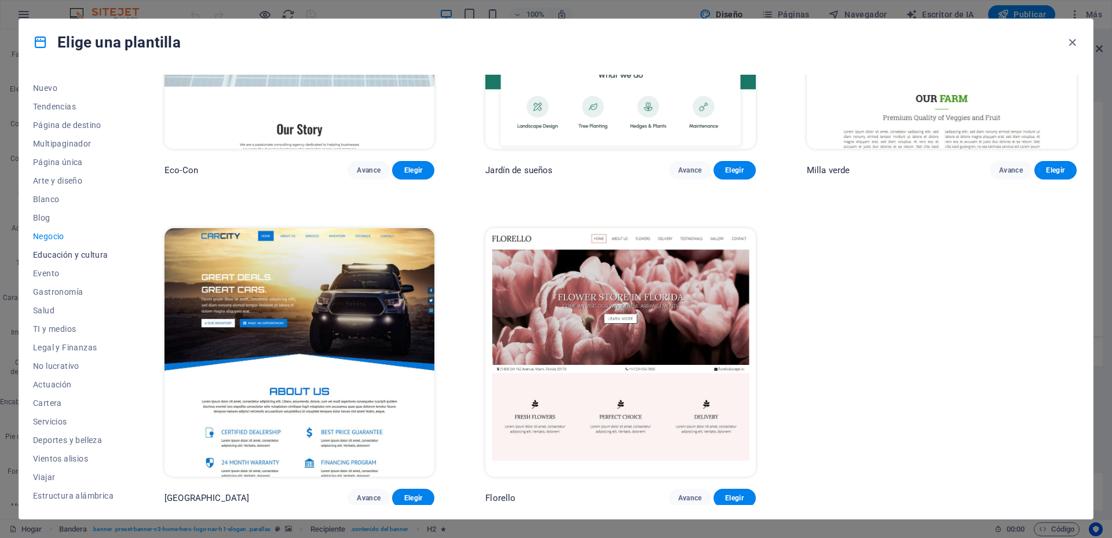
click at [70, 258] on font "Educación y cultura" at bounding box center [70, 254] width 75 height 9
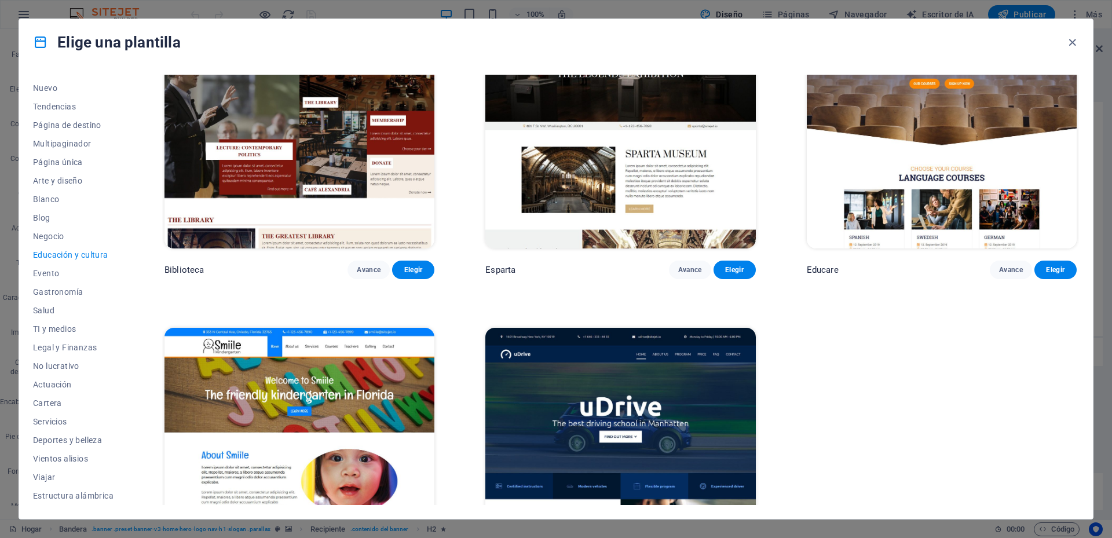
scroll to position [505, 0]
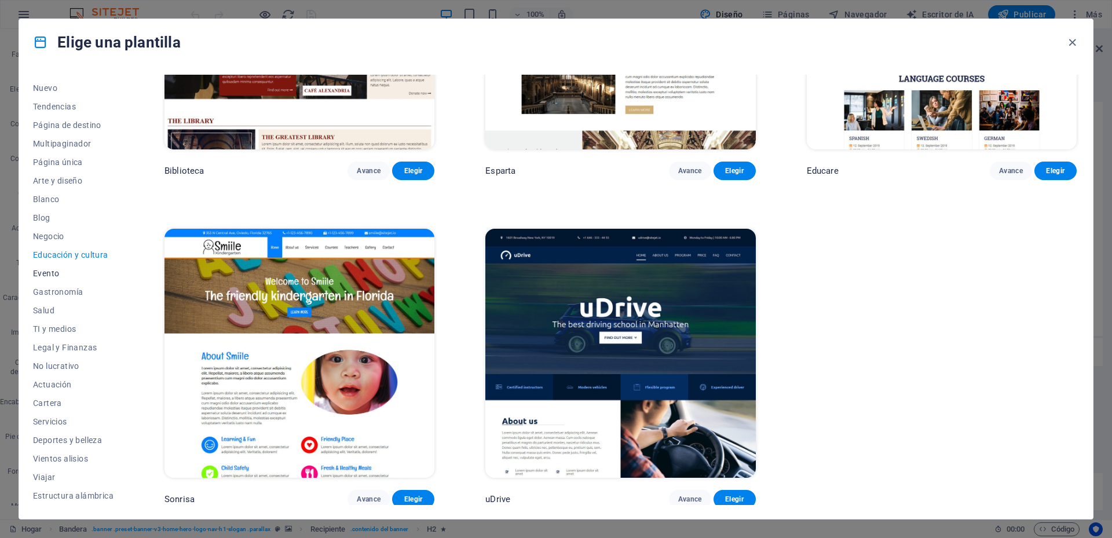
click at [49, 274] on font "Evento" at bounding box center [46, 273] width 26 height 9
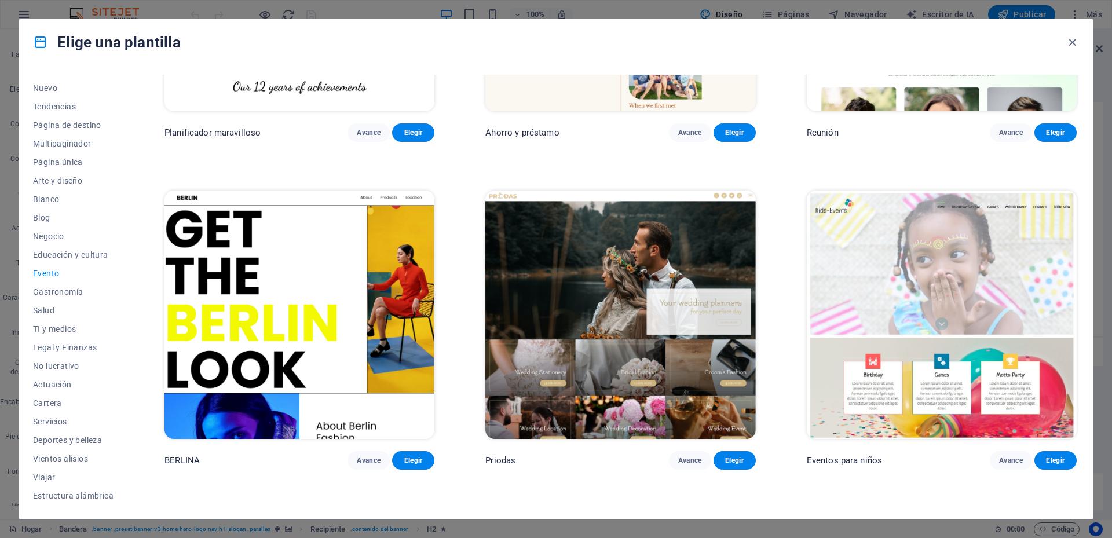
scroll to position [0, 0]
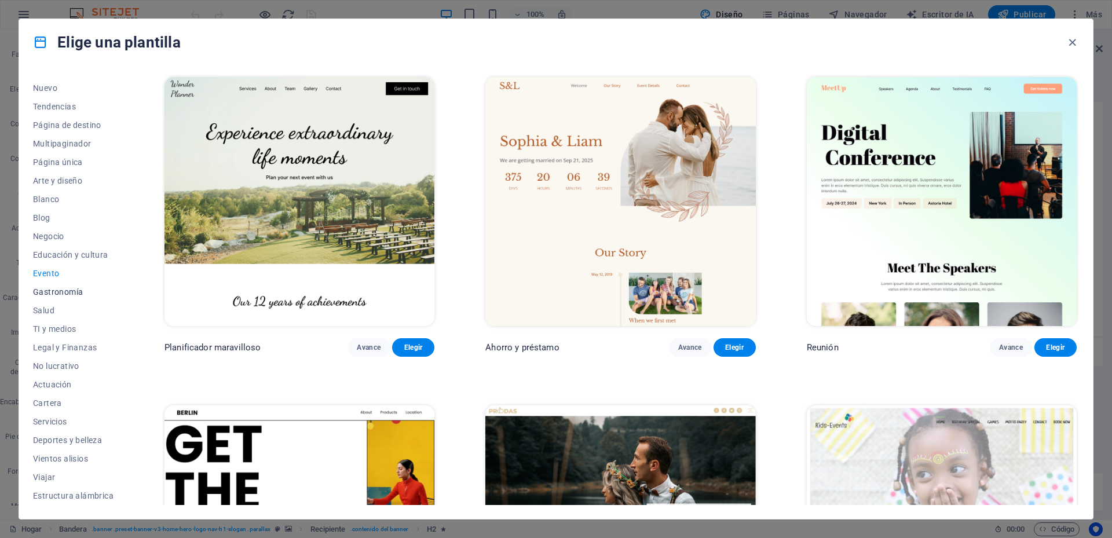
click at [56, 289] on font "Gastronomía" at bounding box center [58, 291] width 50 height 9
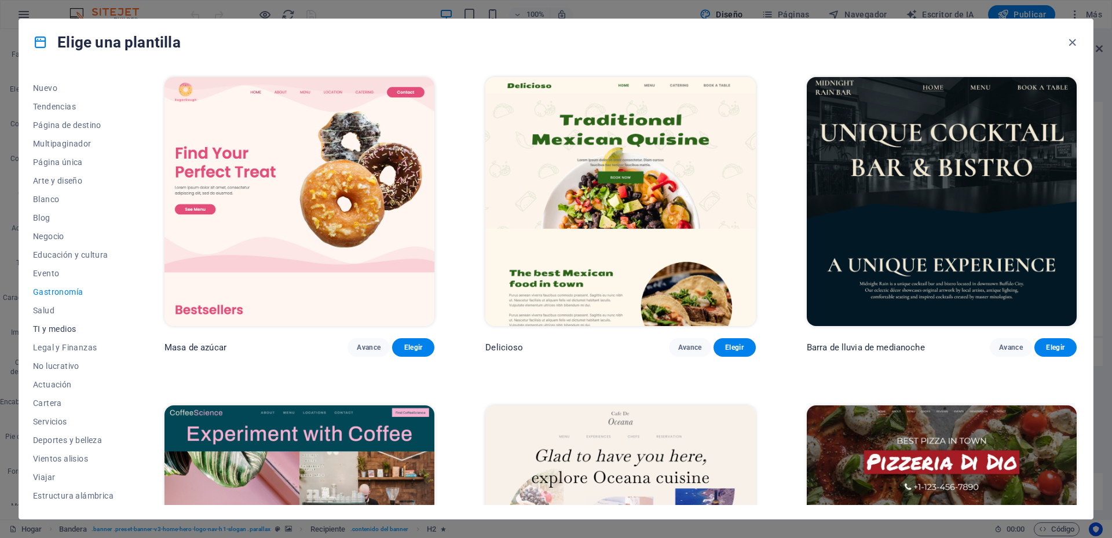
click at [57, 329] on font "TI y medios" at bounding box center [54, 328] width 43 height 9
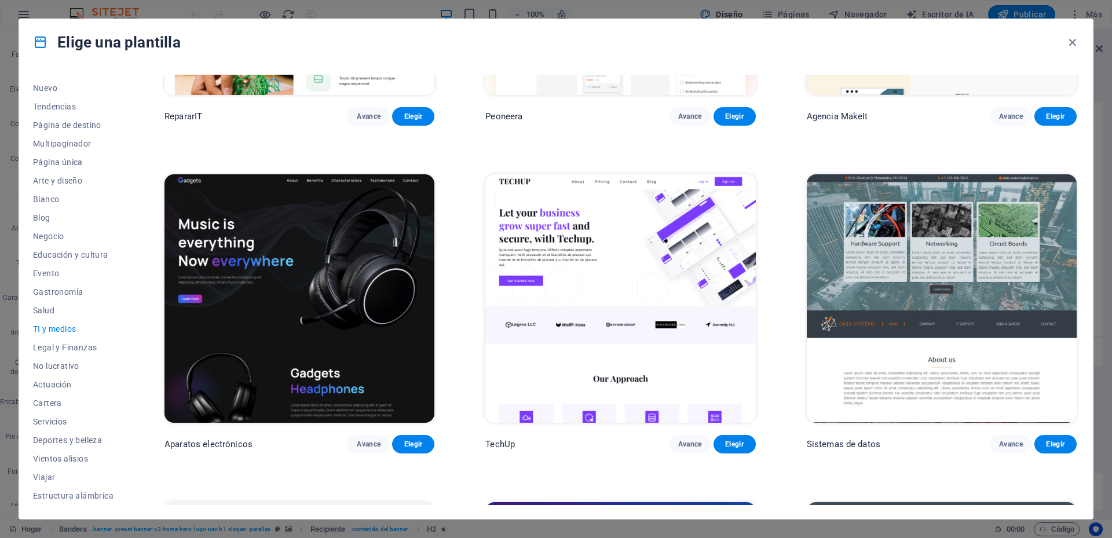
scroll to position [232, 0]
click at [674, 293] on img at bounding box center [621, 298] width 270 height 249
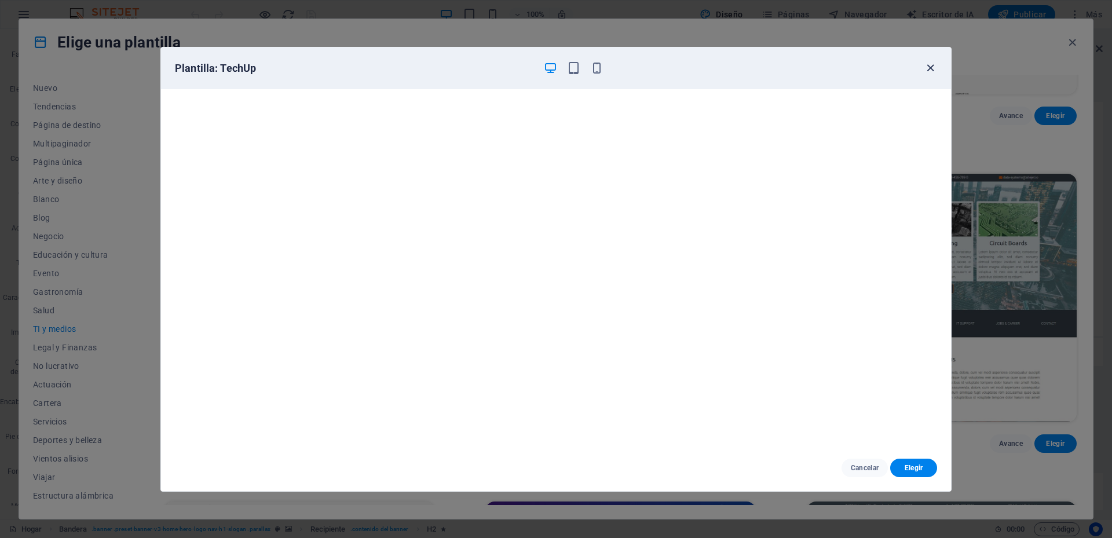
click at [931, 72] on icon "button" at bounding box center [930, 67] width 13 height 13
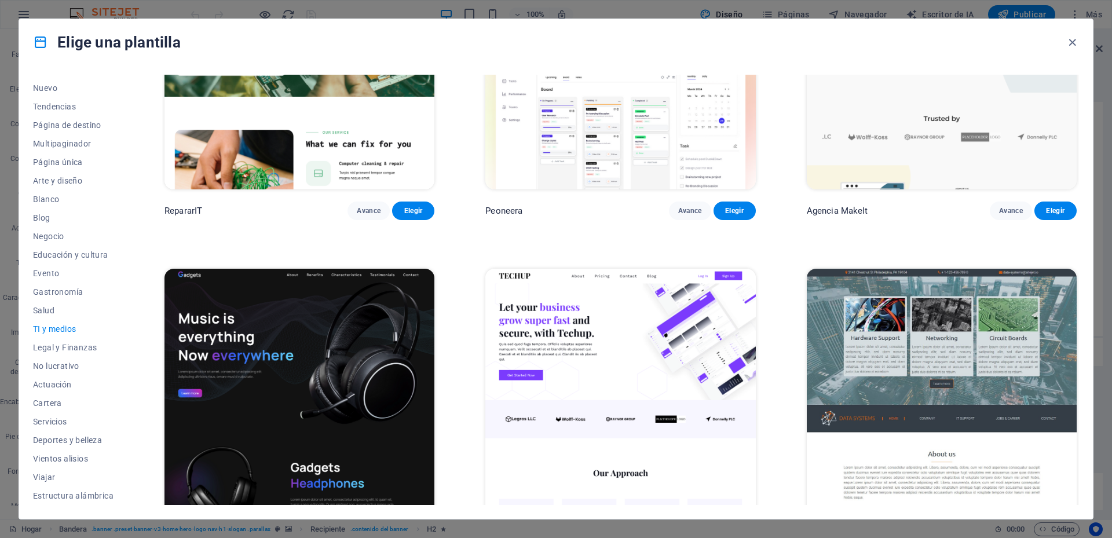
scroll to position [0, 0]
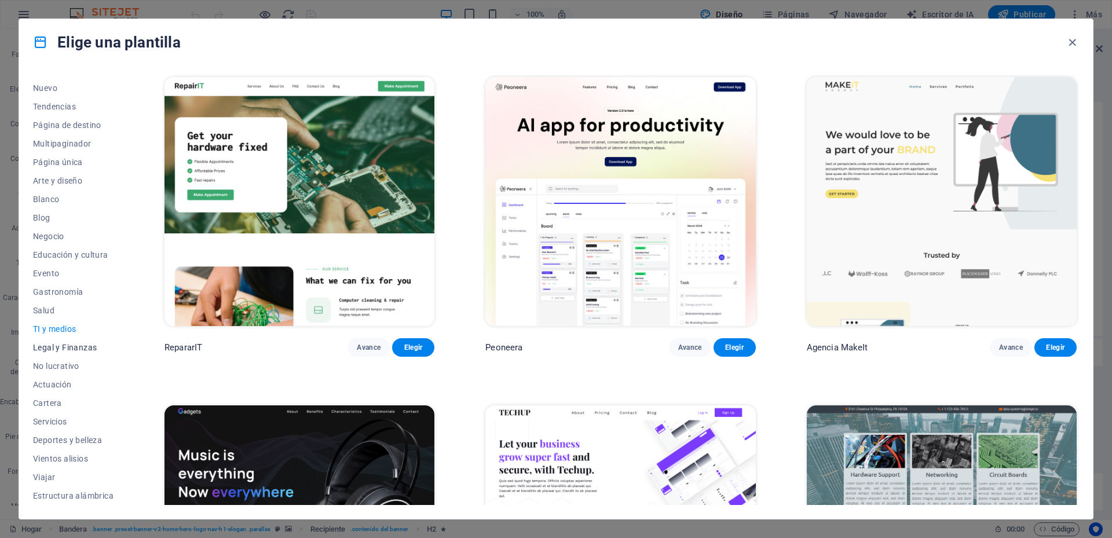
click at [80, 349] on font "Legal y Finanzas" at bounding box center [65, 347] width 64 height 9
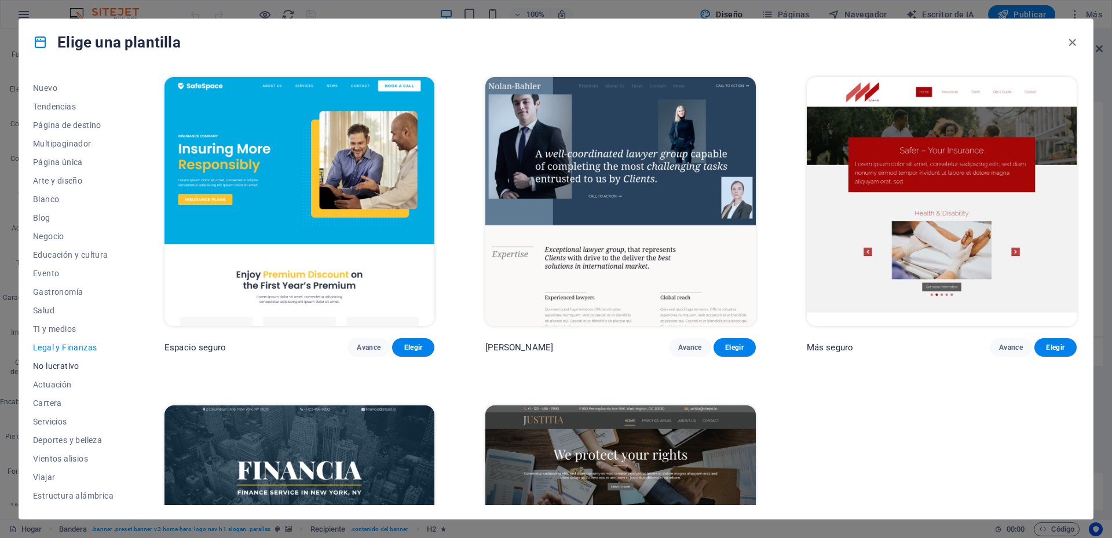
click at [61, 367] on font "No lucrativo" at bounding box center [56, 366] width 46 height 9
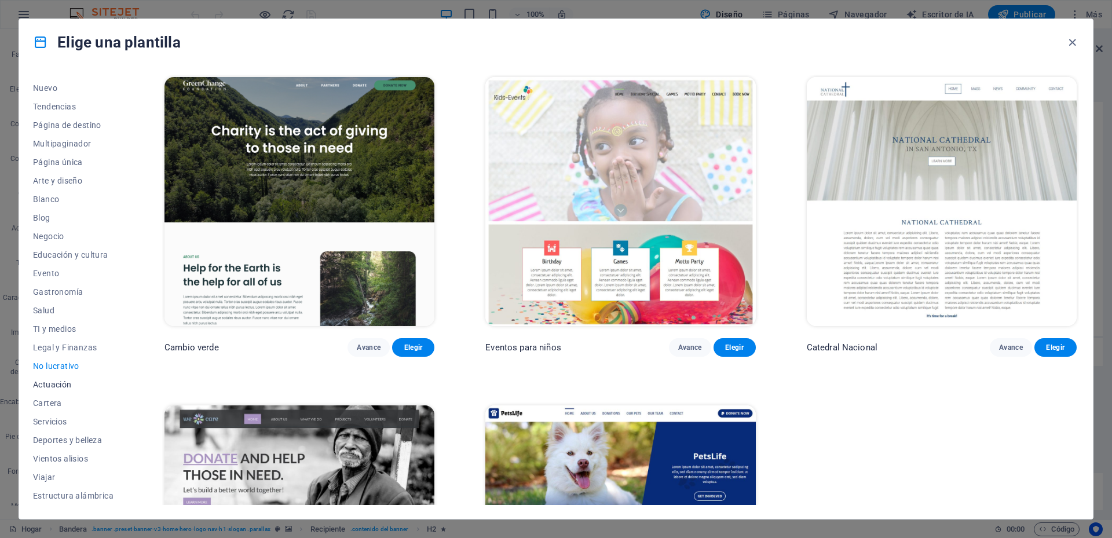
click at [64, 381] on font "Actuación" at bounding box center [52, 384] width 39 height 9
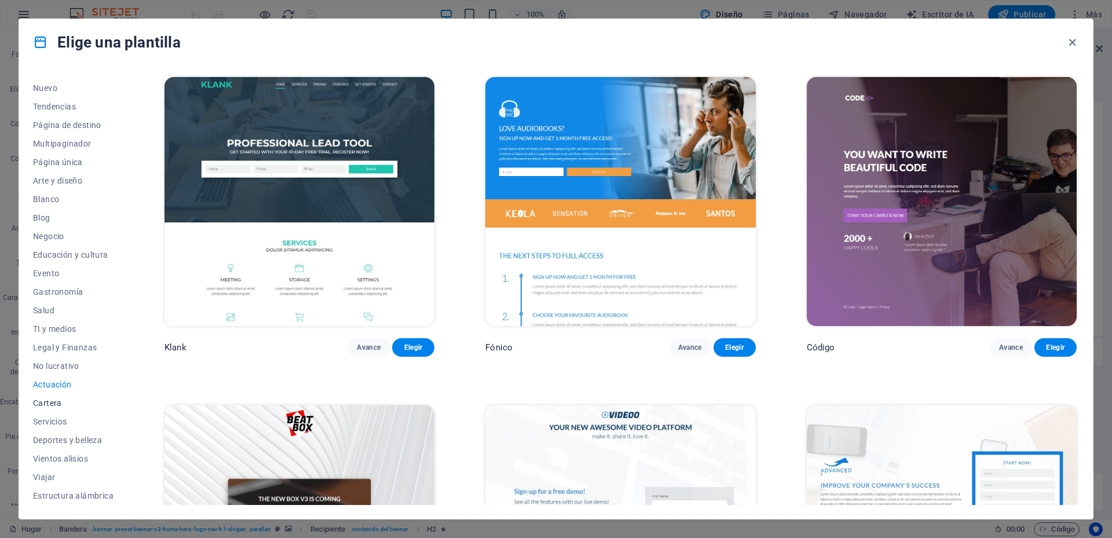
click at [53, 404] on font "Cartera" at bounding box center [47, 403] width 29 height 9
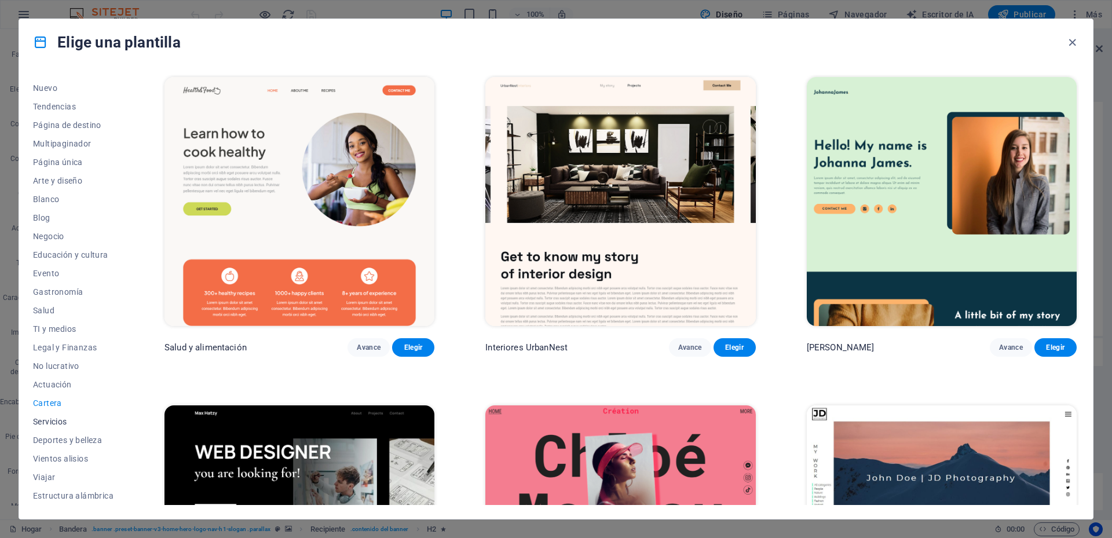
click at [51, 426] on button "Servicios" at bounding box center [73, 422] width 81 height 19
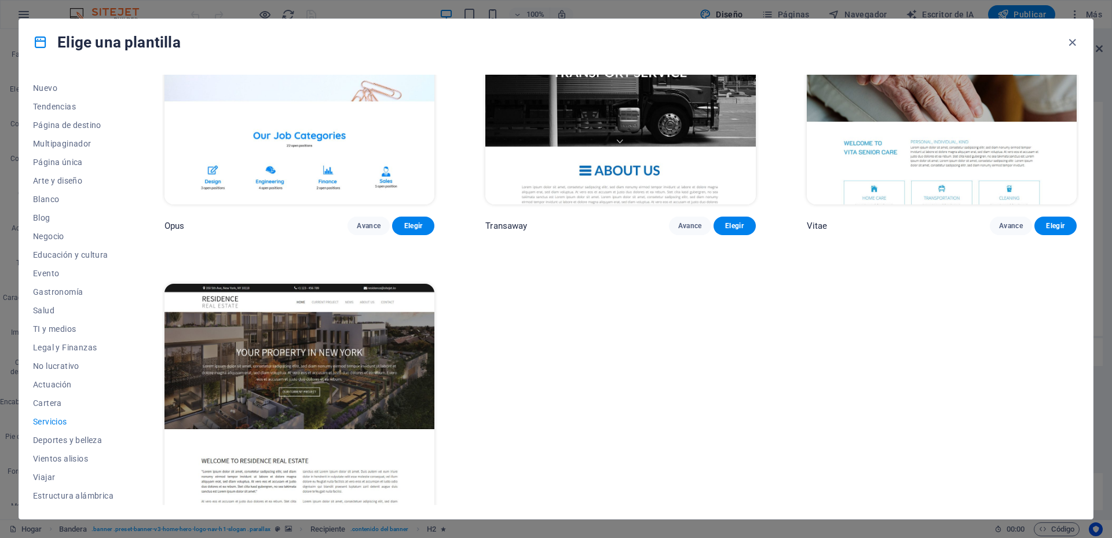
scroll to position [2141, 0]
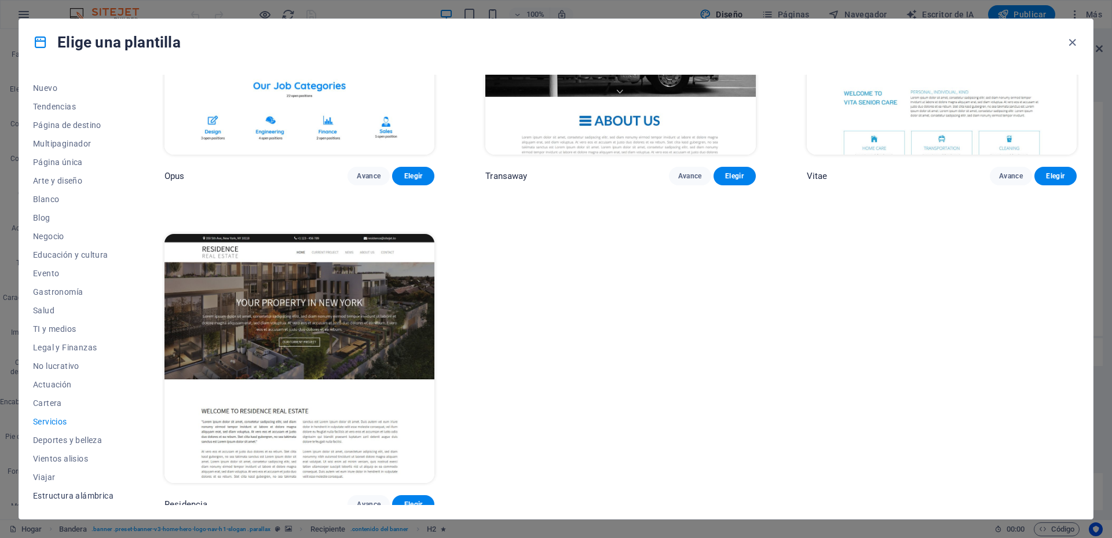
click at [64, 497] on font "Estructura alámbrica" at bounding box center [73, 495] width 81 height 9
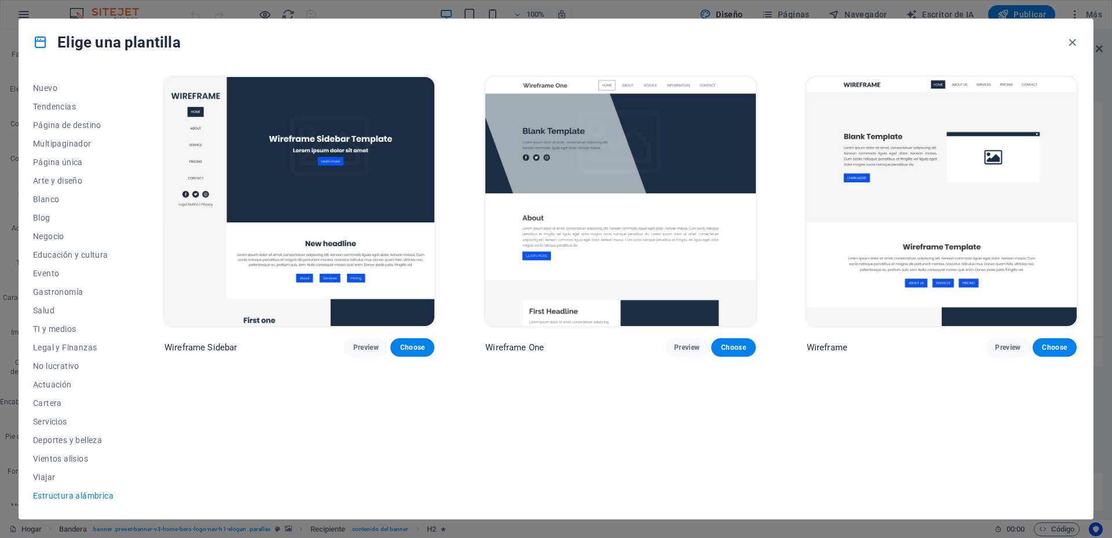
scroll to position [0, 0]
click at [45, 476] on font "Viajar" at bounding box center [44, 477] width 22 height 9
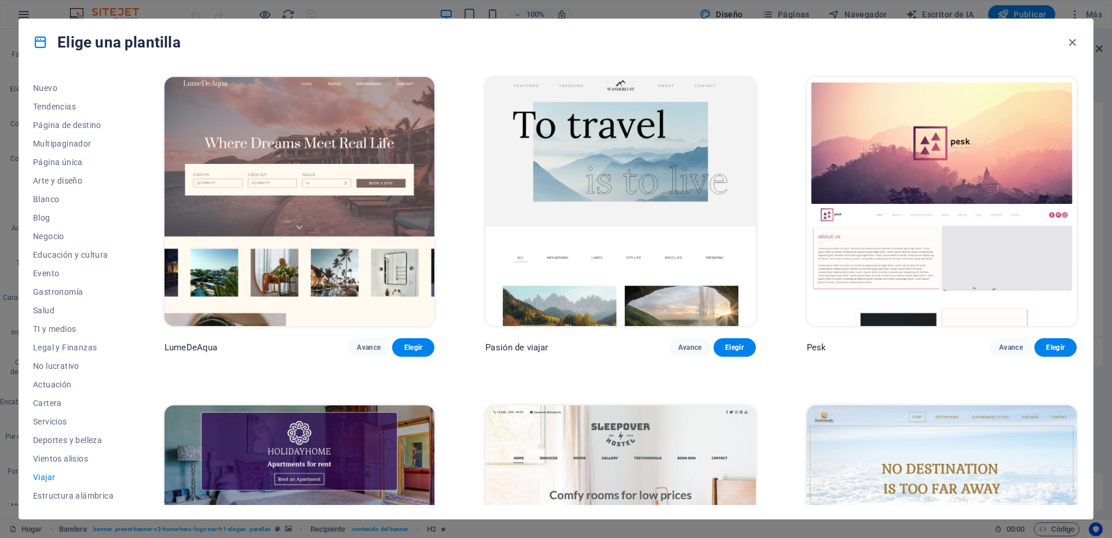
click at [338, 233] on img at bounding box center [300, 201] width 270 height 249
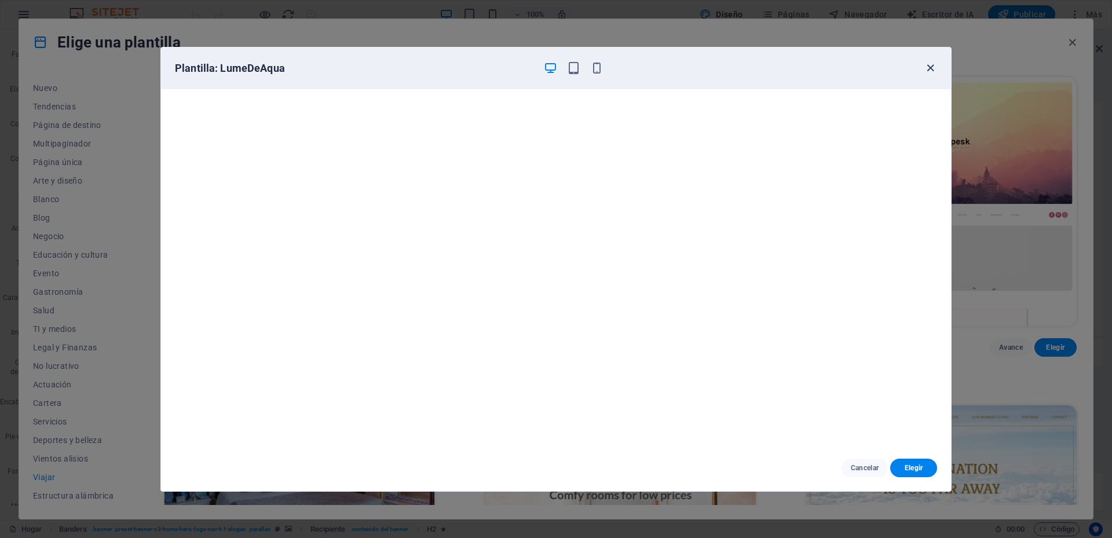
click at [926, 70] on icon "button" at bounding box center [930, 67] width 13 height 13
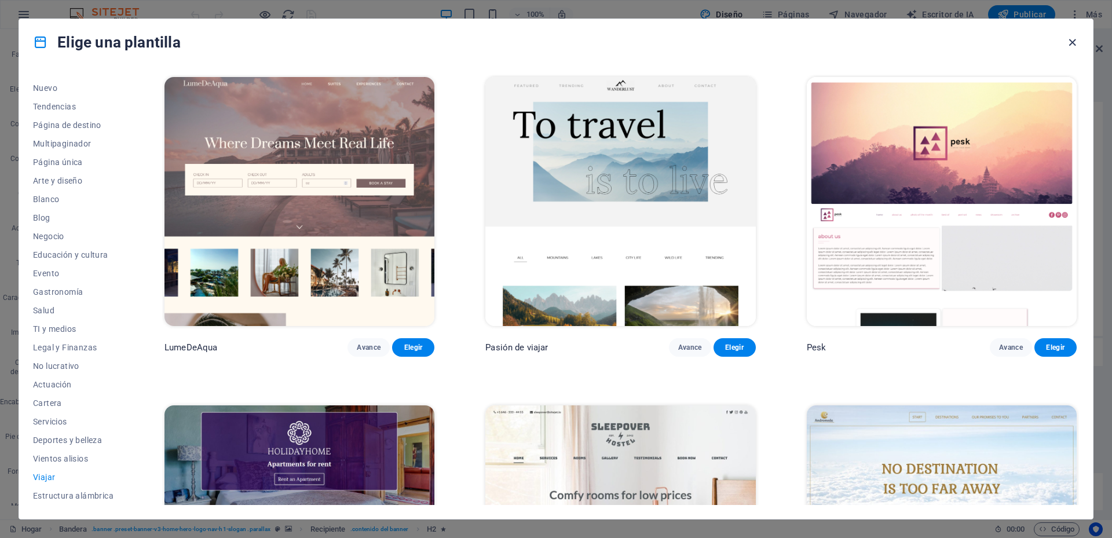
click at [1071, 42] on icon "button" at bounding box center [1072, 42] width 13 height 13
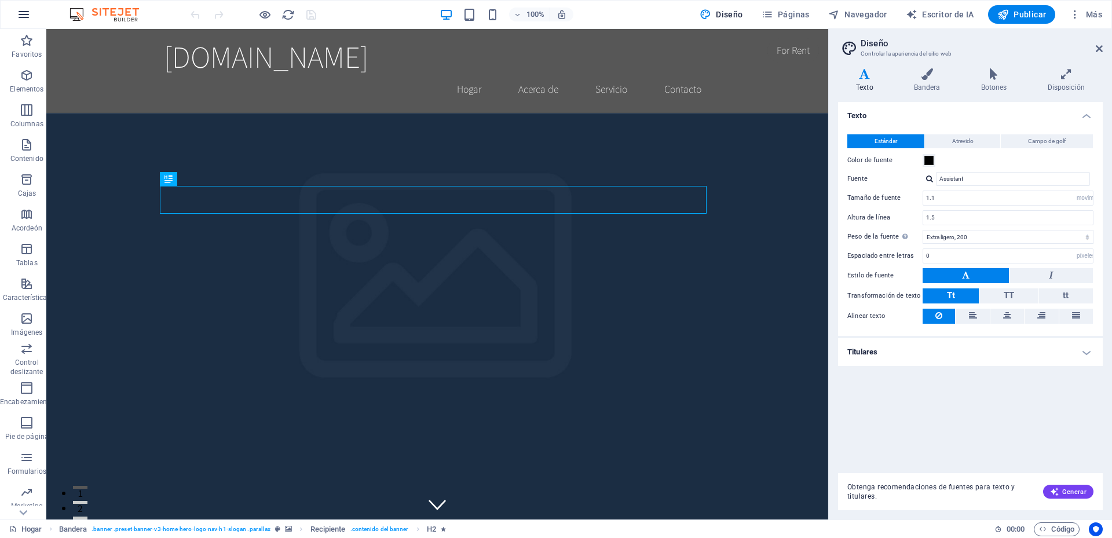
click at [24, 19] on icon "button" at bounding box center [24, 15] width 14 height 14
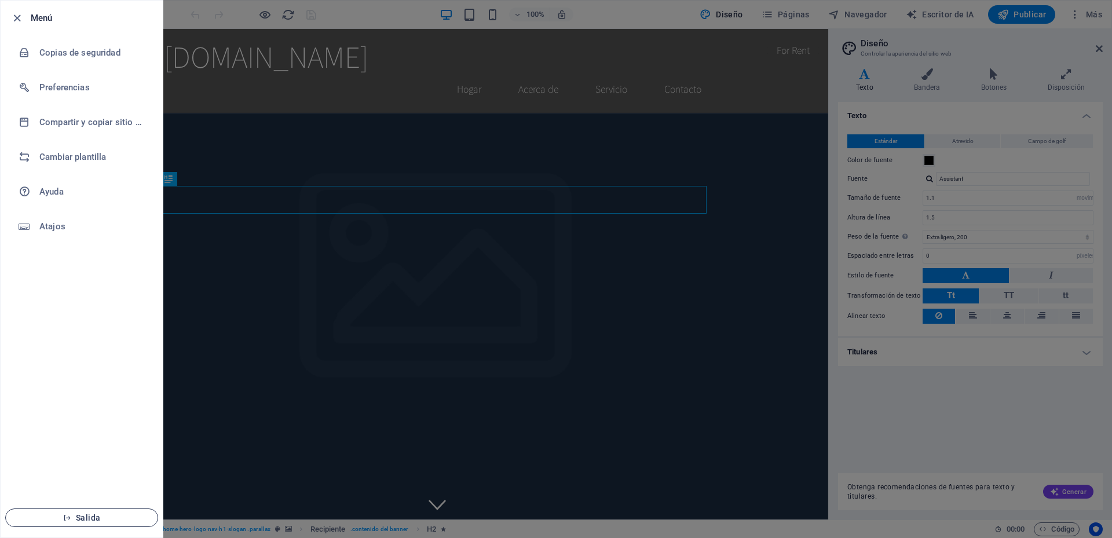
click at [71, 516] on icon "button" at bounding box center [67, 518] width 8 height 8
